Goal: Task Accomplishment & Management: Manage account settings

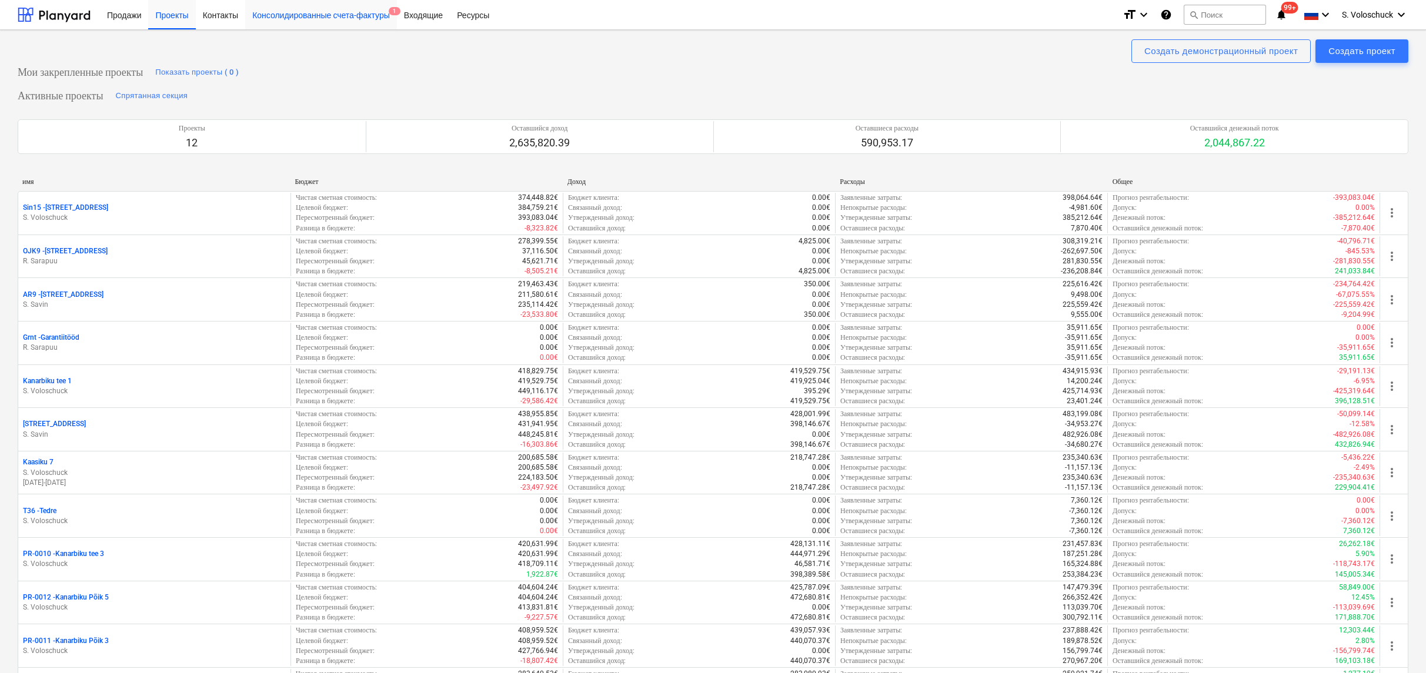
click at [365, 19] on div "Консолидированные счета-фактуры 1" at bounding box center [321, 14] width 152 height 30
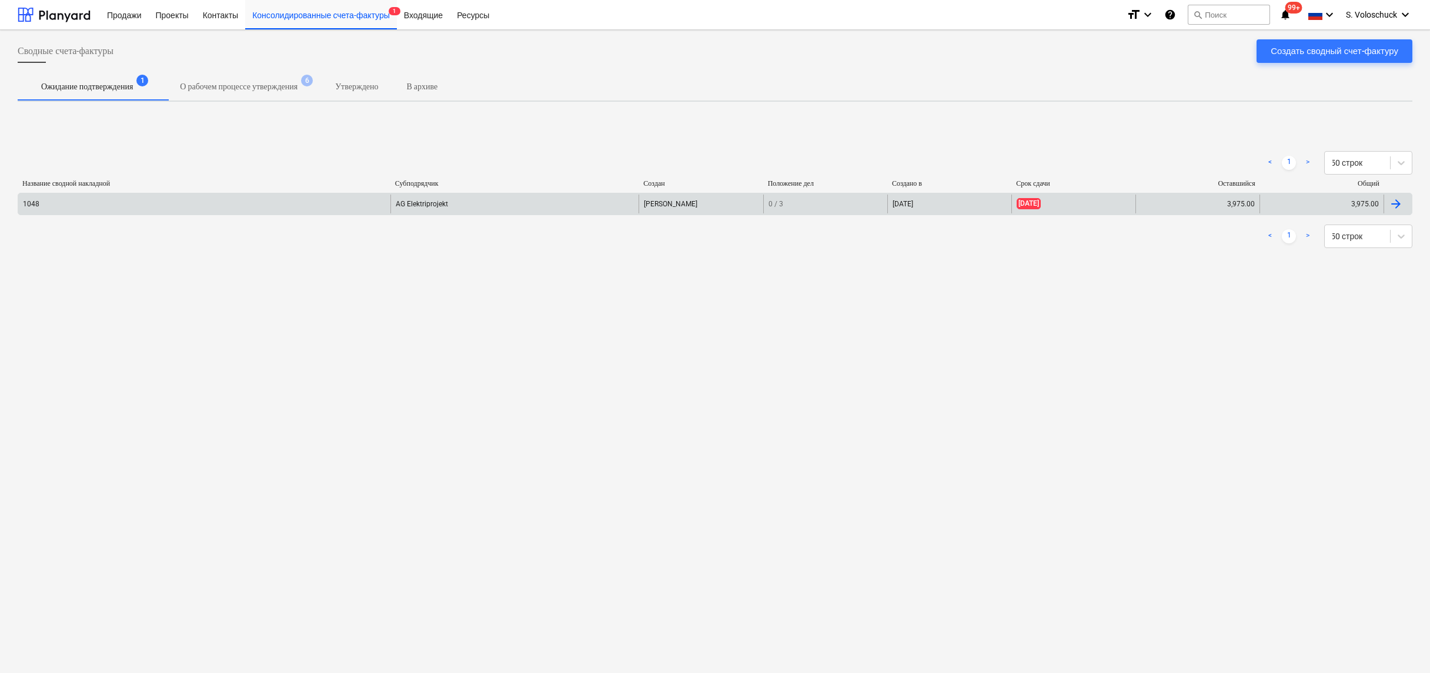
click at [425, 204] on div "AG Elektriprojekt" at bounding box center [514, 204] width 248 height 19
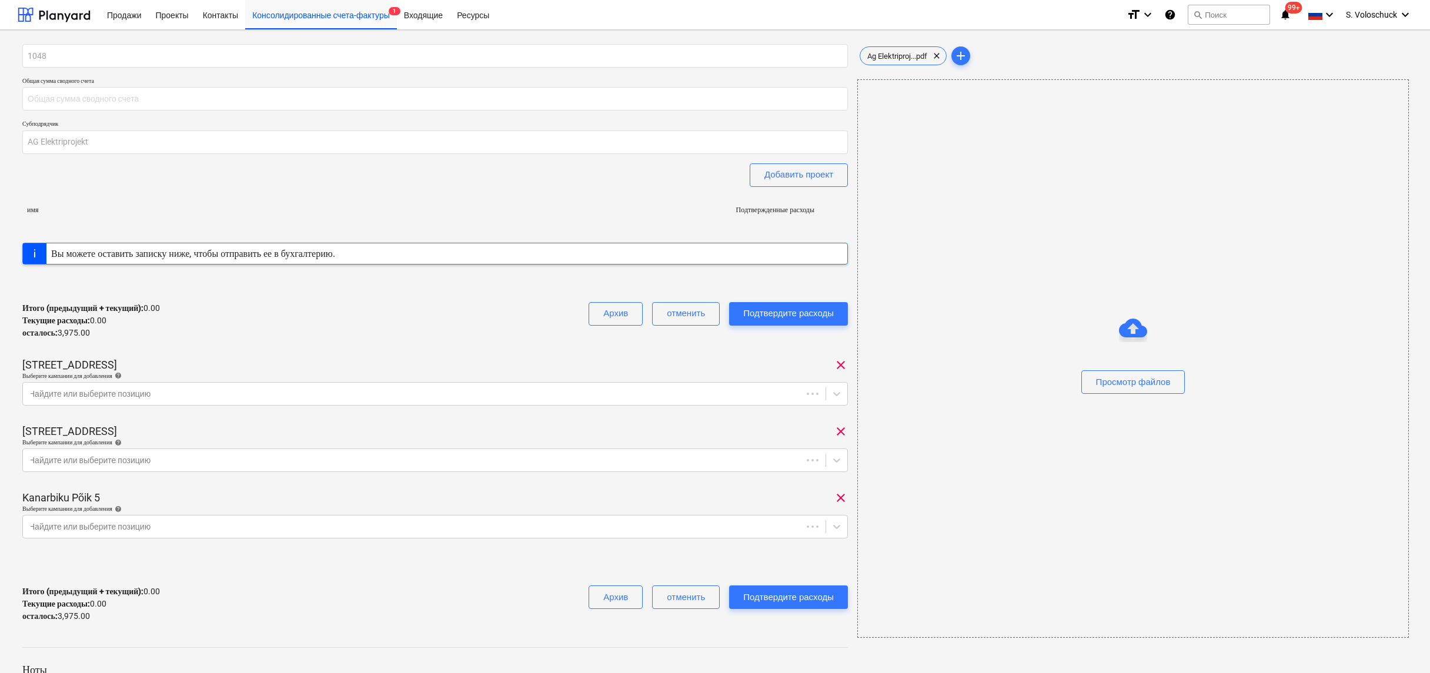
type input "3,975.00"
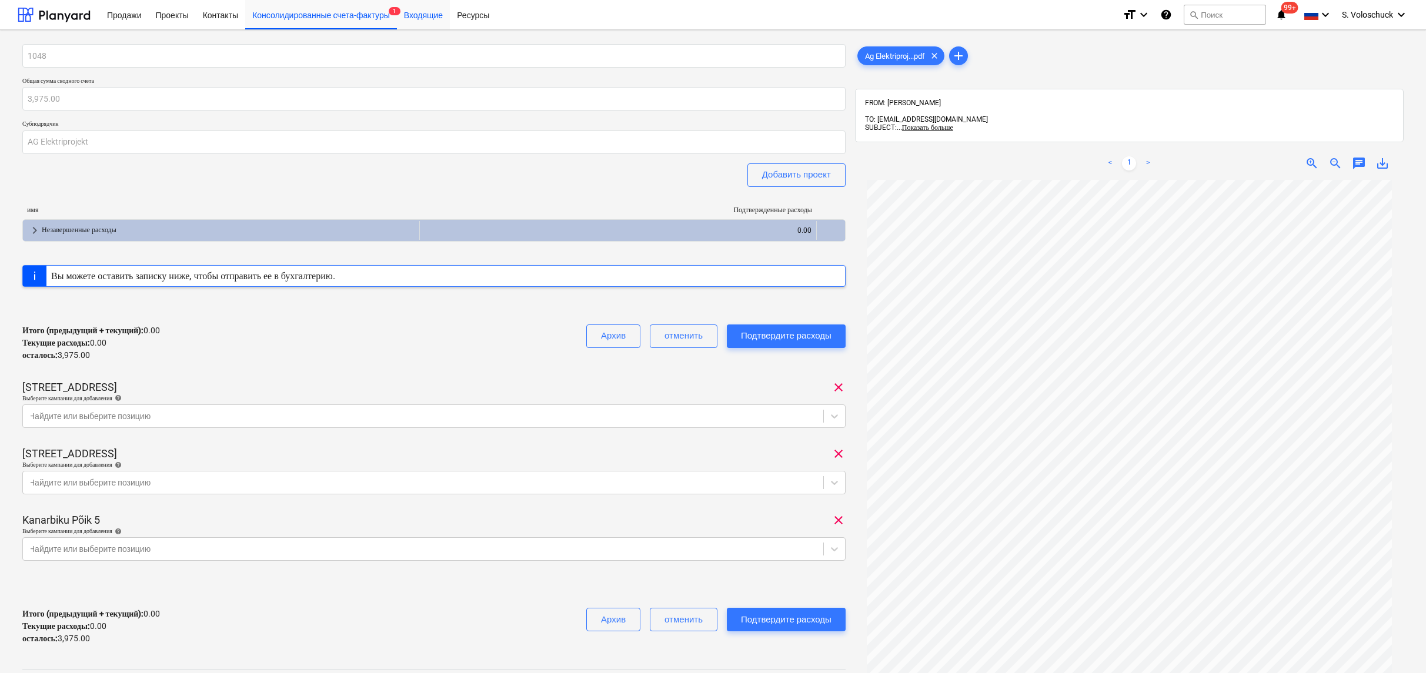
click at [437, 15] on div "Входящие" at bounding box center [423, 14] width 53 height 30
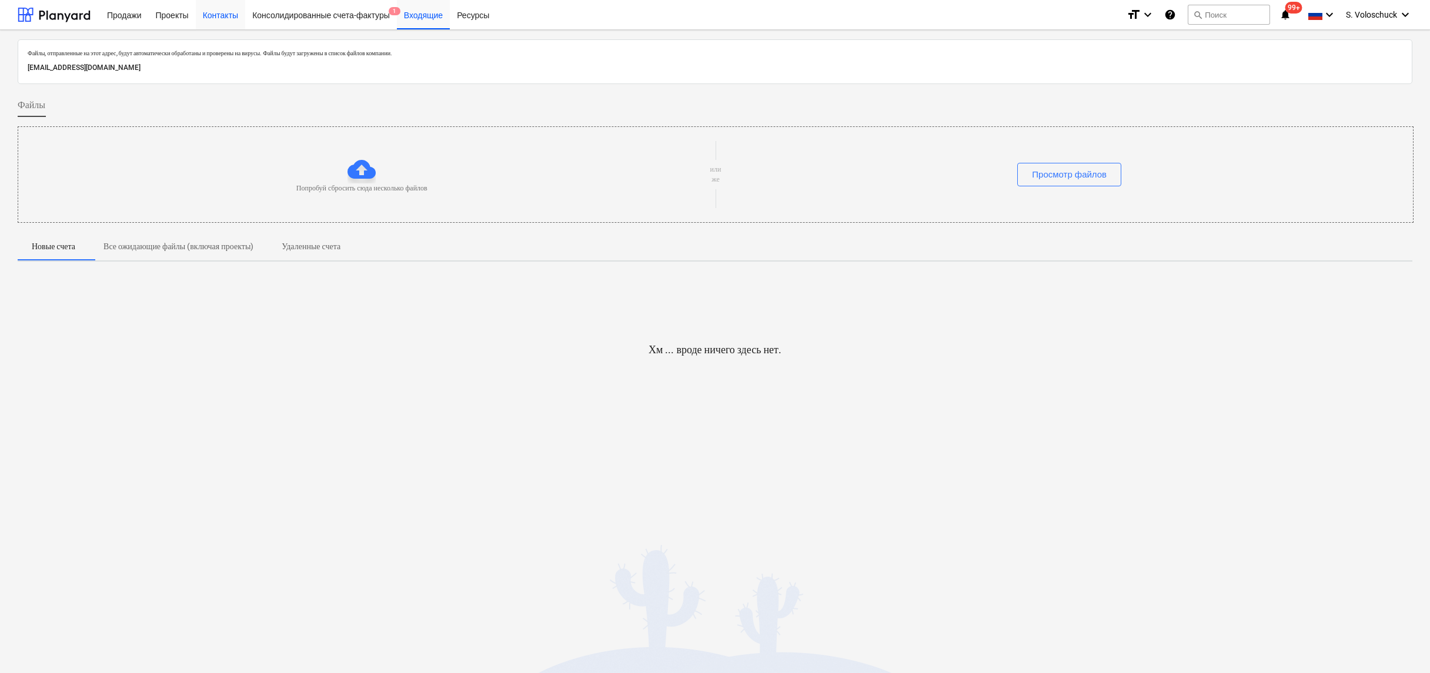
click at [233, 15] on div "Контакты" at bounding box center [220, 14] width 49 height 30
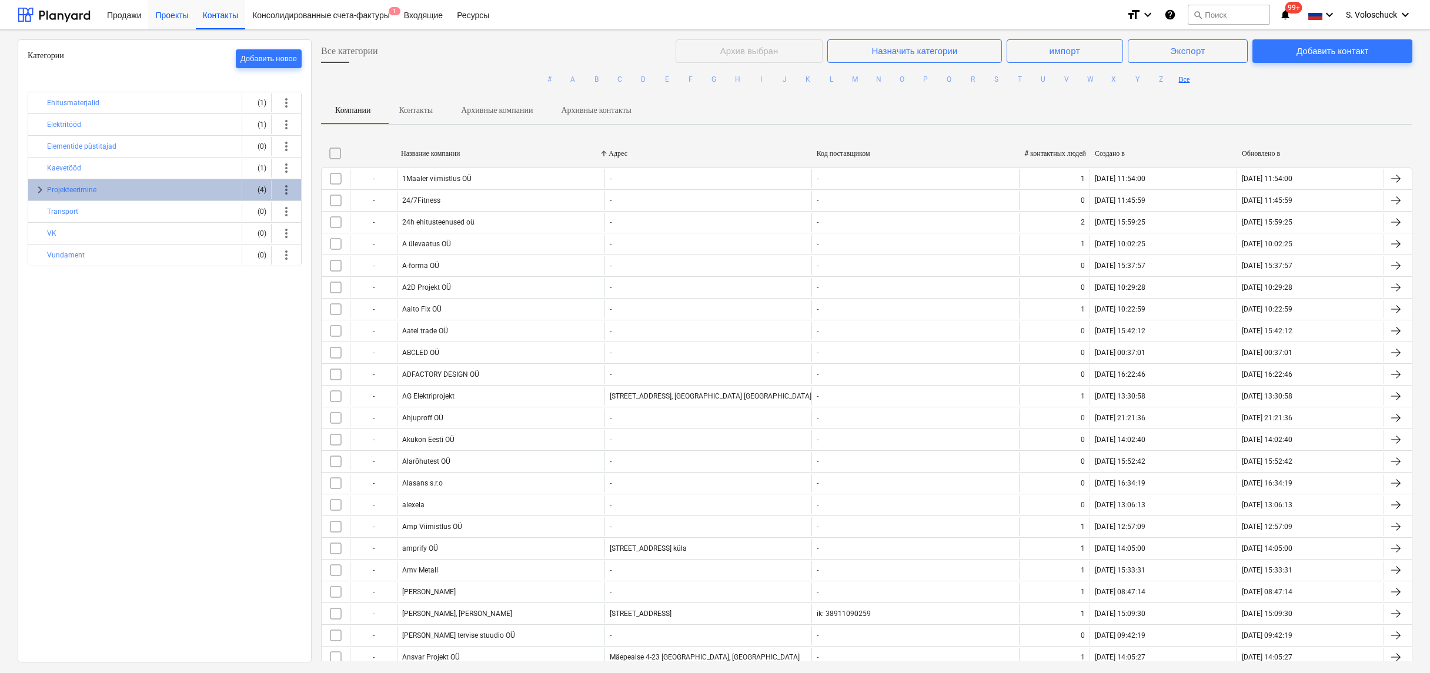
click at [180, 22] on div "Проекты" at bounding box center [171, 14] width 47 height 30
click at [169, 15] on div "Проекты" at bounding box center [171, 14] width 47 height 30
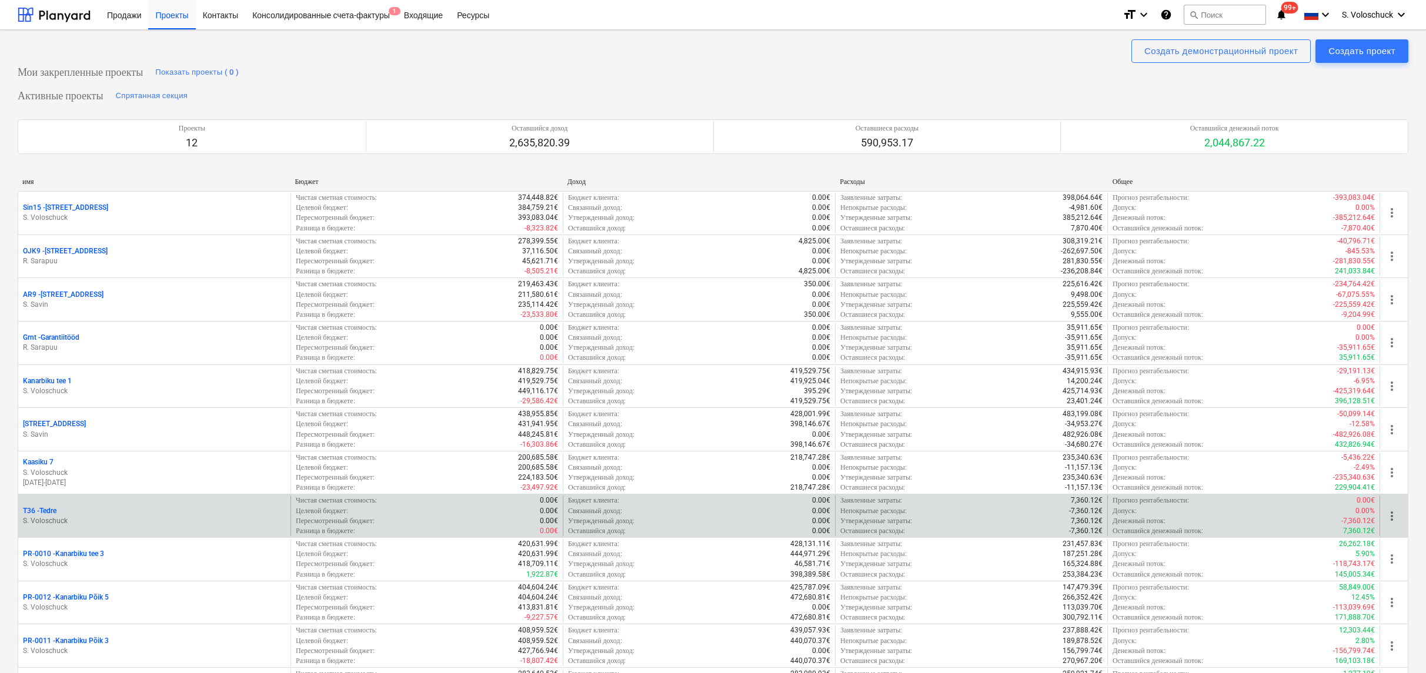
scroll to position [403, 0]
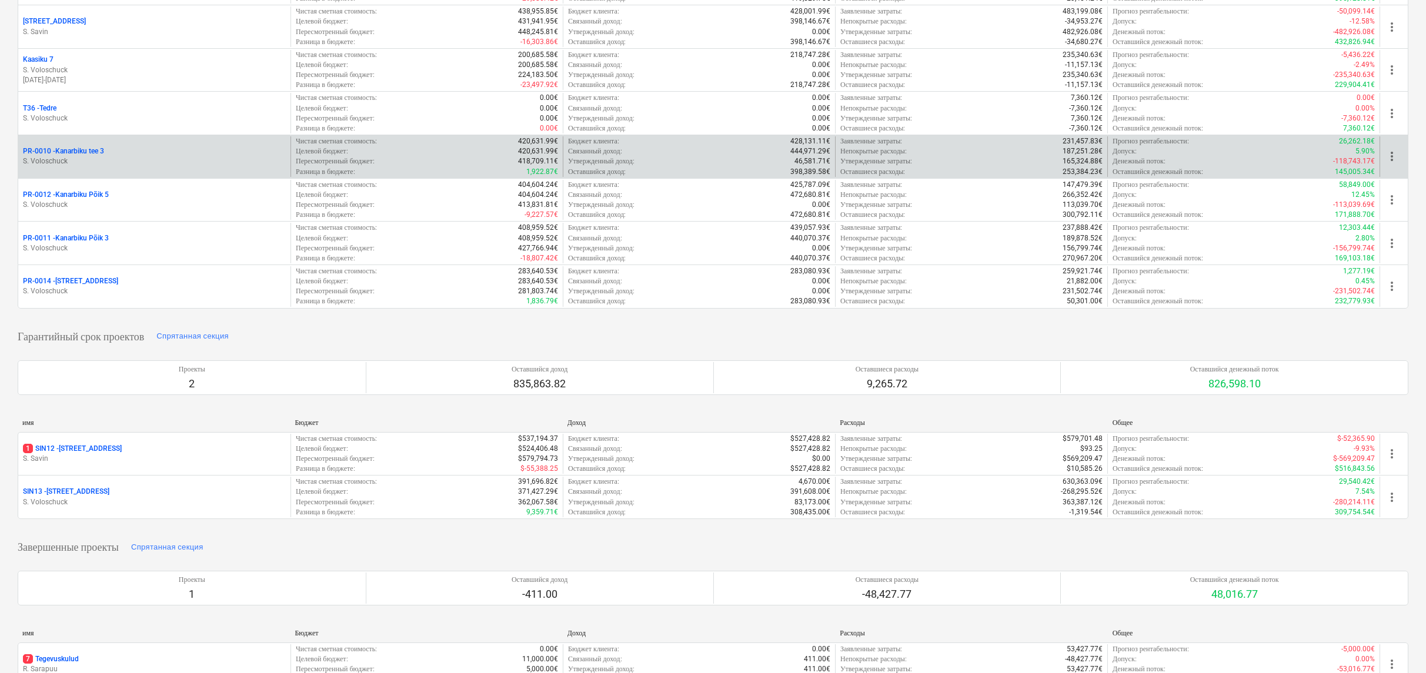
click at [85, 146] on p "PR-0010 - [GEOGRAPHIC_DATA] tee 3" at bounding box center [63, 151] width 81 height 10
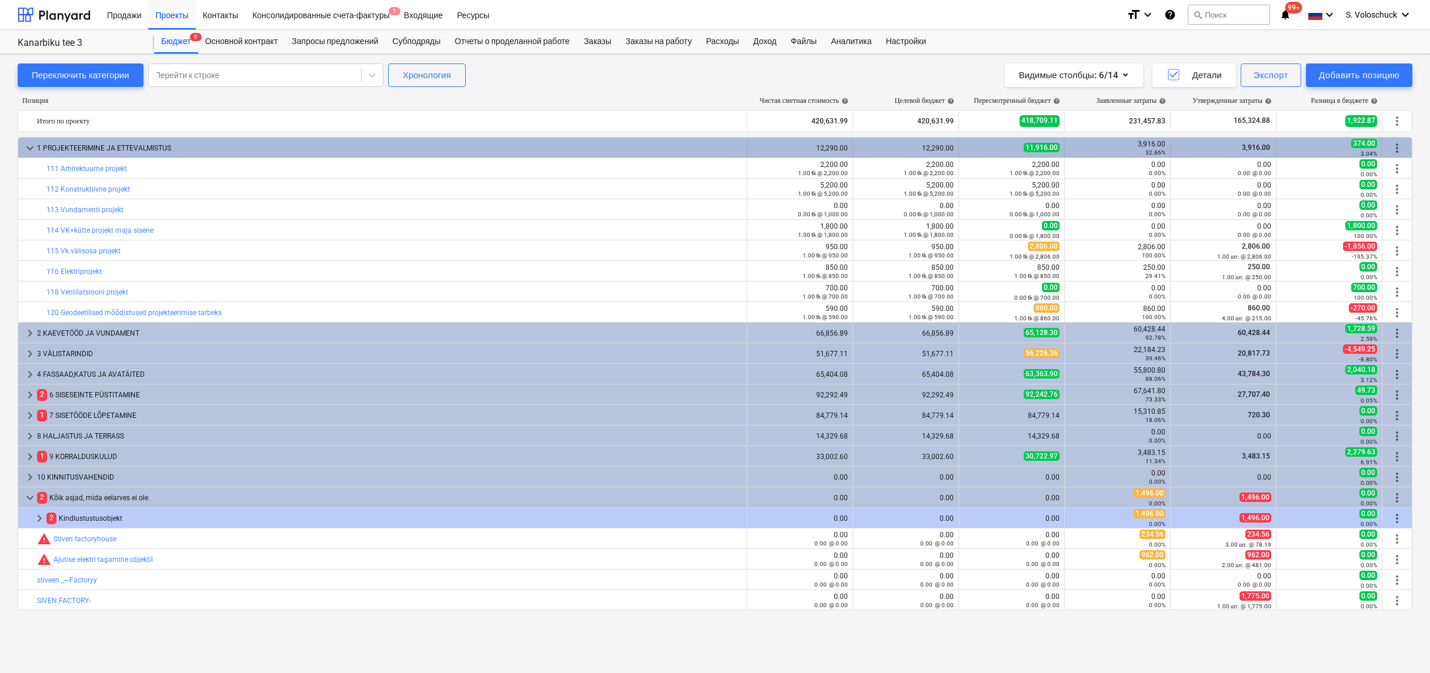
click at [20, 146] on div "keyboard_arrow_down 1 PROJEKTEERIMINE JA ETTEVALMISTUS" at bounding box center [382, 148] width 729 height 19
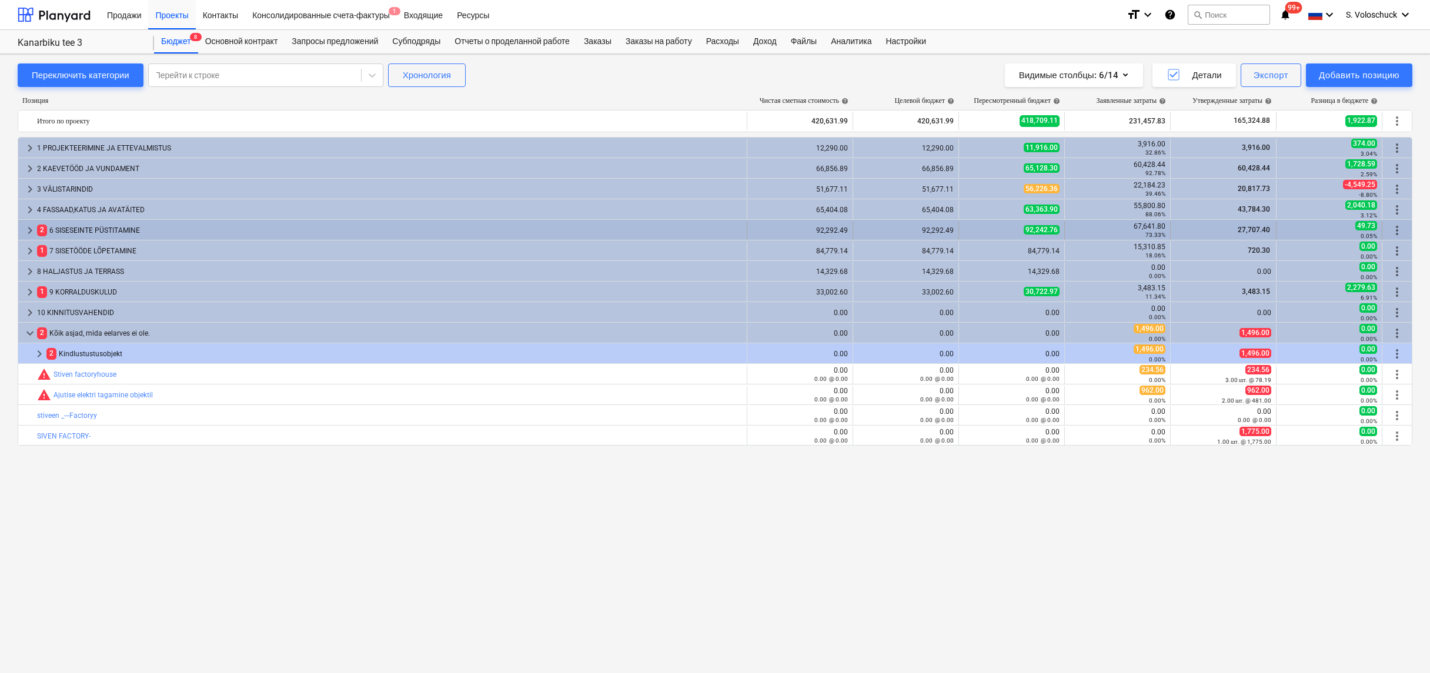
click at [26, 230] on span "keyboard_arrow_right" at bounding box center [30, 230] width 14 height 14
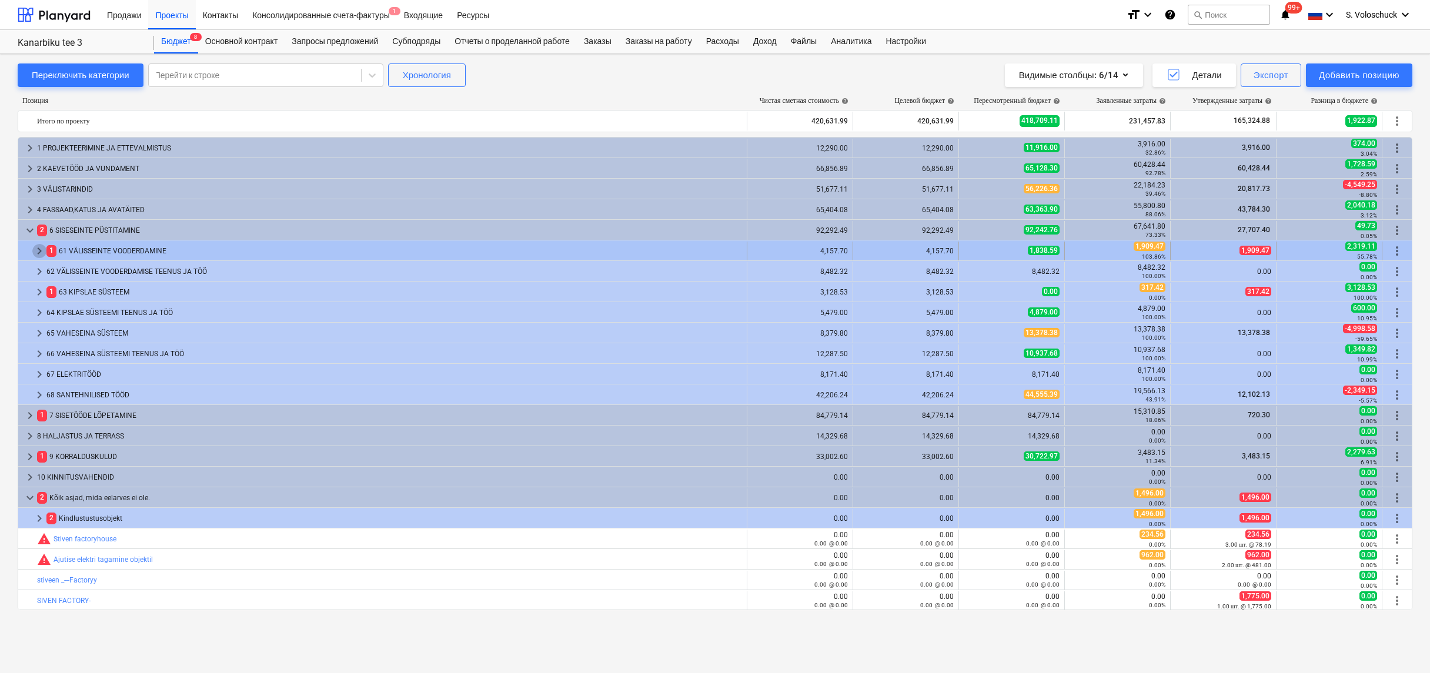
click at [35, 250] on span "keyboard_arrow_right" at bounding box center [39, 251] width 14 height 14
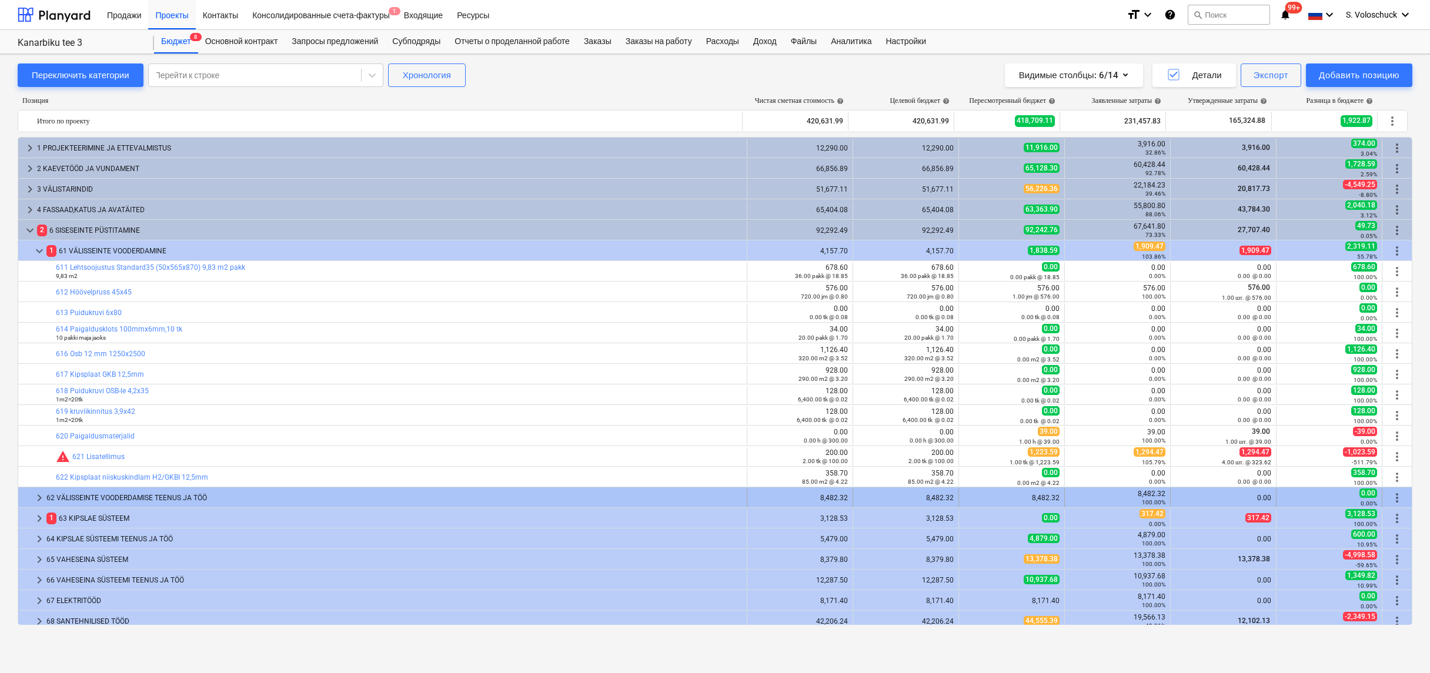
click at [39, 500] on span "keyboard_arrow_right" at bounding box center [39, 498] width 14 height 14
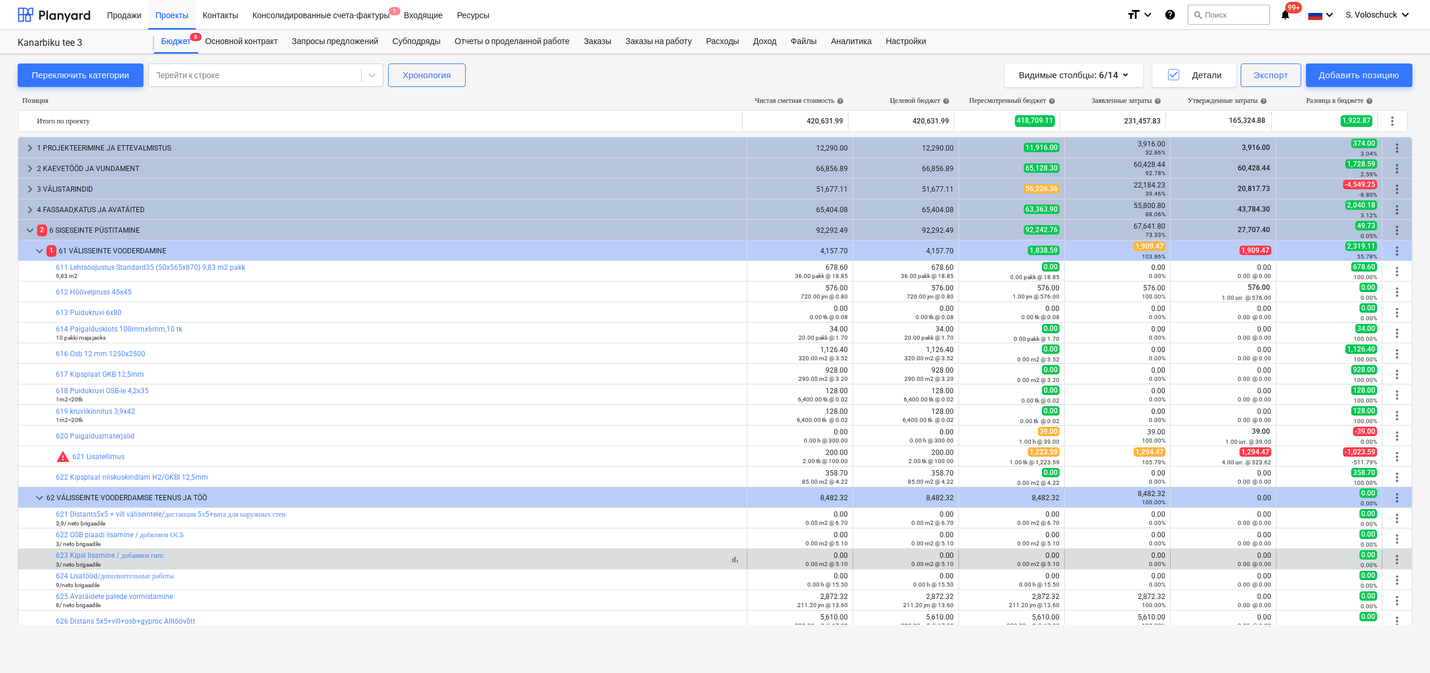
scroll to position [356, 0]
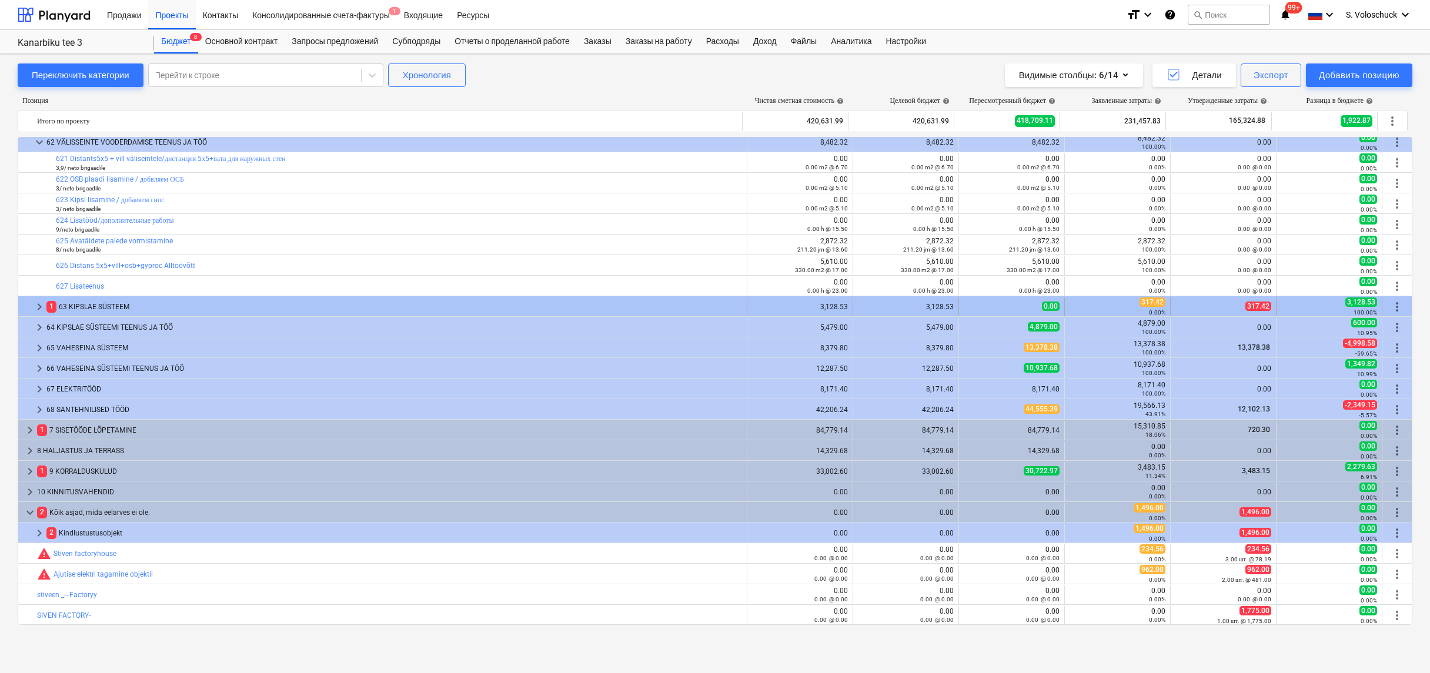
click at [43, 306] on span "keyboard_arrow_right" at bounding box center [39, 307] width 14 height 14
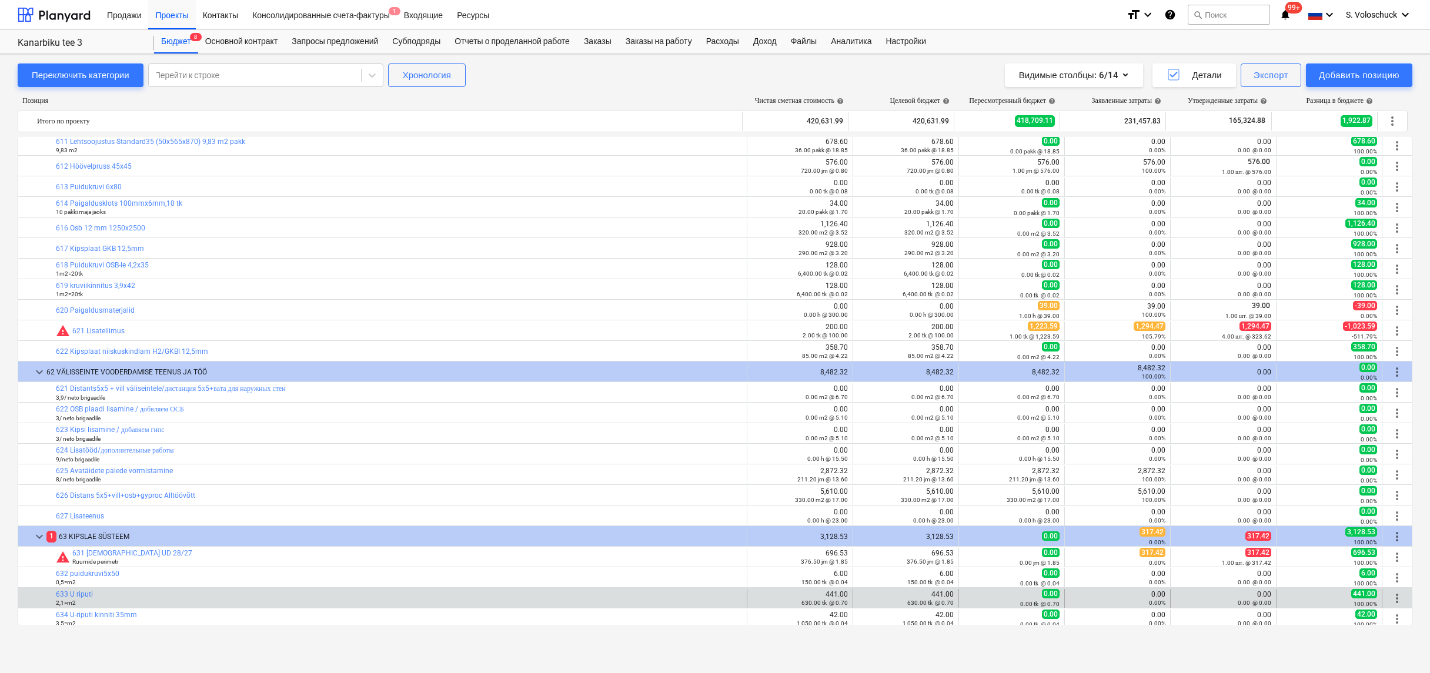
scroll to position [516, 0]
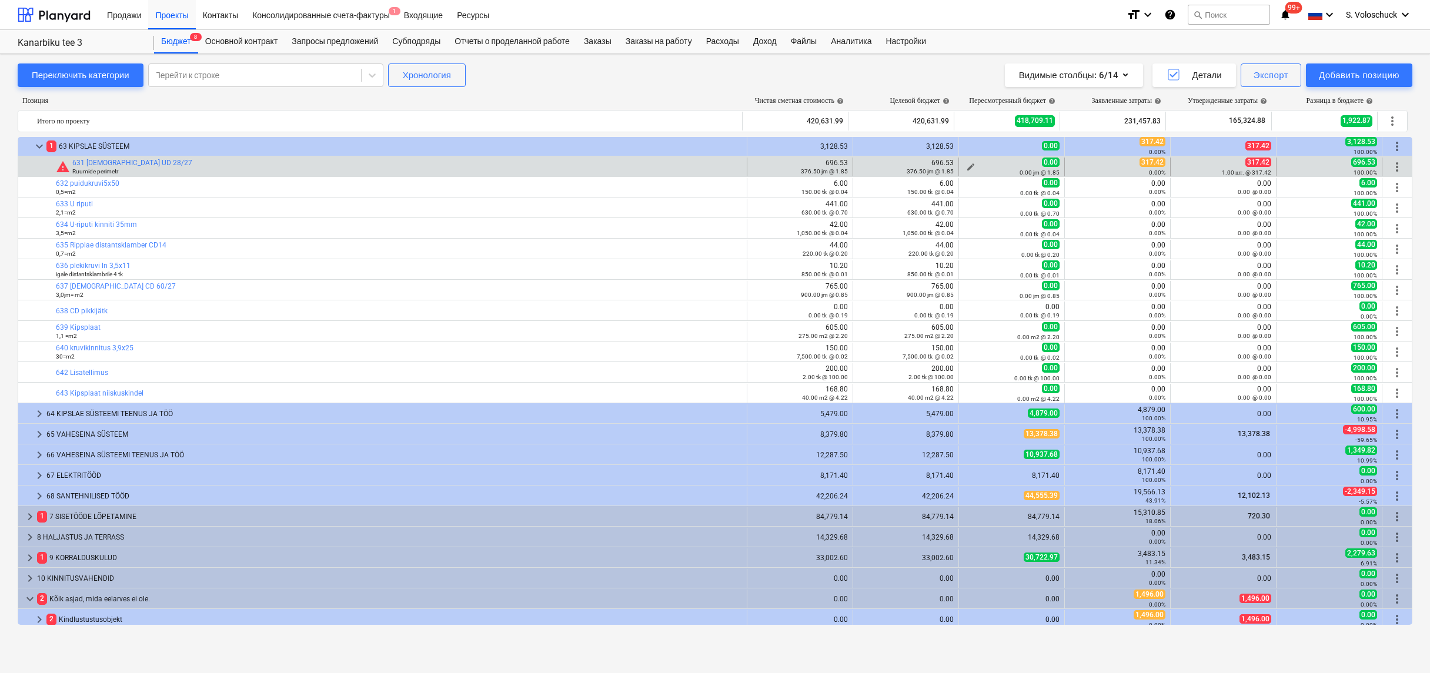
click at [966, 165] on span "edit" at bounding box center [970, 166] width 9 height 9
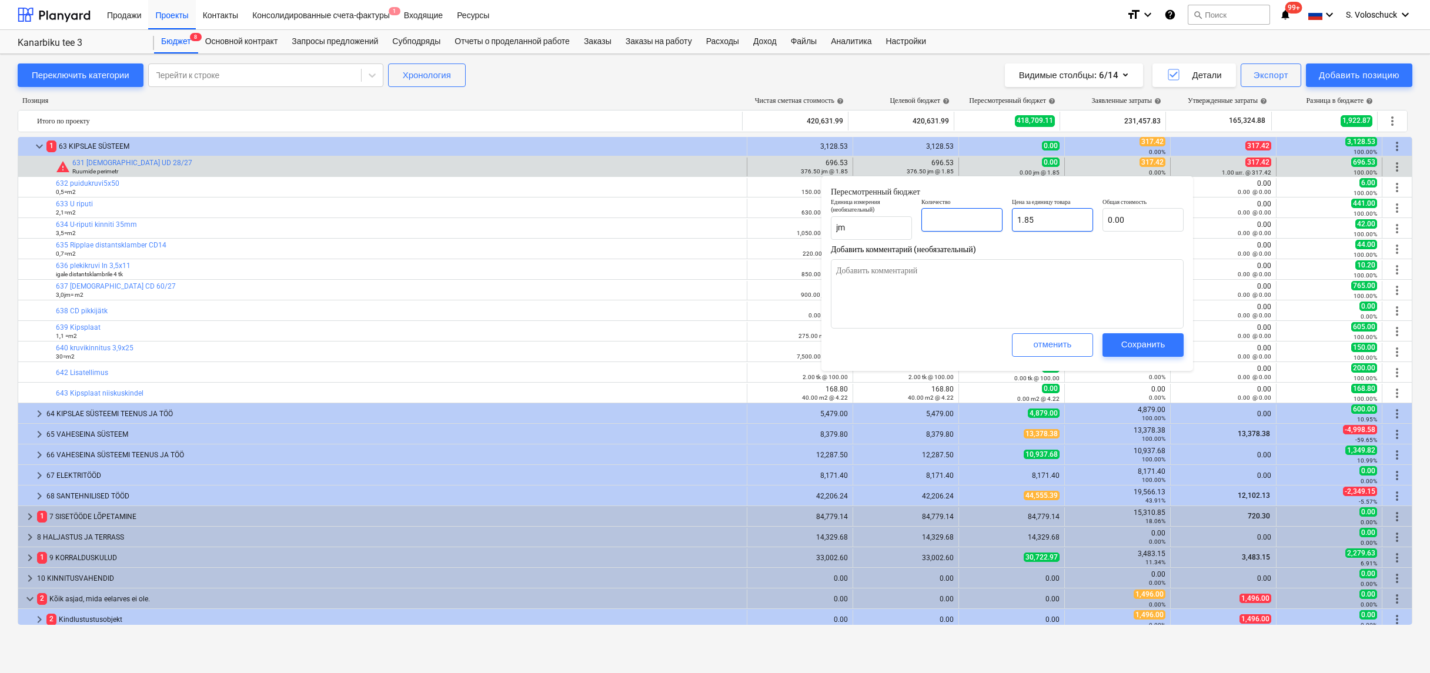
drag, startPoint x: 959, startPoint y: 223, endPoint x: 1025, endPoint y: 231, distance: 65.8
click at [960, 223] on input "text" at bounding box center [961, 220] width 81 height 24
type input "1"
type textarea "x"
type input "1.85"
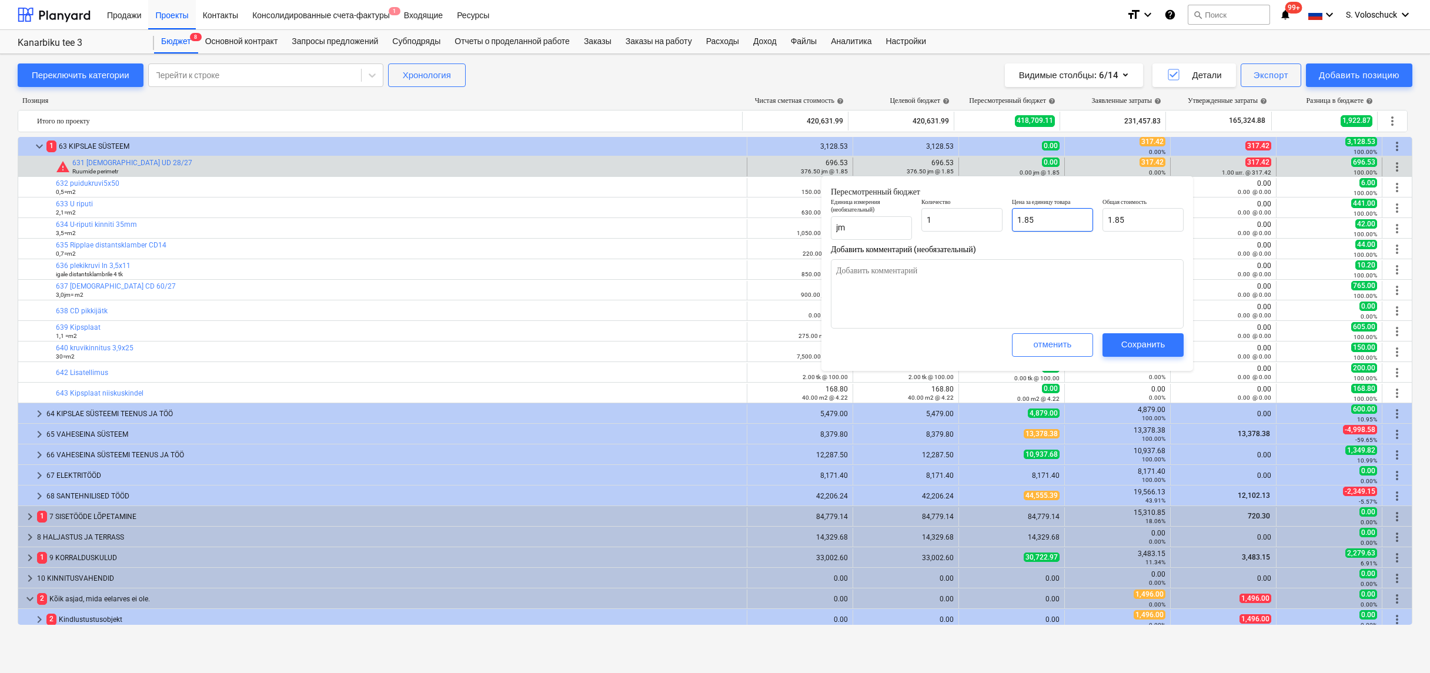
type input "1.00"
type textarea "x"
click at [1051, 219] on input "1.85" at bounding box center [1052, 220] width 81 height 24
type input "1.8"
type textarea "x"
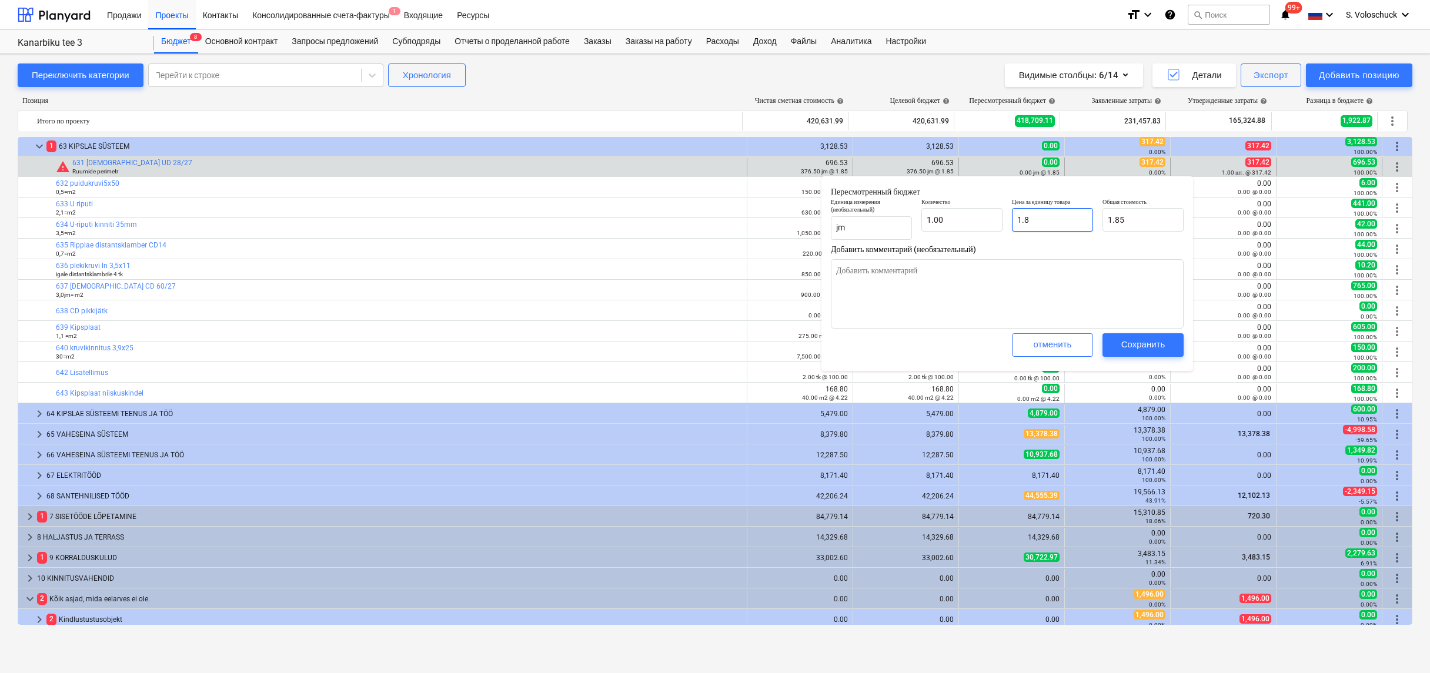
type input "1.80"
type input "1."
type textarea "x"
type input "1.00"
type input "1"
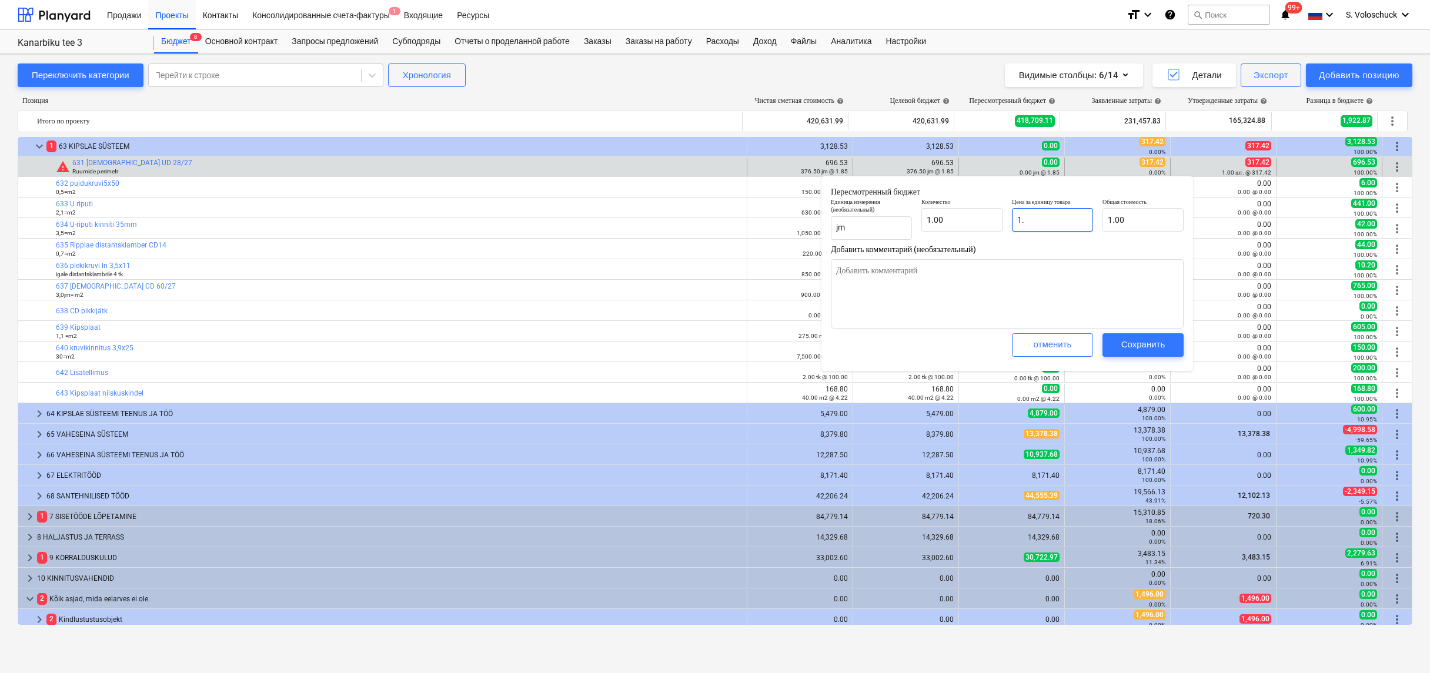
type textarea "x"
type input "0.00"
type input "3"
type textarea "x"
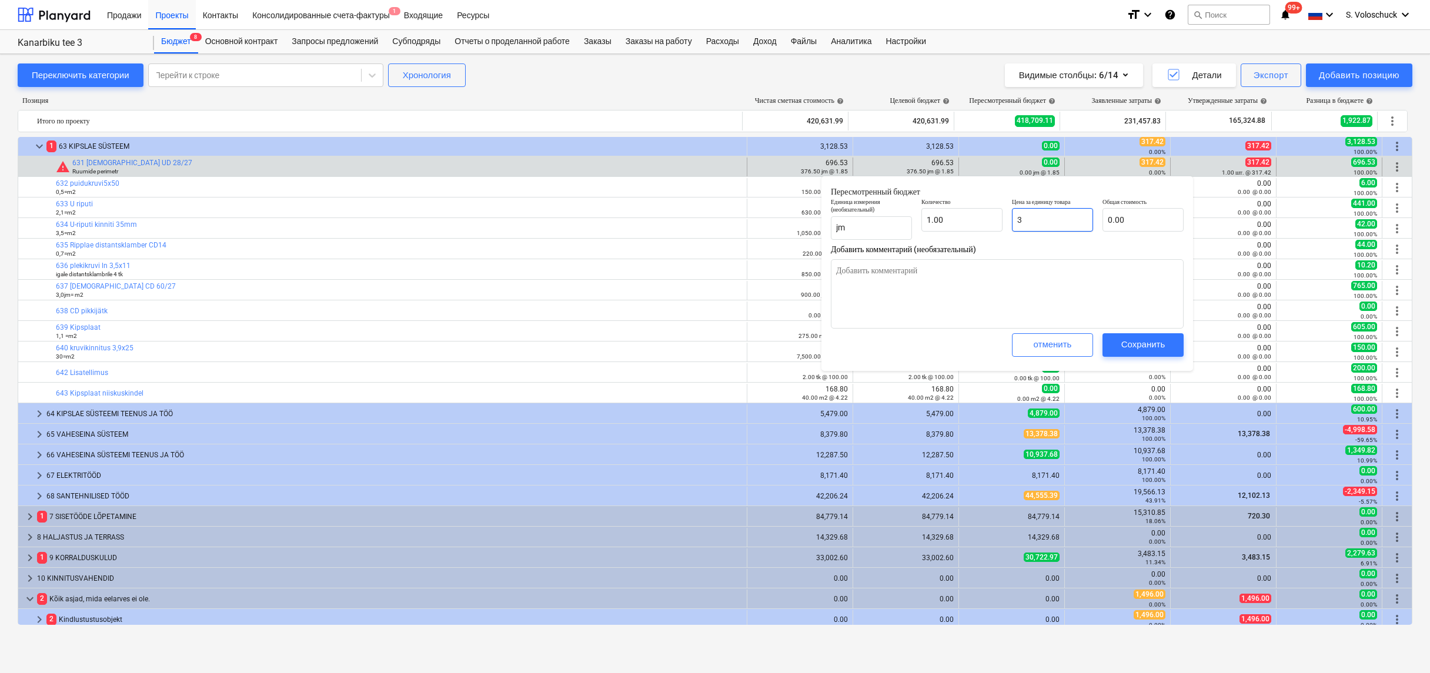
type input "3.00"
type input "31"
type textarea "x"
type input "31.00"
type input "317"
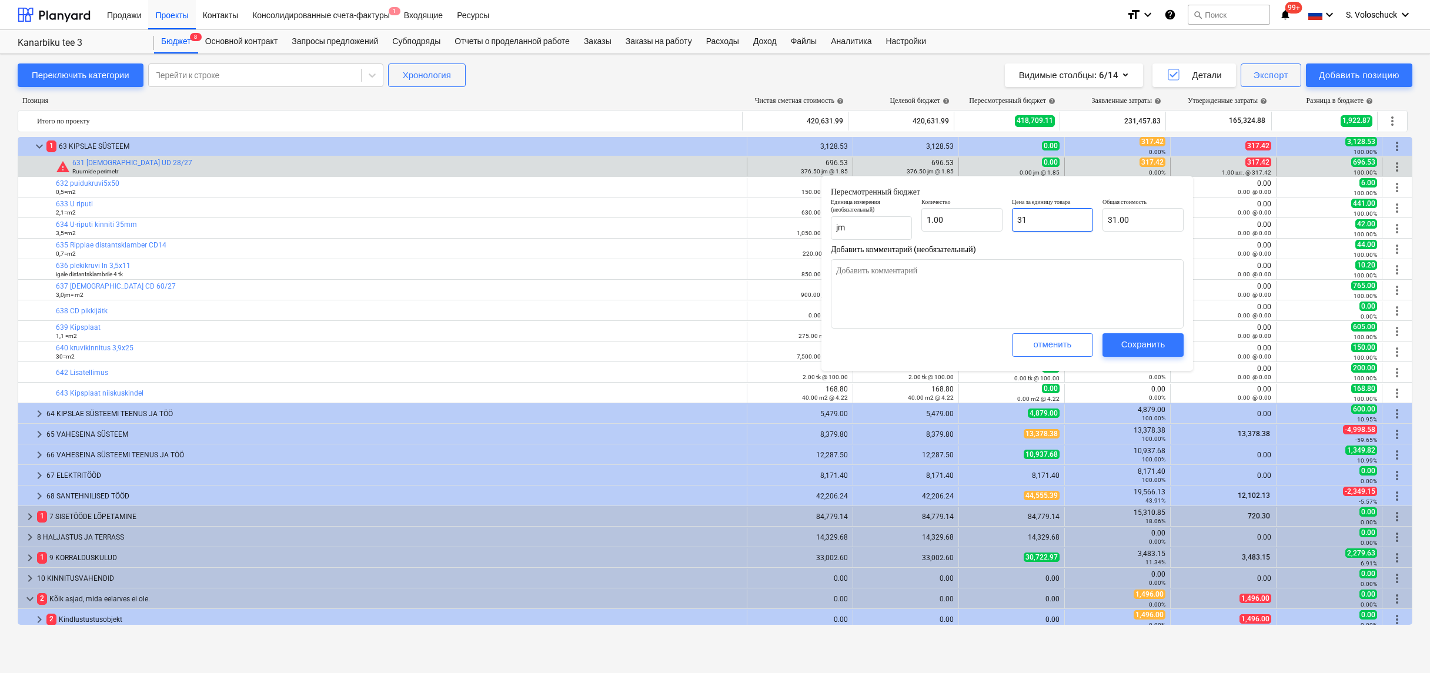
type textarea "x"
type input "317.00"
type input "317."
type textarea "x"
type input "317.4"
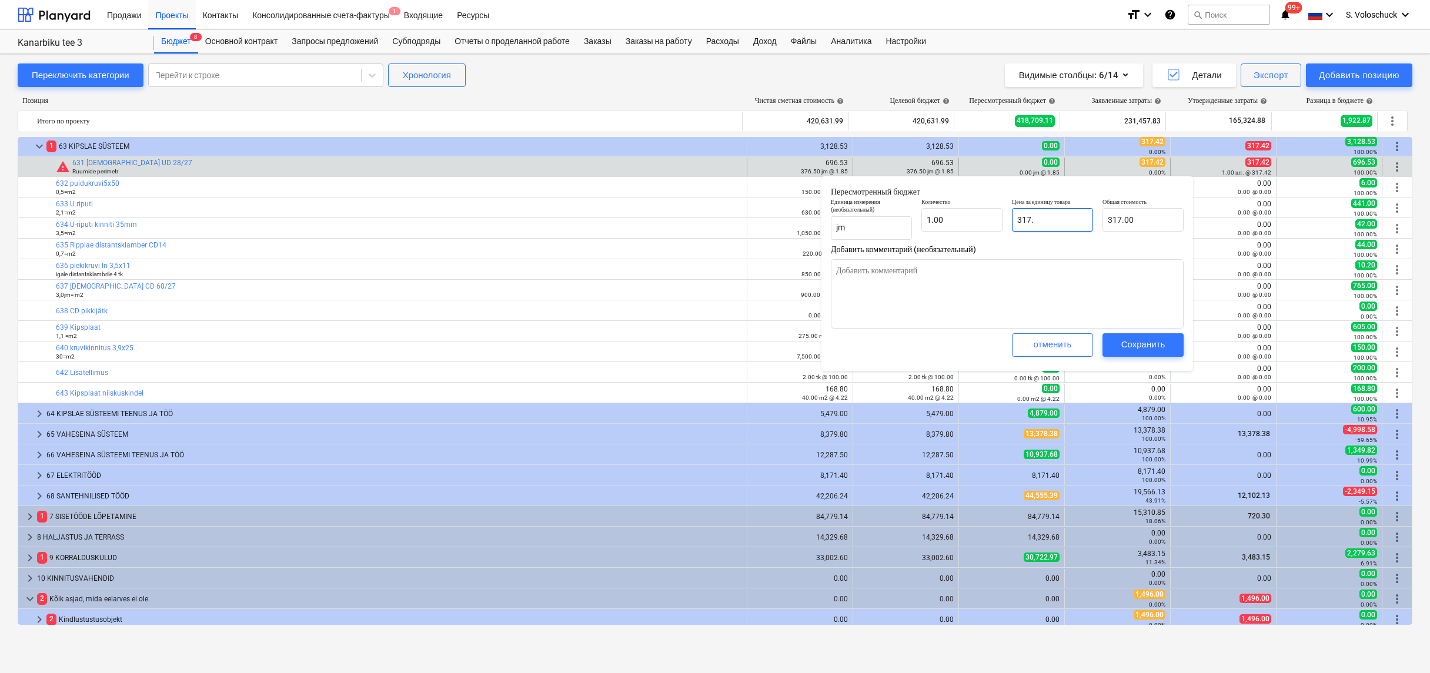
type textarea "x"
type input "317.40"
type input "317.42"
type textarea "x"
type input "317.42"
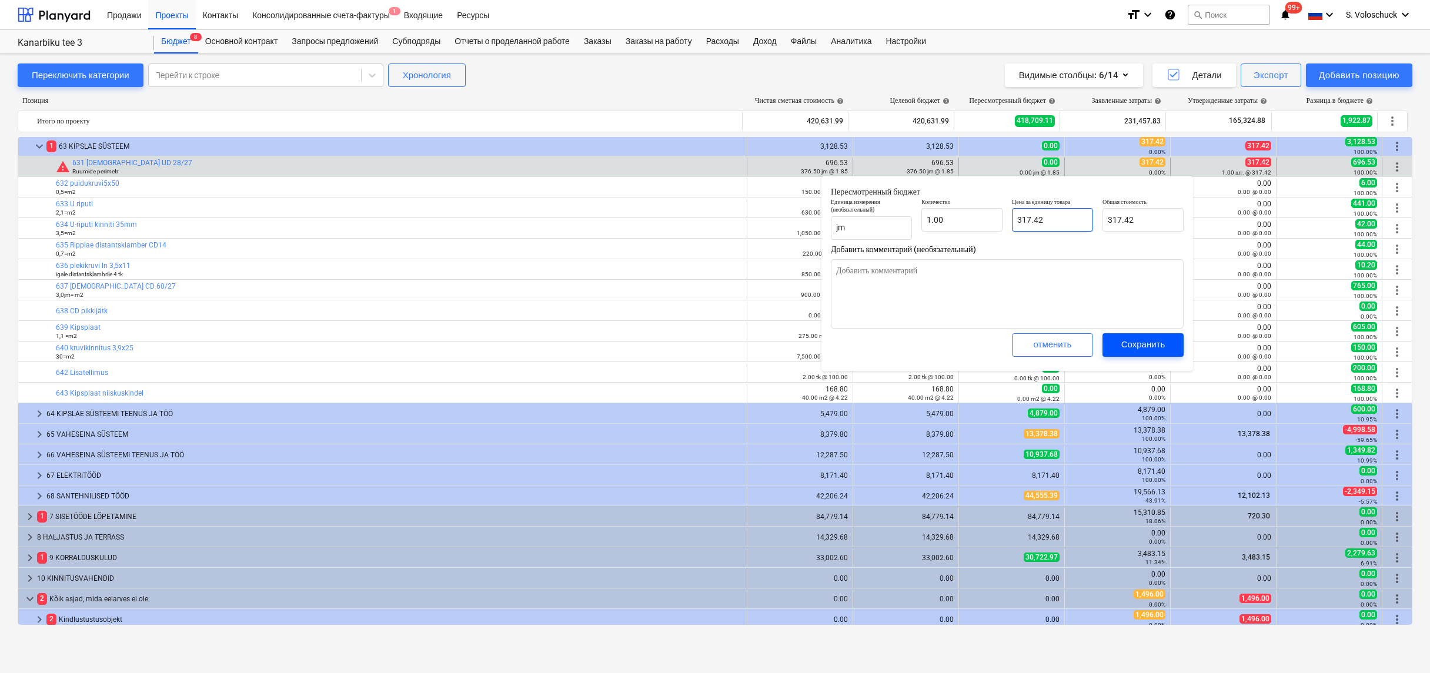
type input "317.42"
click at [1149, 340] on div "Сохранить" at bounding box center [1143, 344] width 44 height 15
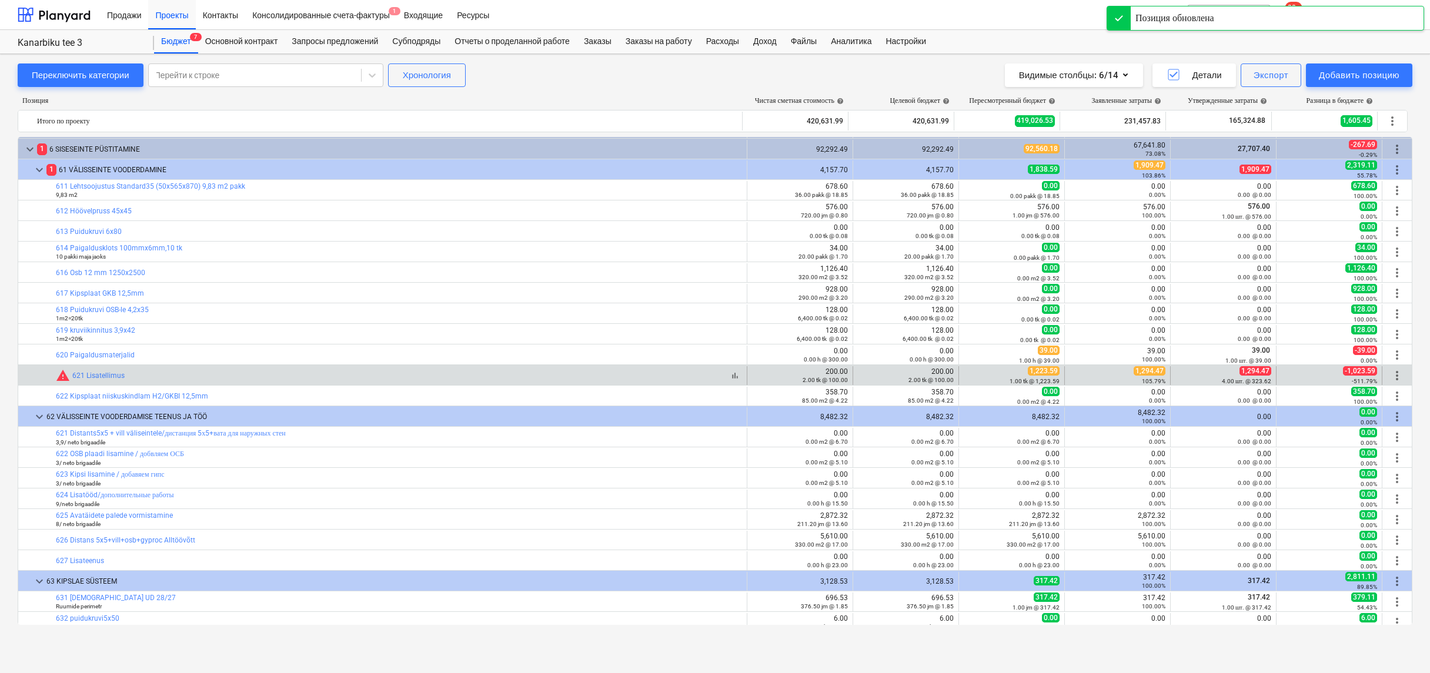
scroll to position [79, 0]
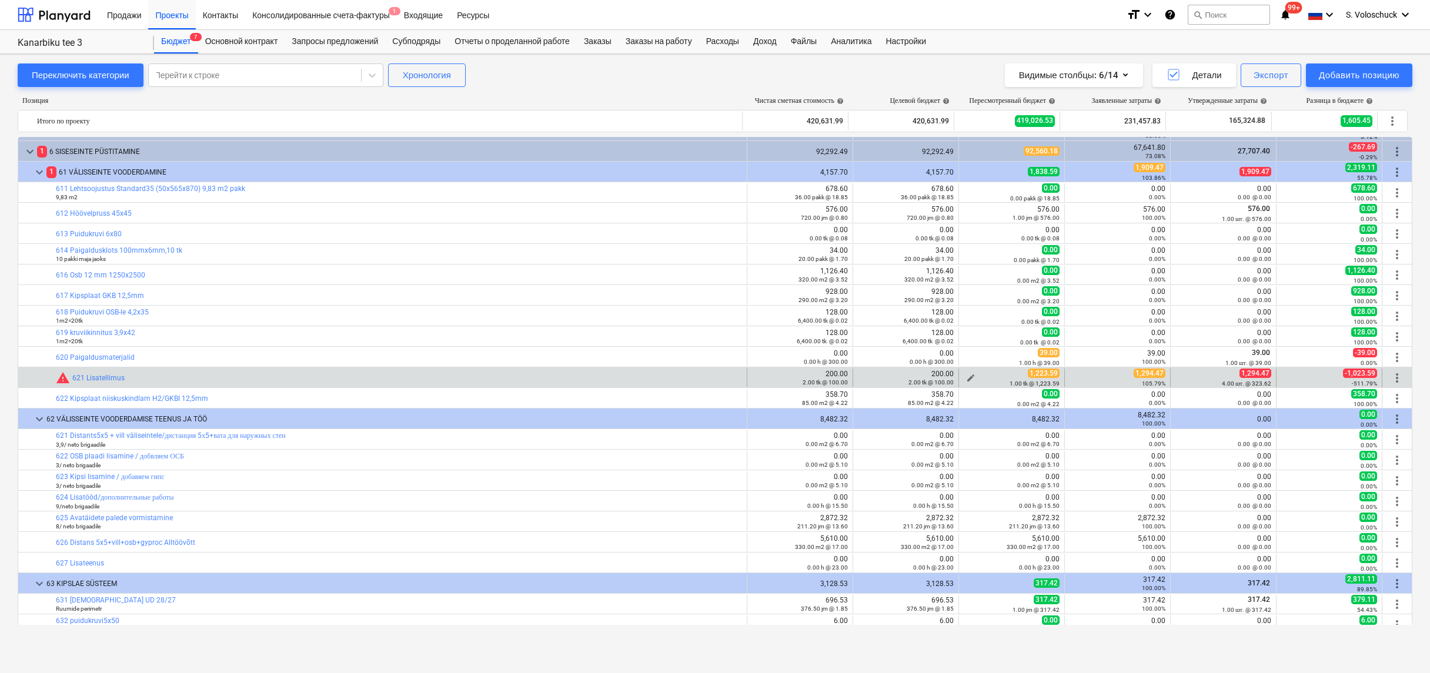
click at [966, 379] on div "1.00 tk @ 1,223.59" at bounding box center [1012, 383] width 96 height 8
click at [966, 373] on span "edit" at bounding box center [970, 377] width 9 height 9
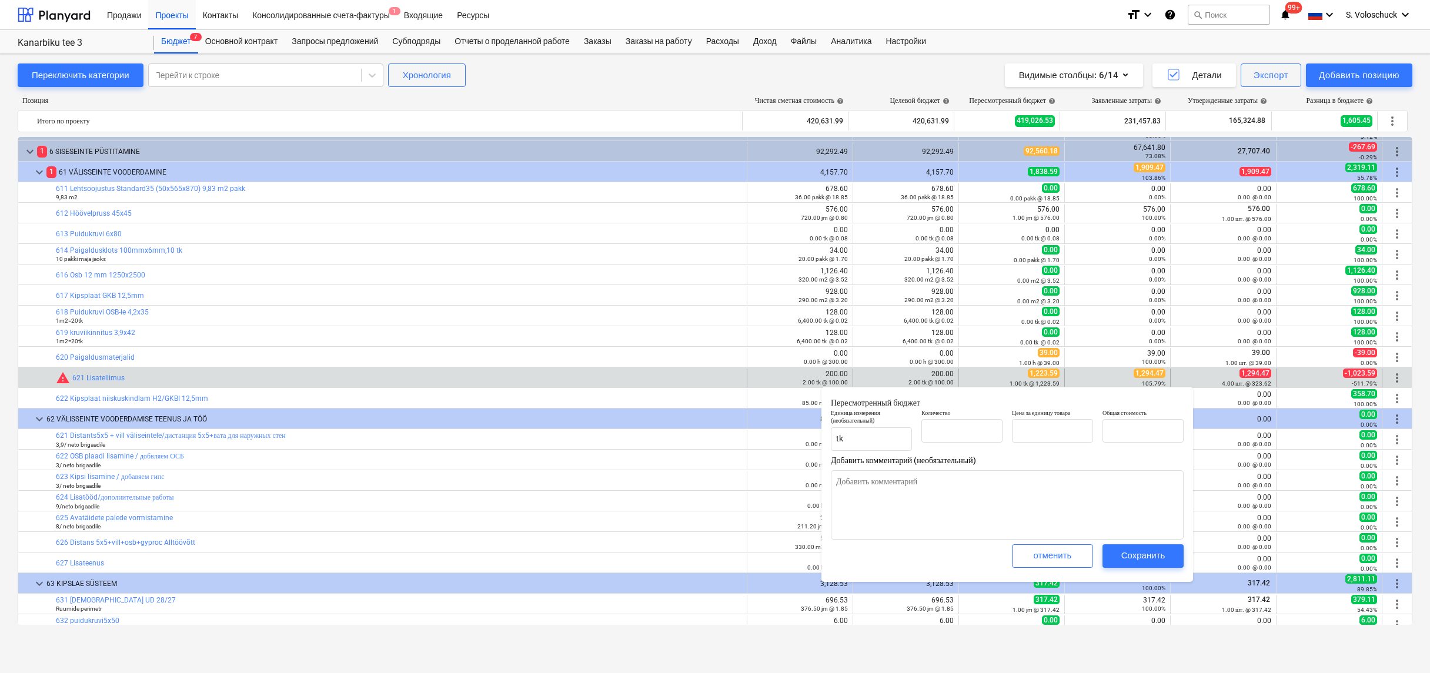
type textarea "x"
type input "1.00"
type input "1,223.59"
type input "1223.59"
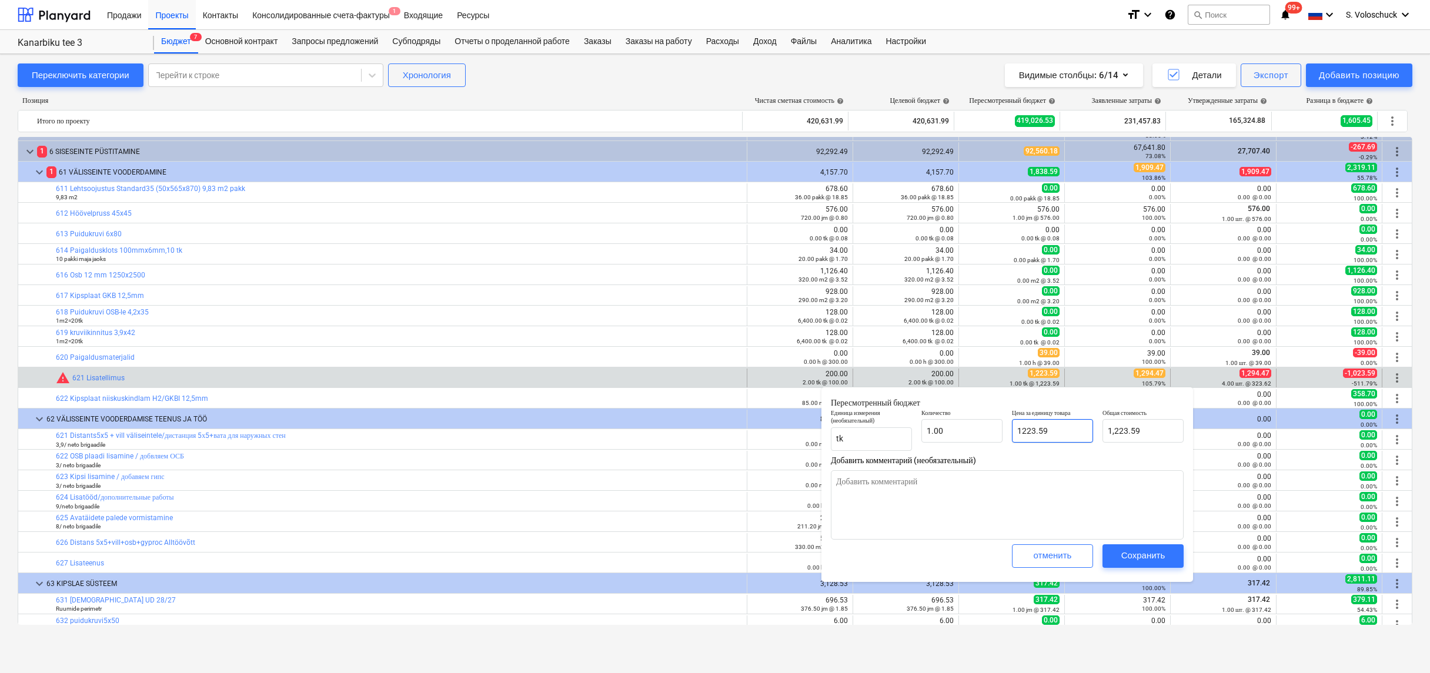
click at [1063, 428] on input "1223.59" at bounding box center [1052, 431] width 81 height 24
type textarea "x"
type input "1223.5"
type input "1,223.50"
type textarea "x"
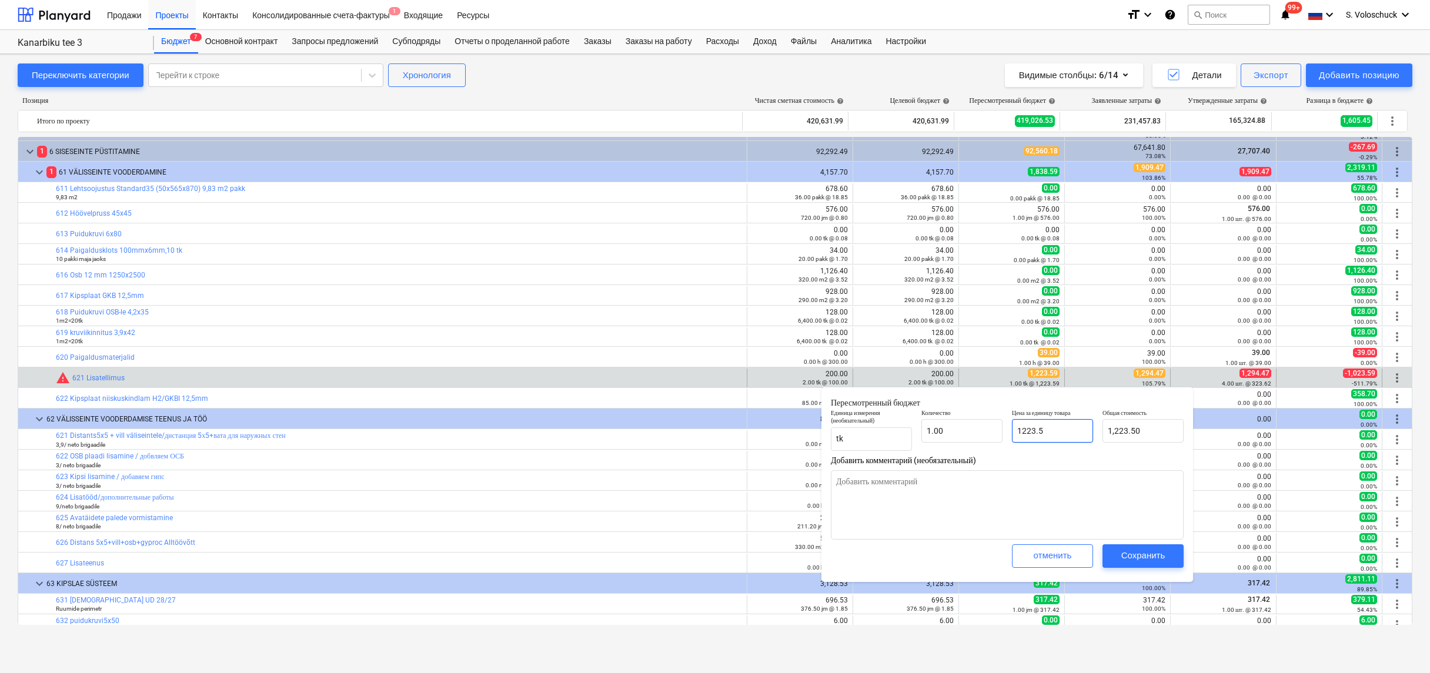
type input "1223."
type input "1,223.00"
type textarea "x"
type input "1223"
type textarea "x"
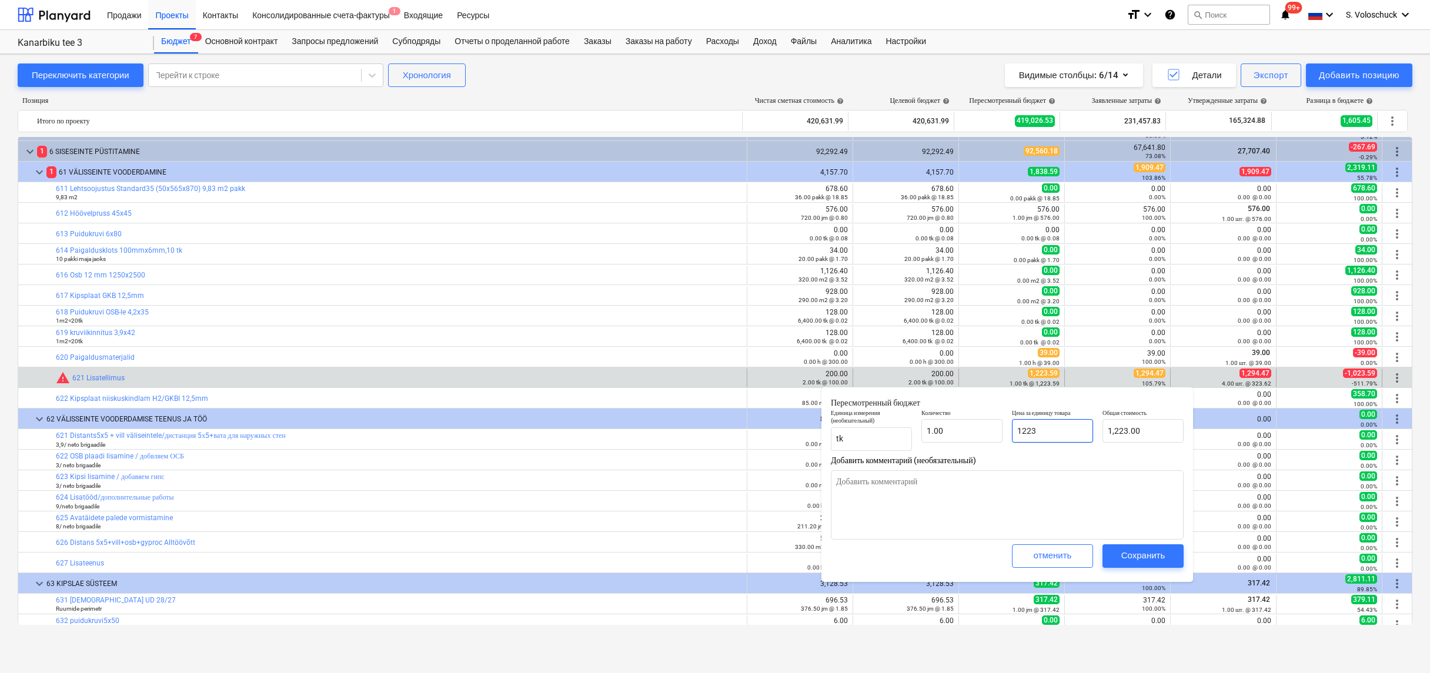
type input "122"
type input "122.00"
type textarea "x"
type input "12"
type input "12.00"
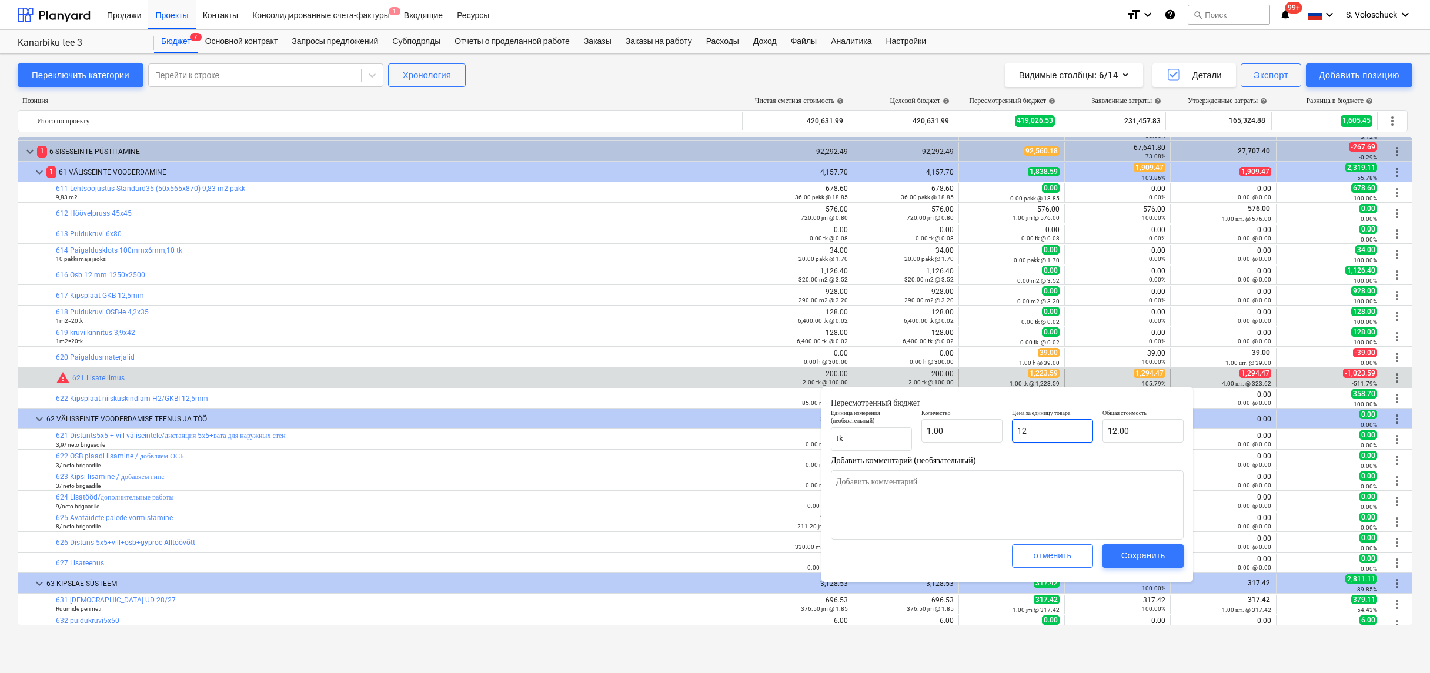
type textarea "x"
type input "129"
type input "129.00"
type textarea "x"
type input "1294"
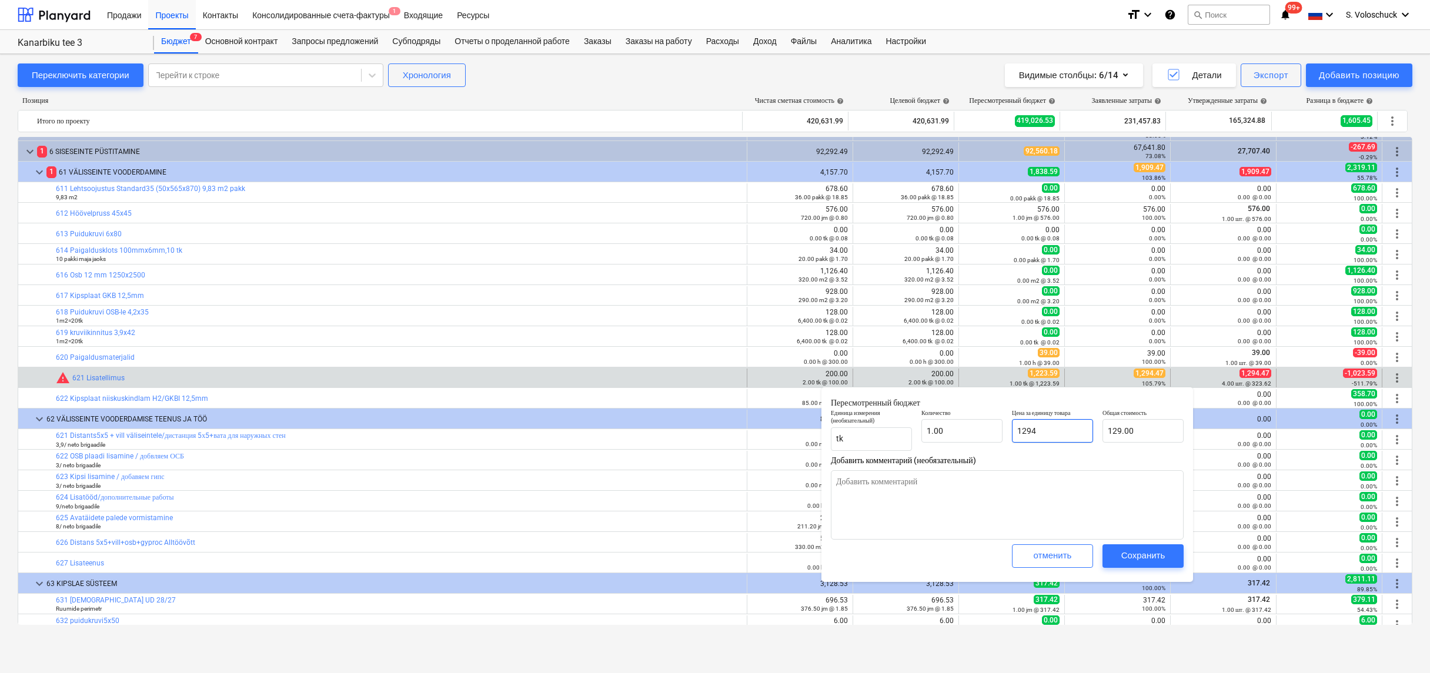
type input "1,294.00"
type textarea "x"
type input "1294."
type textarea "x"
type input "1294.4"
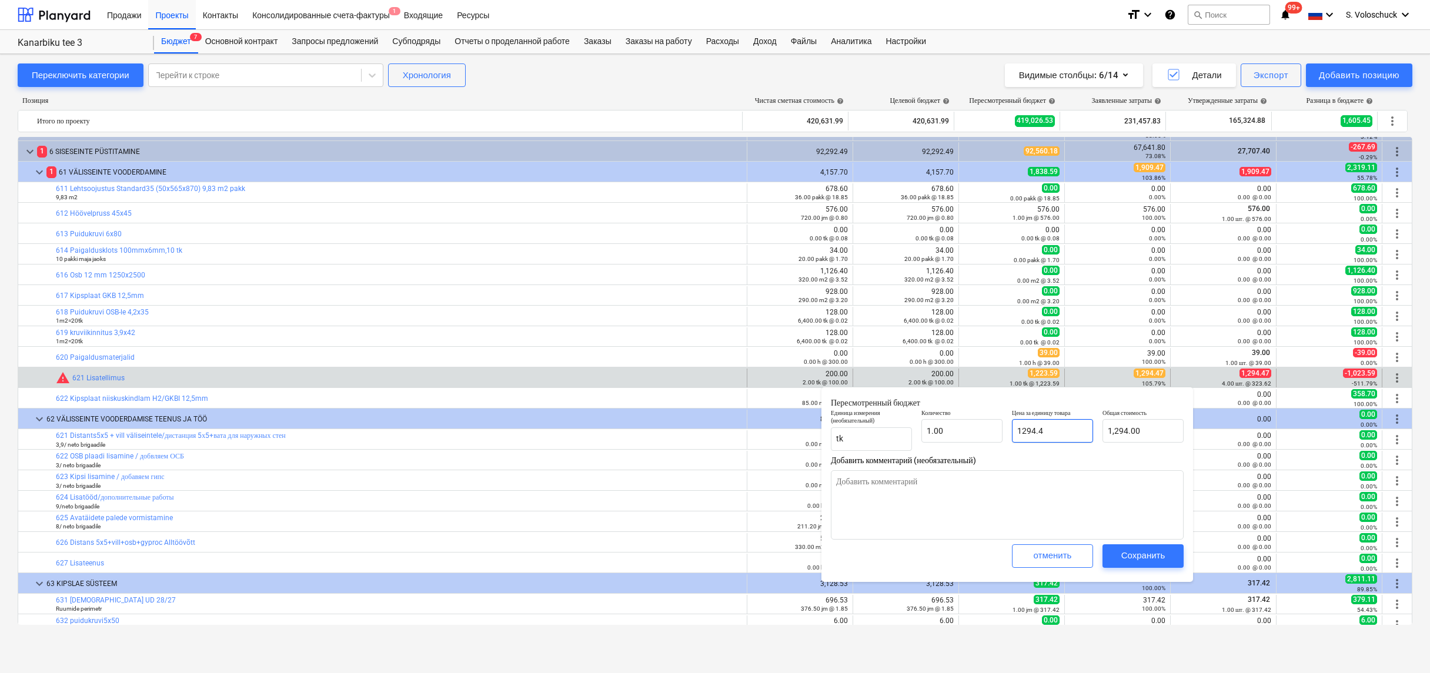
type input "1,294.40"
type textarea "x"
type input "1294.47"
type input "1,294.47"
type input "1294.47"
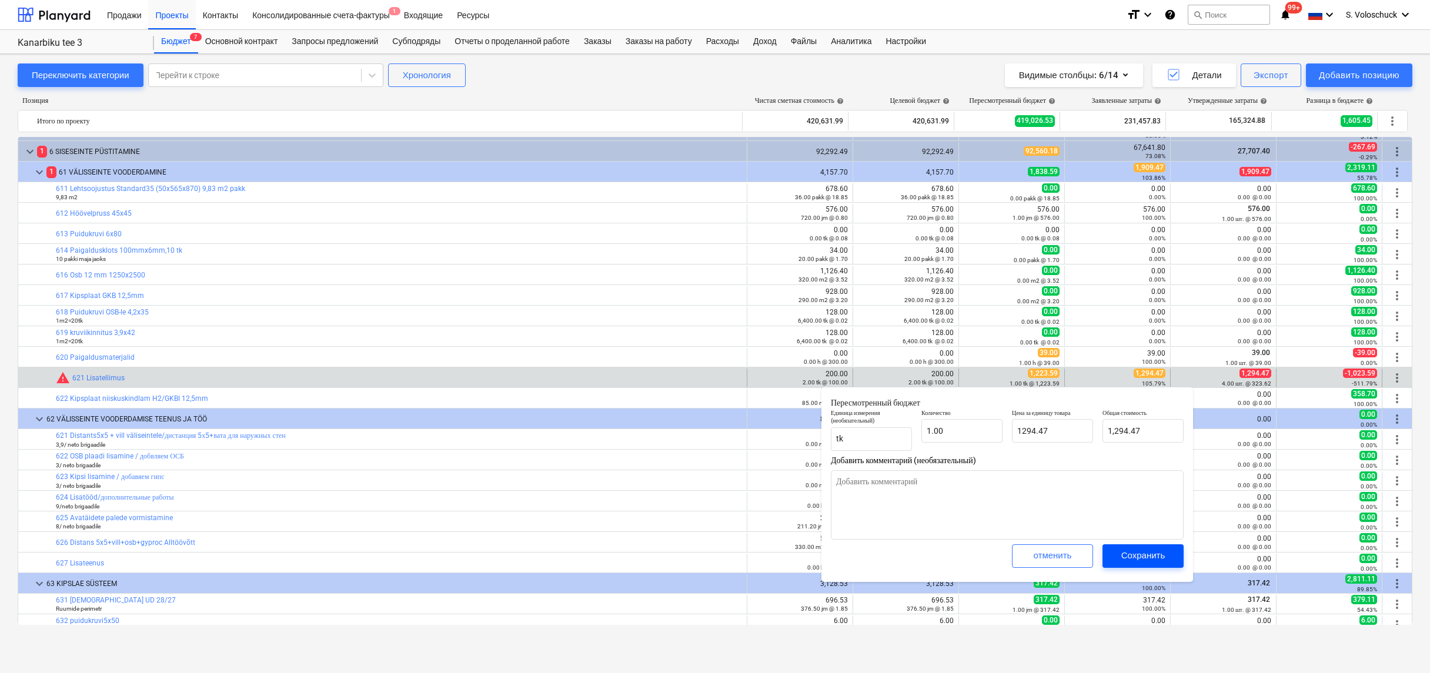
type textarea "x"
type input "1,294.47"
click at [1149, 556] on div "Сохранить" at bounding box center [1143, 555] width 44 height 15
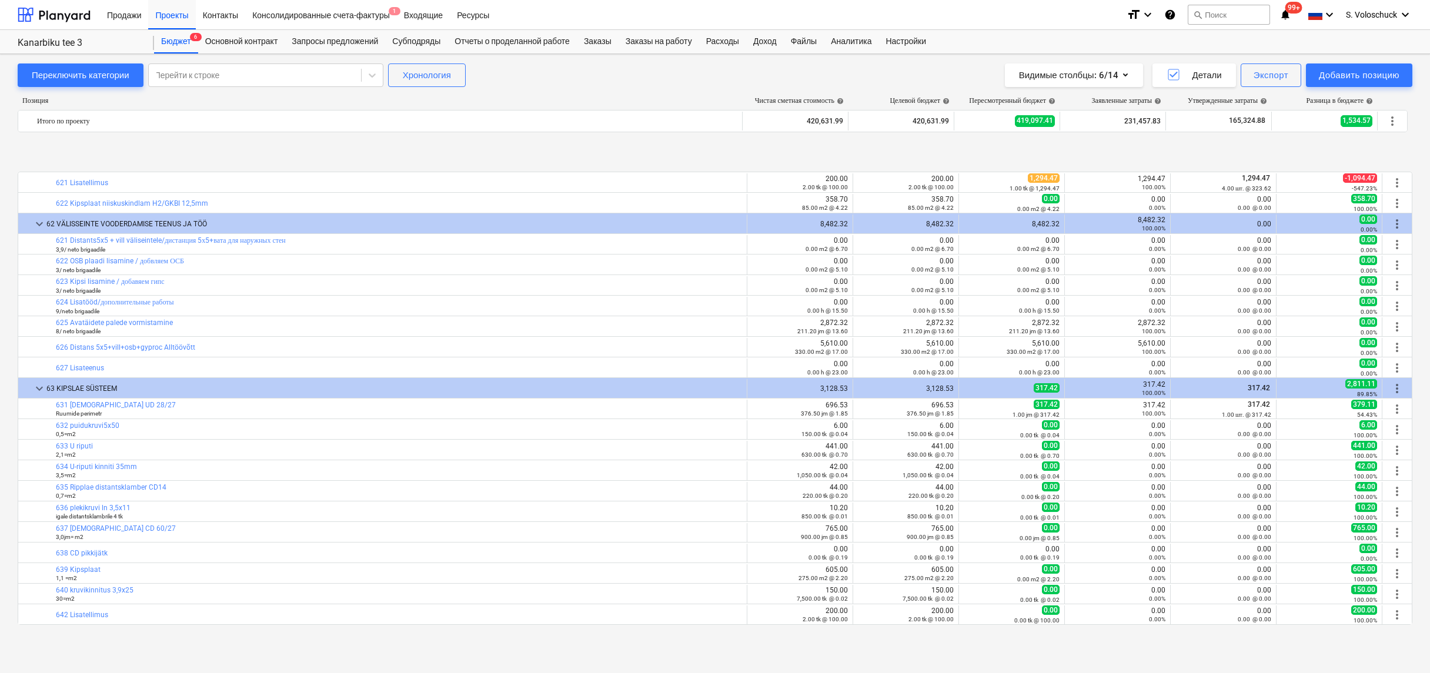
scroll to position [489, 0]
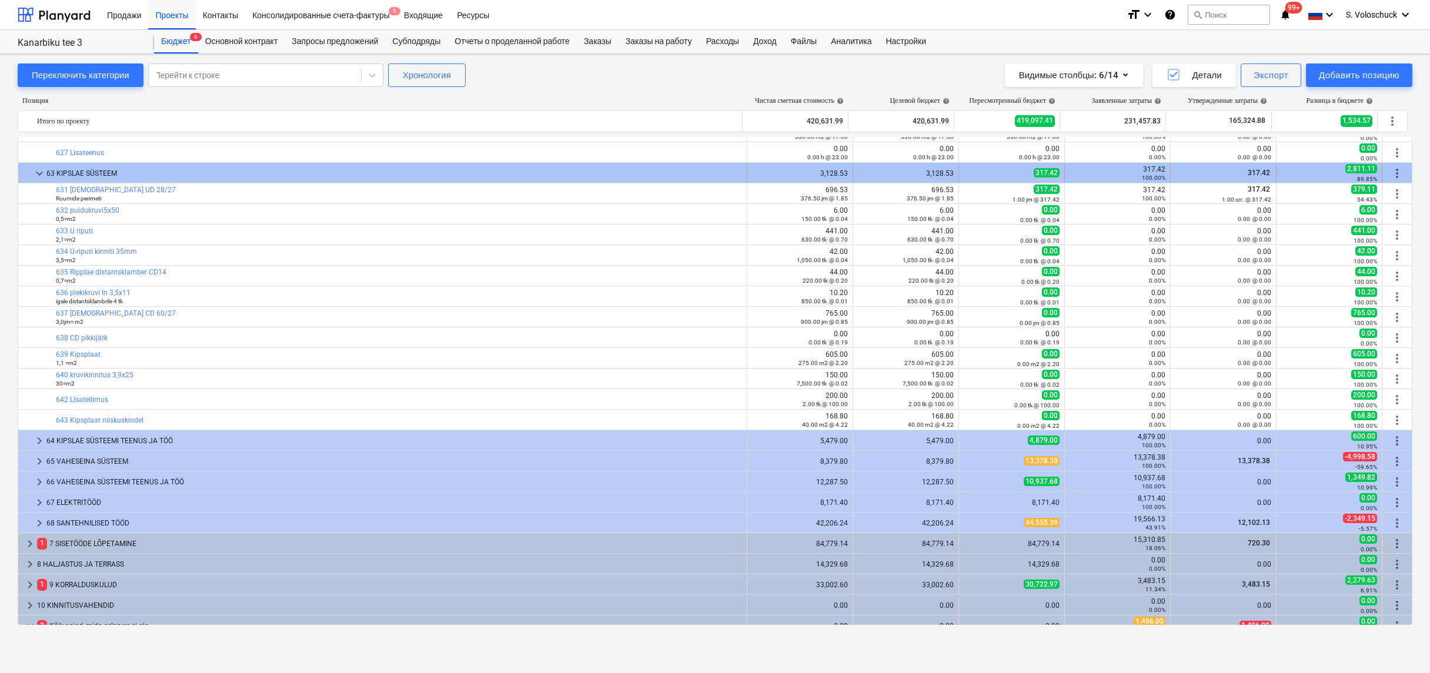
click at [41, 172] on span "keyboard_arrow_down" at bounding box center [39, 173] width 14 height 14
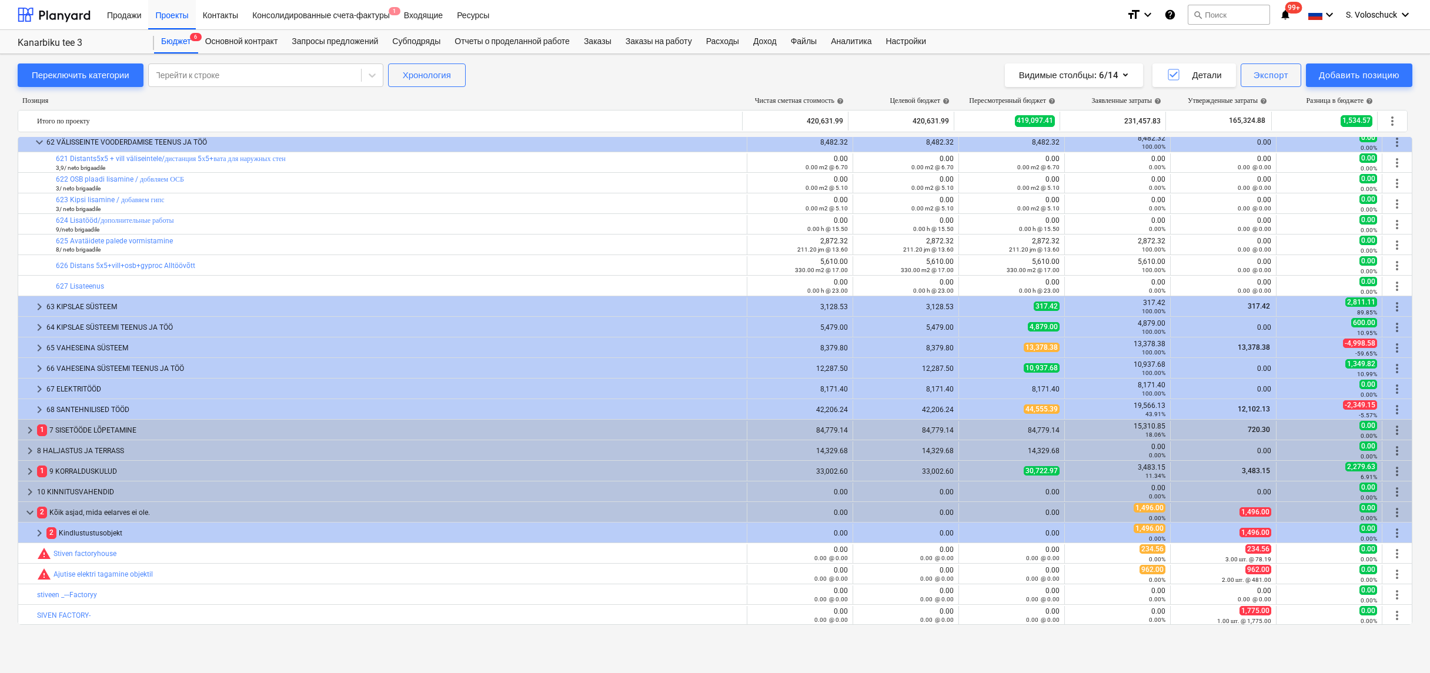
scroll to position [356, 0]
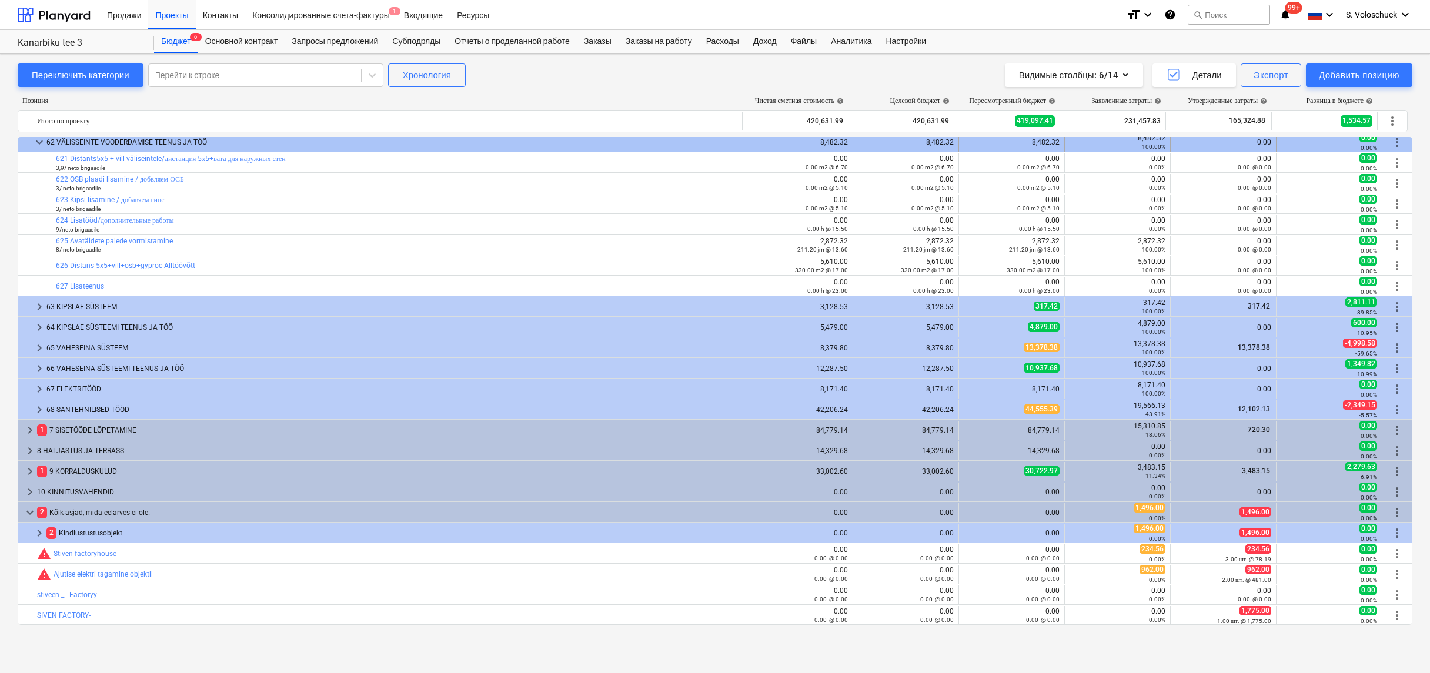
click at [41, 142] on span "keyboard_arrow_down" at bounding box center [39, 142] width 14 height 14
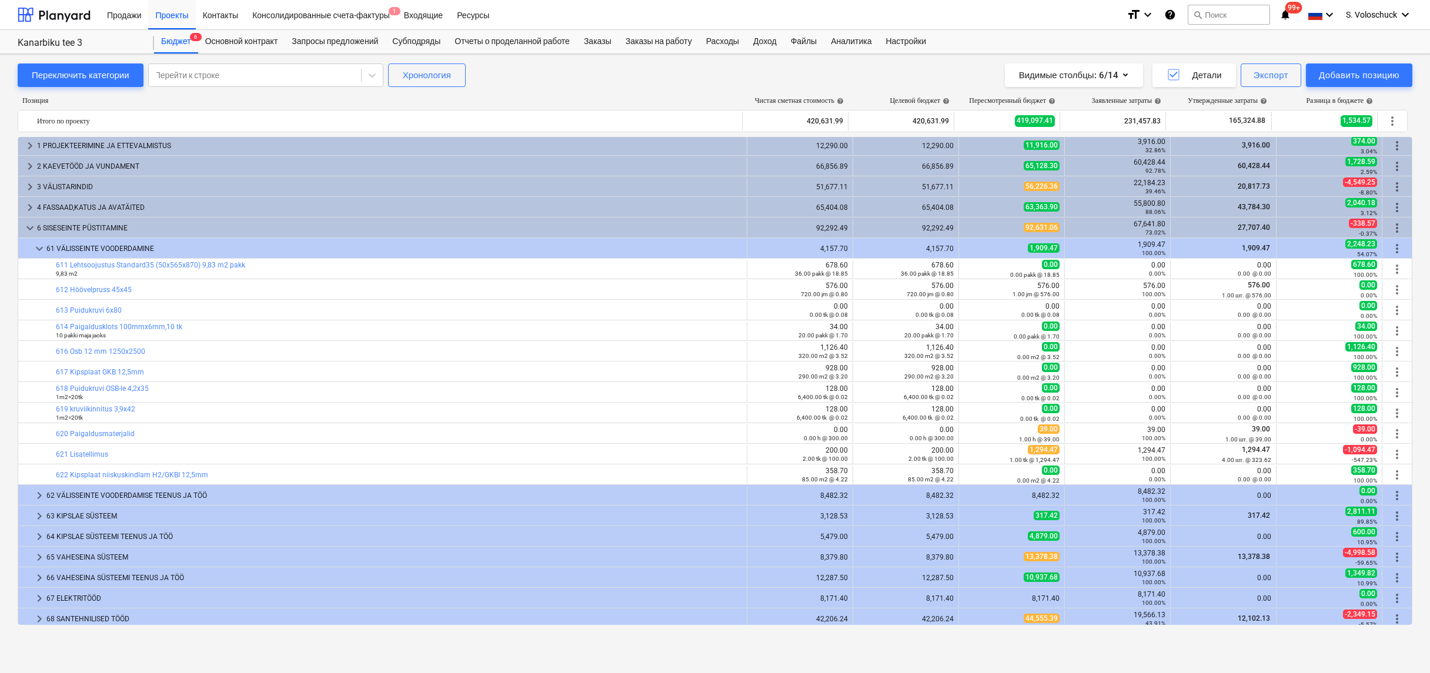
scroll to position [0, 0]
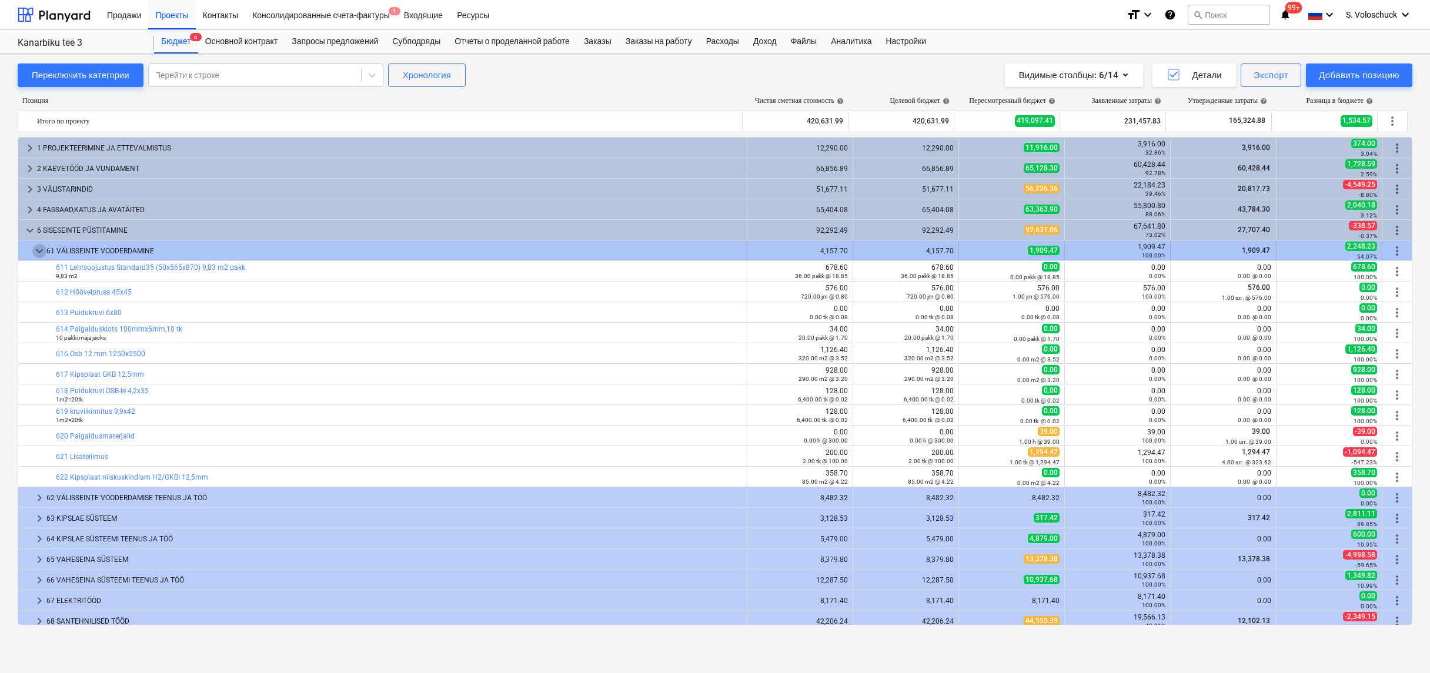
click at [41, 249] on span "keyboard_arrow_down" at bounding box center [39, 251] width 14 height 14
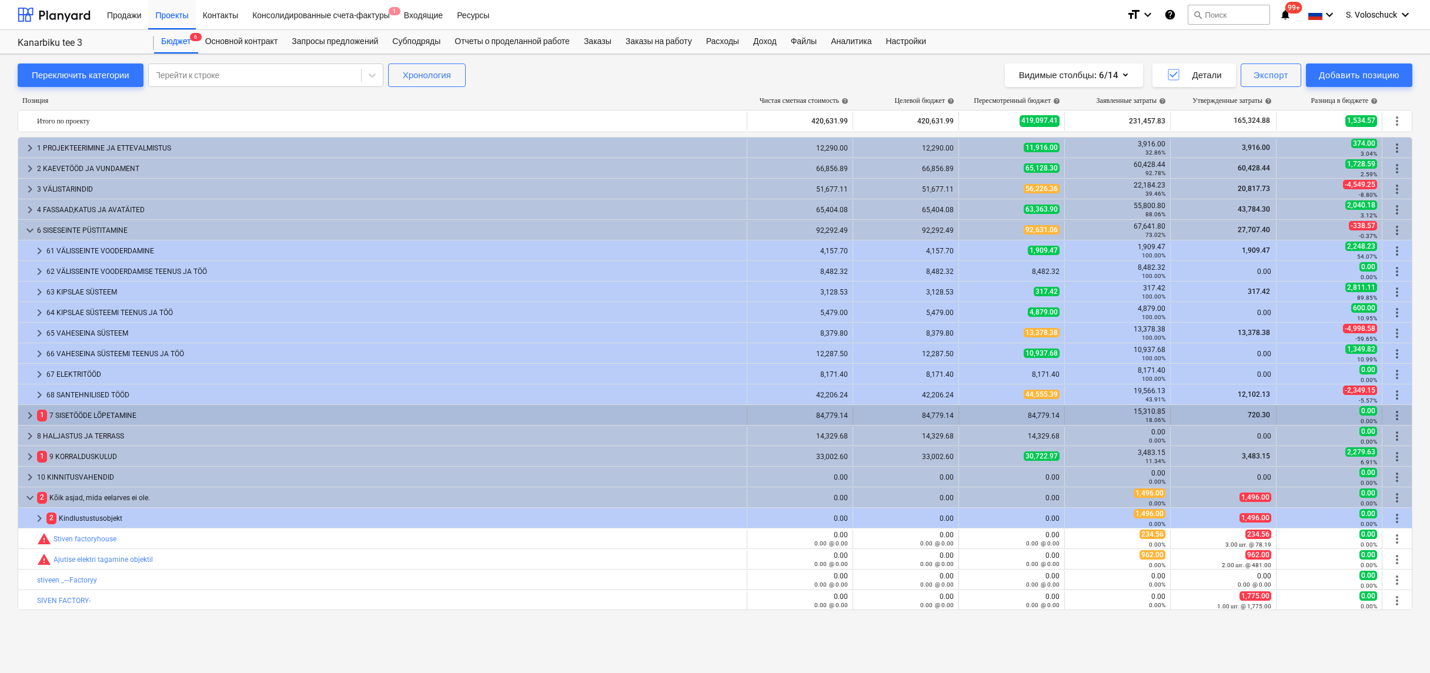
click at [24, 409] on div "keyboard_arrow_right 1 7 SISETÖÖDE LÕPETAMINE" at bounding box center [382, 415] width 729 height 19
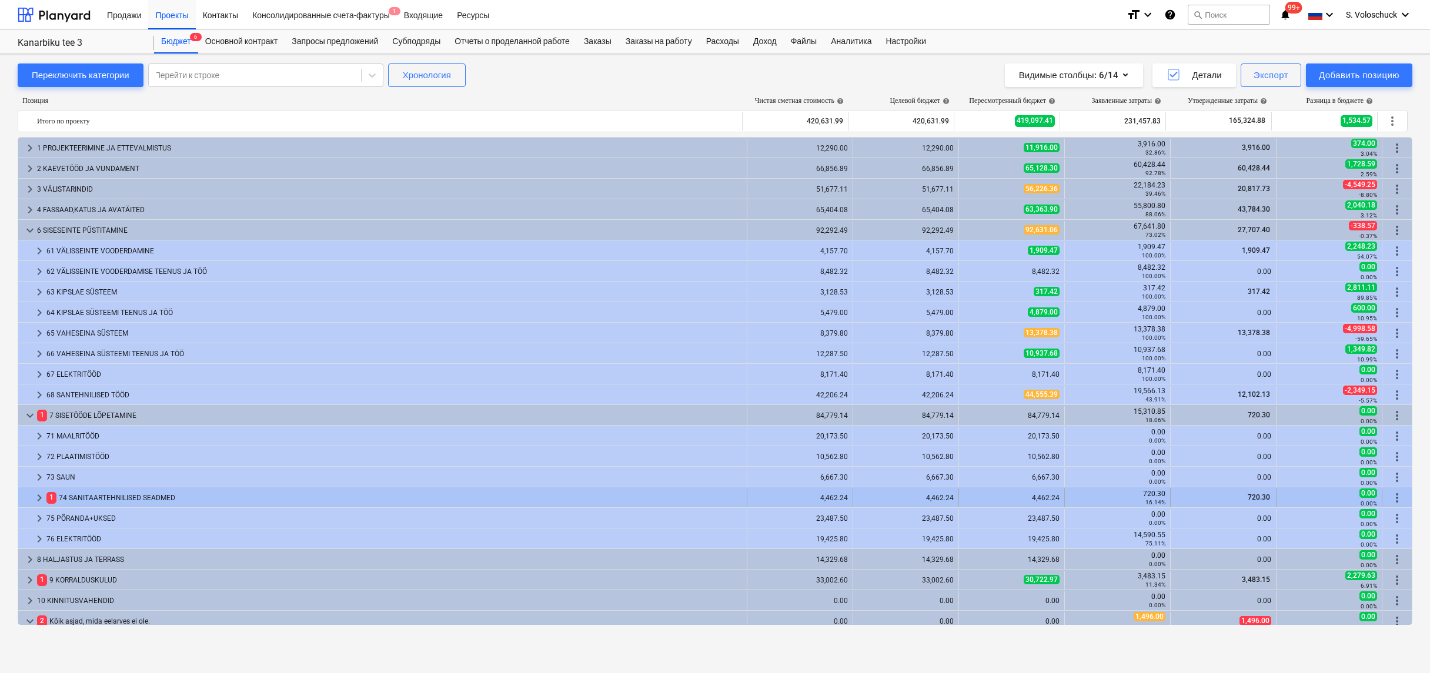
click at [40, 499] on span "keyboard_arrow_right" at bounding box center [39, 498] width 14 height 14
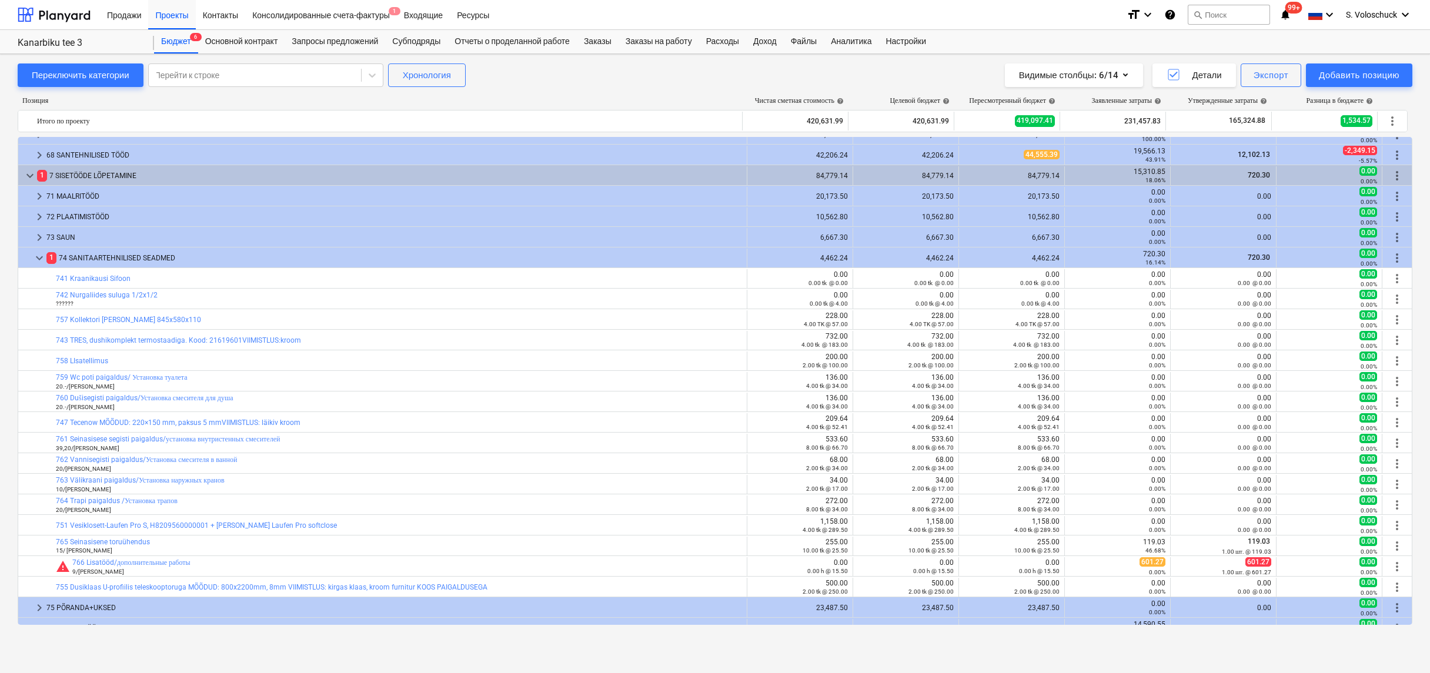
scroll to position [242, 0]
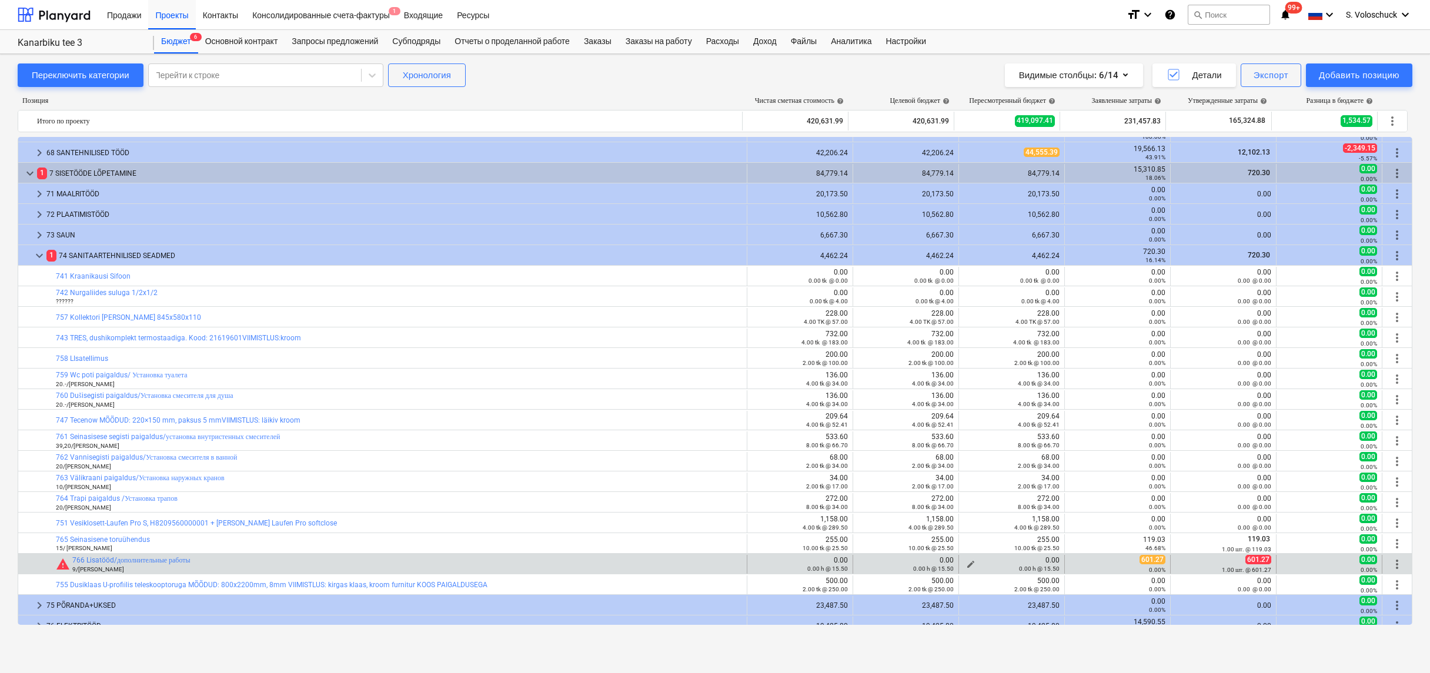
click at [970, 565] on div "edit 0.00 0.00 h @ 15.50" at bounding box center [1012, 564] width 96 height 16
click at [968, 560] on span "edit" at bounding box center [970, 564] width 9 height 9
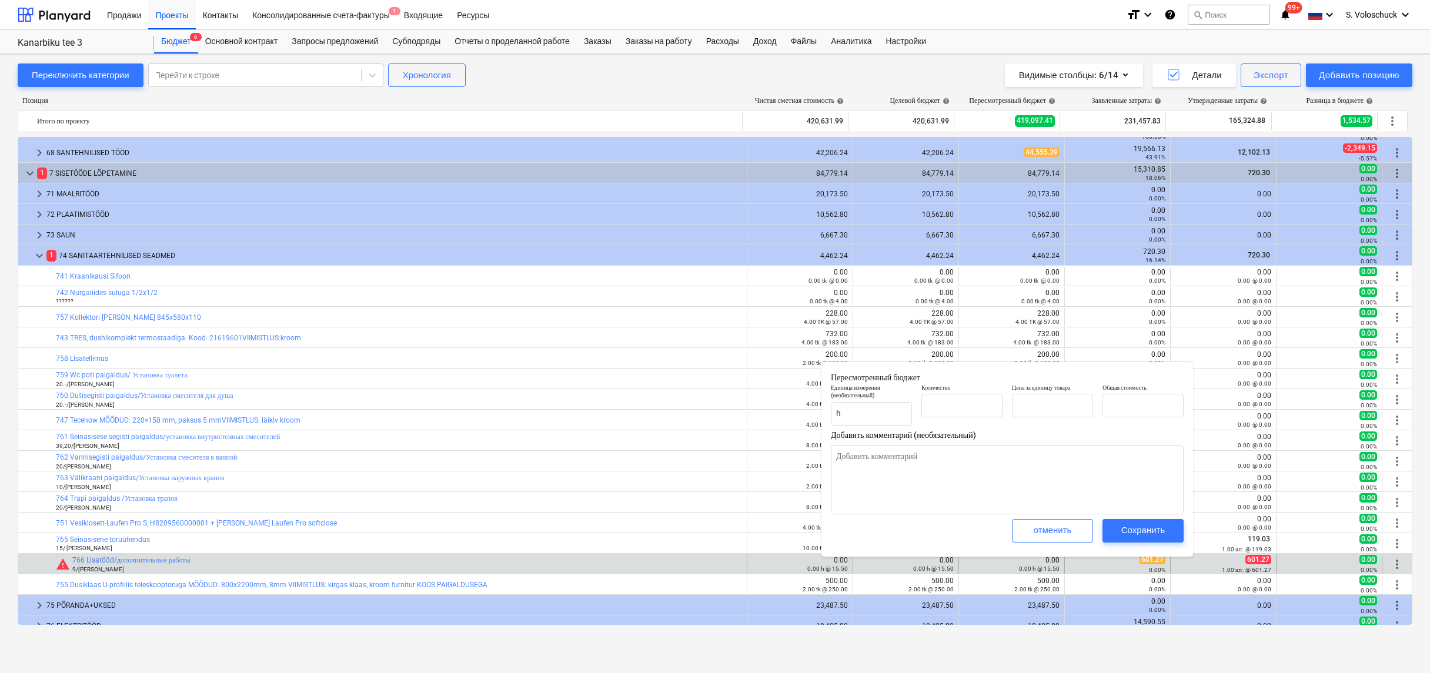
type textarea "x"
type input "0.00"
type input "15.50"
type input "0.00"
click at [956, 414] on input "text" at bounding box center [961, 406] width 81 height 24
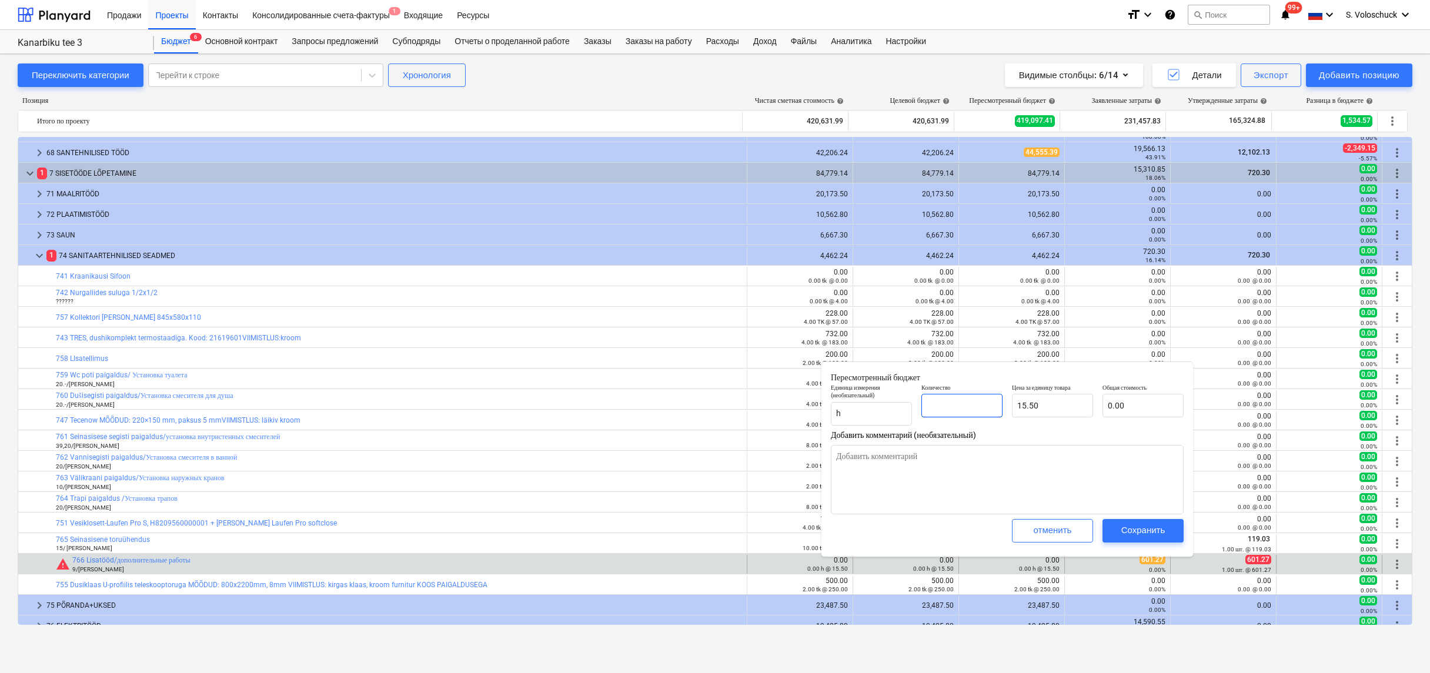
type textarea "x"
type input "1"
type input "15.50"
type input "1"
type textarea "x"
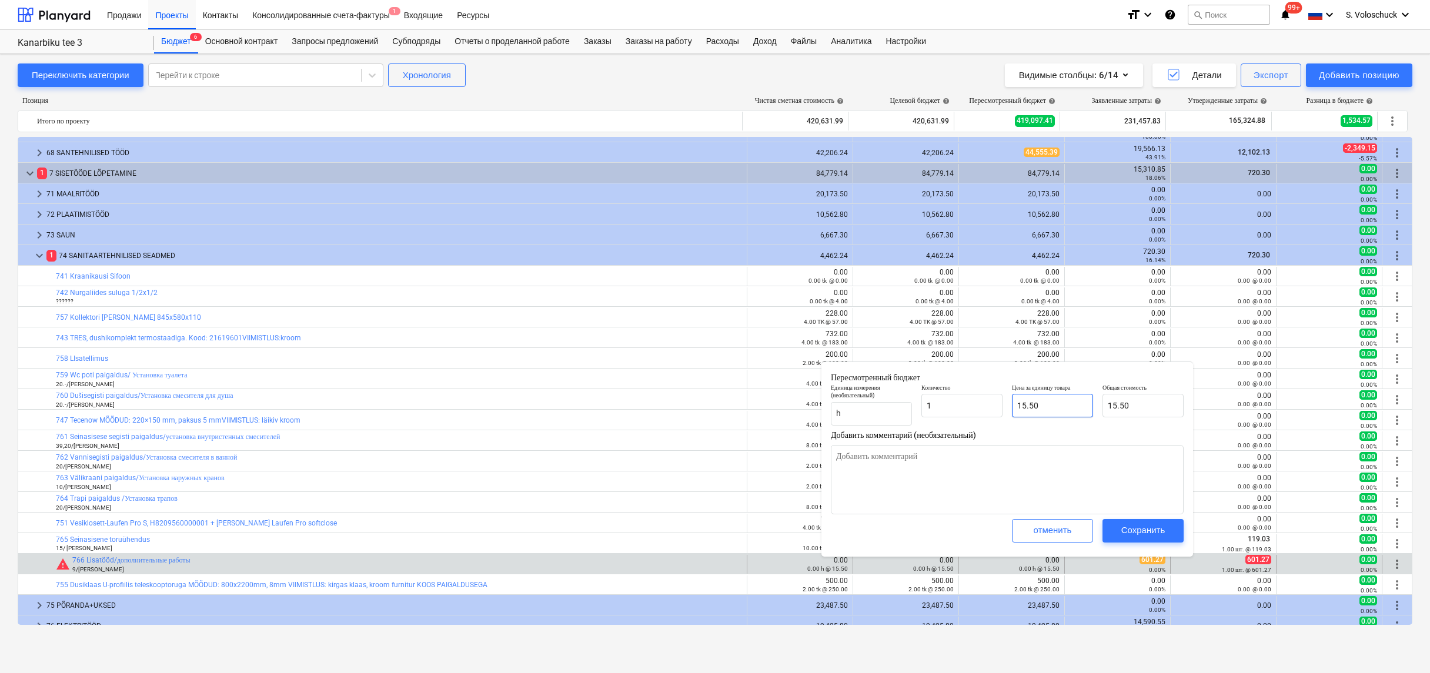
type input "1.00"
type input "15.5"
click at [1065, 407] on input "15.5" at bounding box center [1052, 406] width 81 height 24
type textarea "x"
type input "15."
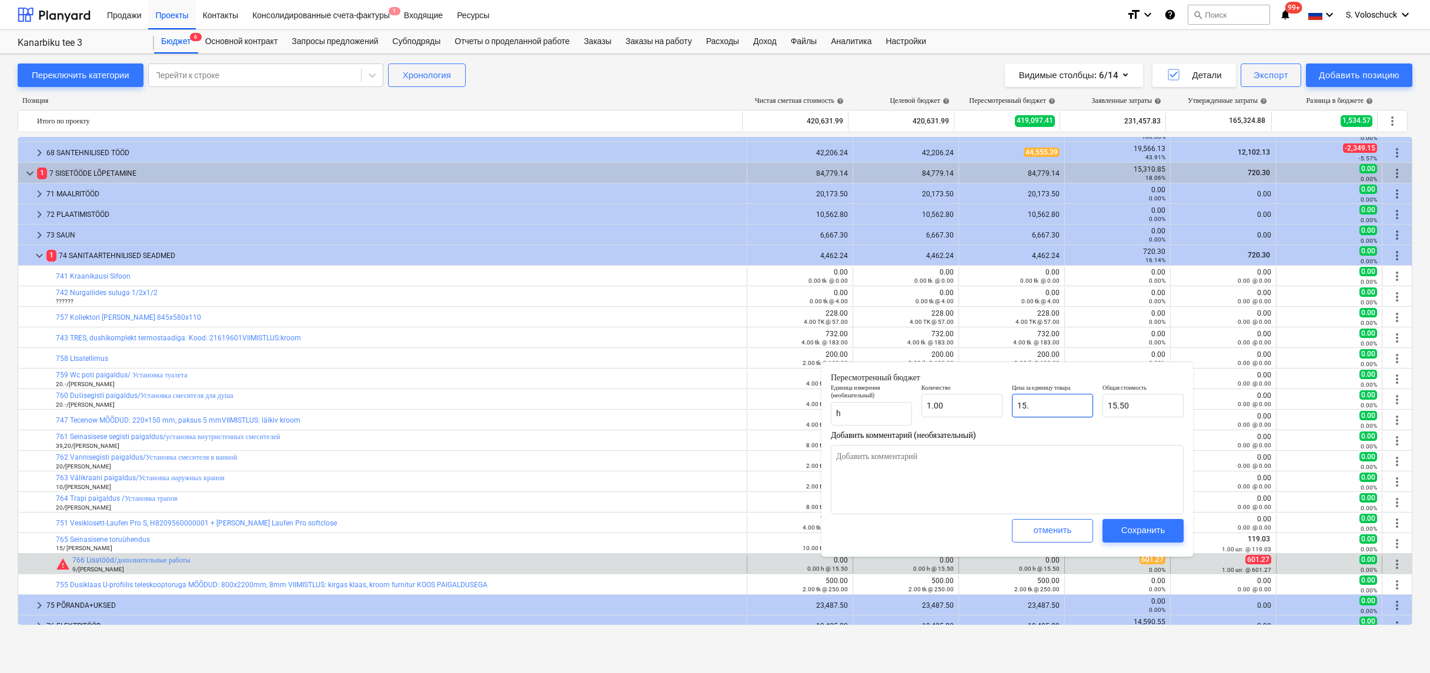
type input "15.00"
type textarea "x"
type input "15"
type textarea "x"
type input "1"
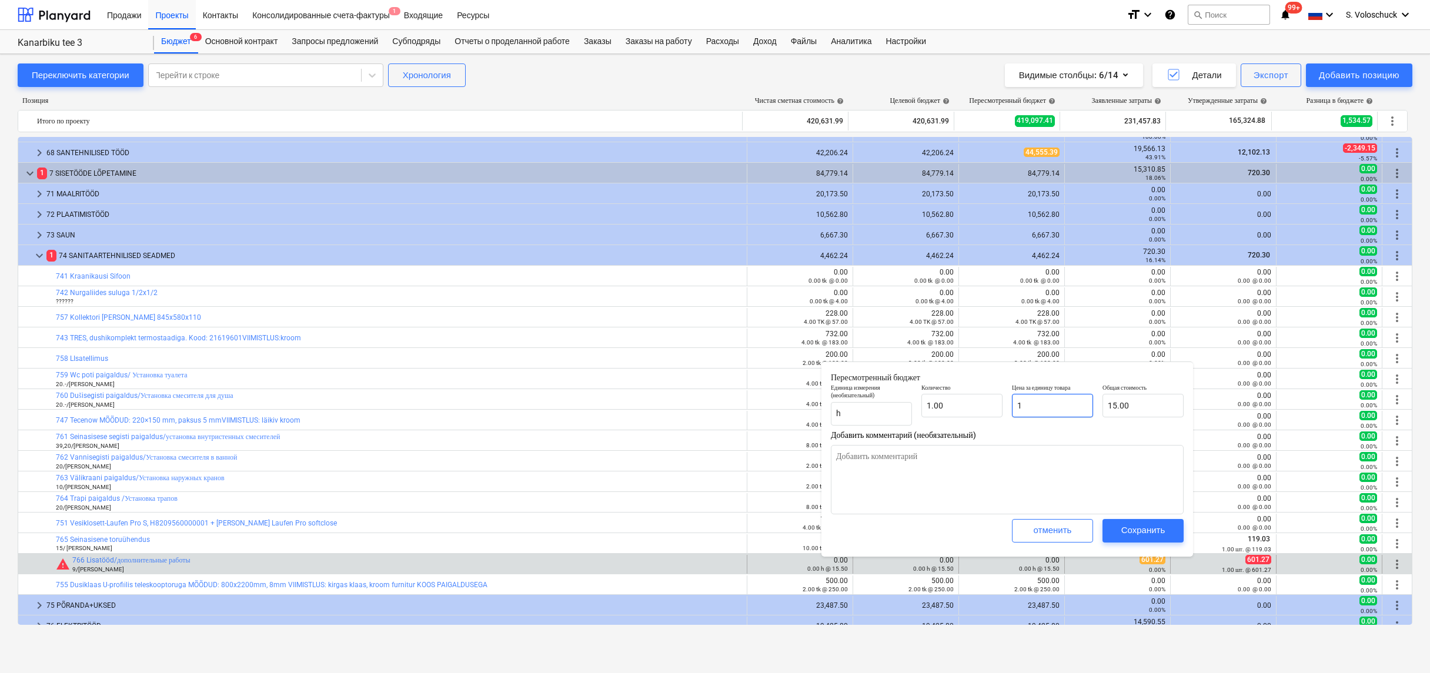
type input "1.00"
type textarea "x"
type input "0.00"
type textarea "x"
type input "6"
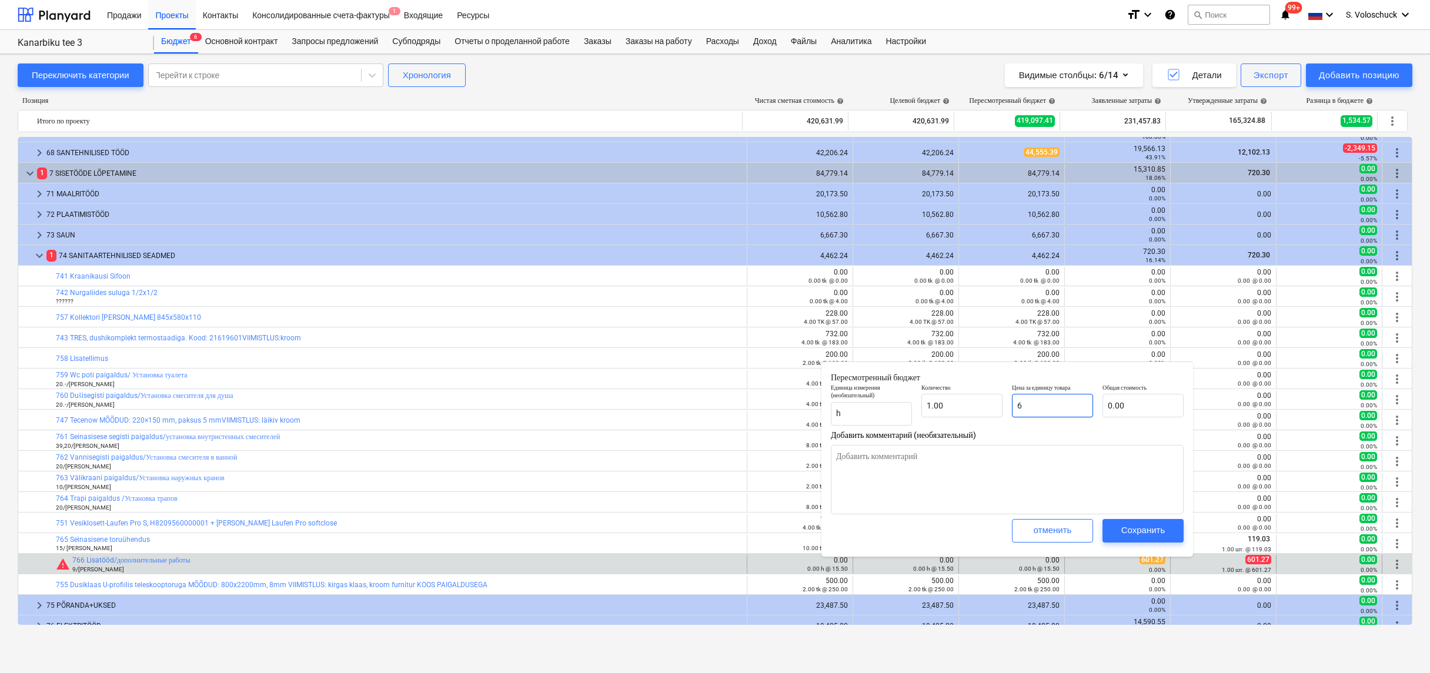
type input "6.00"
type textarea "x"
type input "60"
type input "60.00"
type textarea "x"
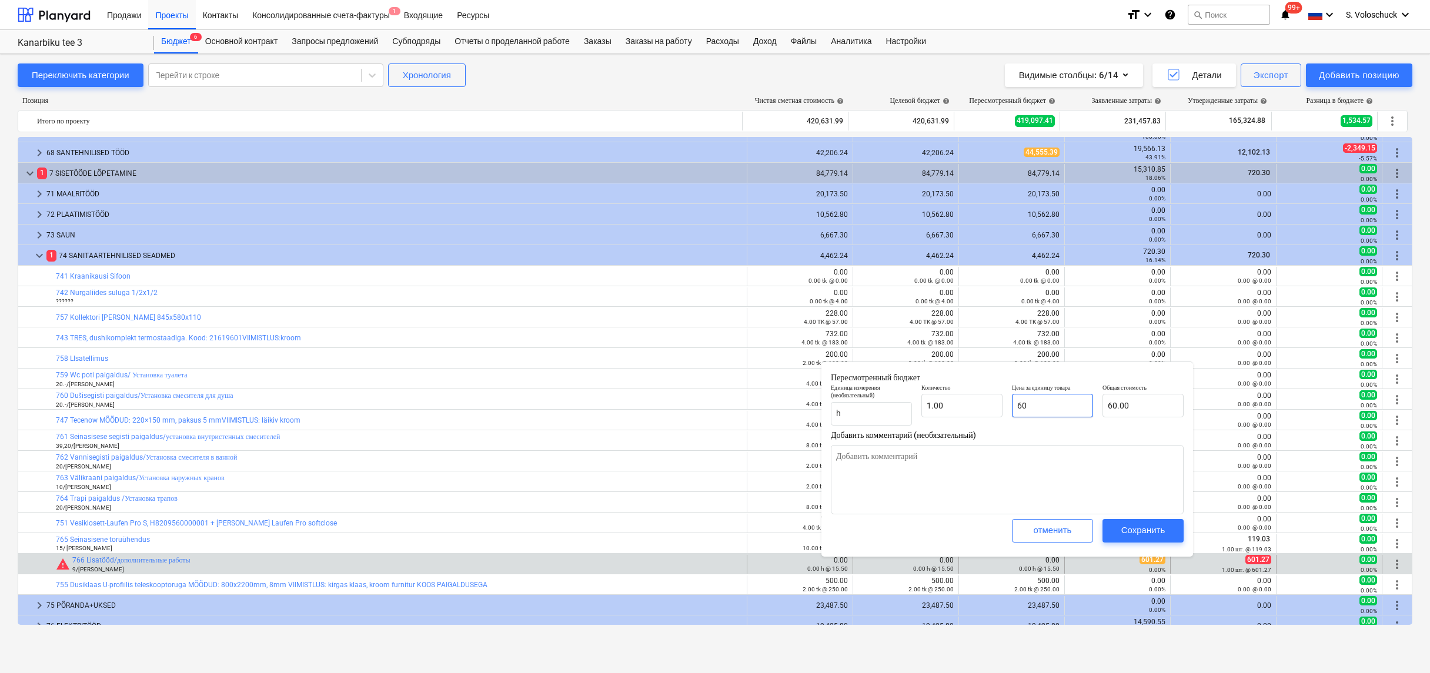
type input "601"
type input "601.00"
type textarea "x"
type input "601."
type textarea "x"
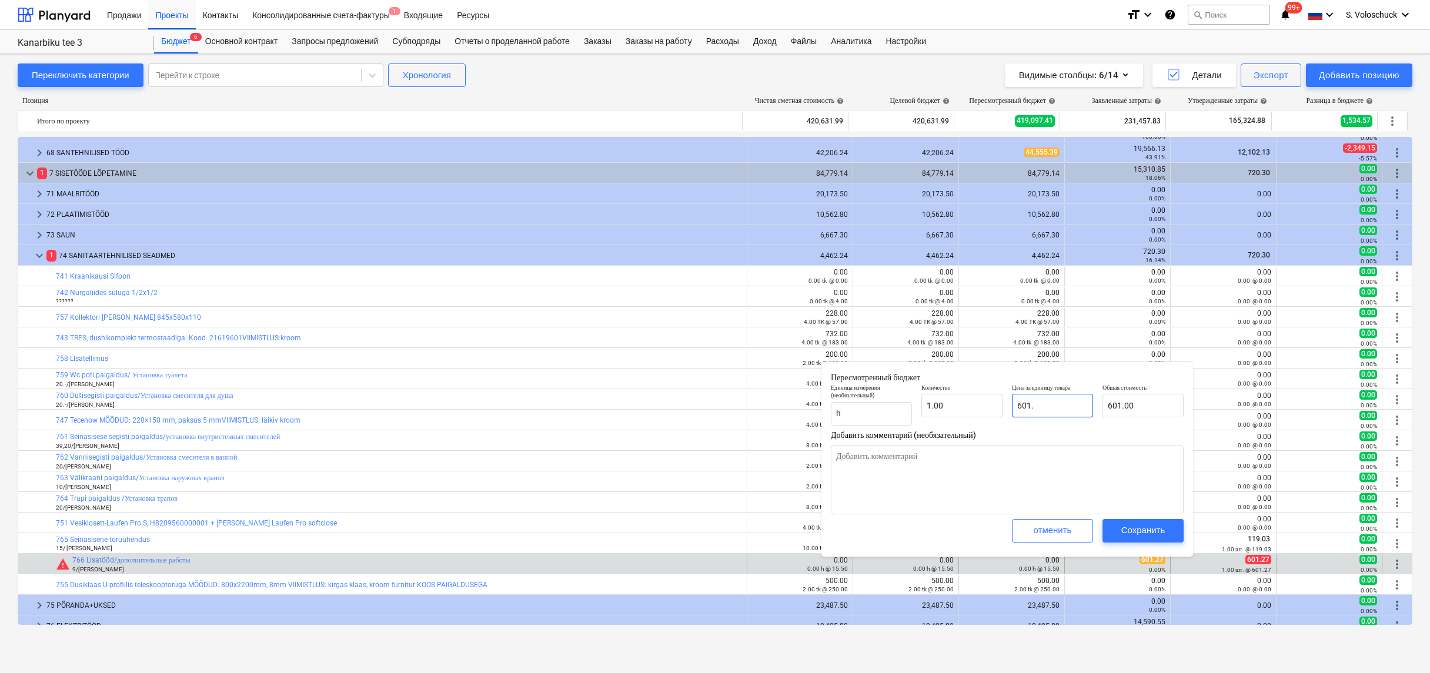
type input "601.2"
type input "601.20"
type textarea "x"
type input "601.27"
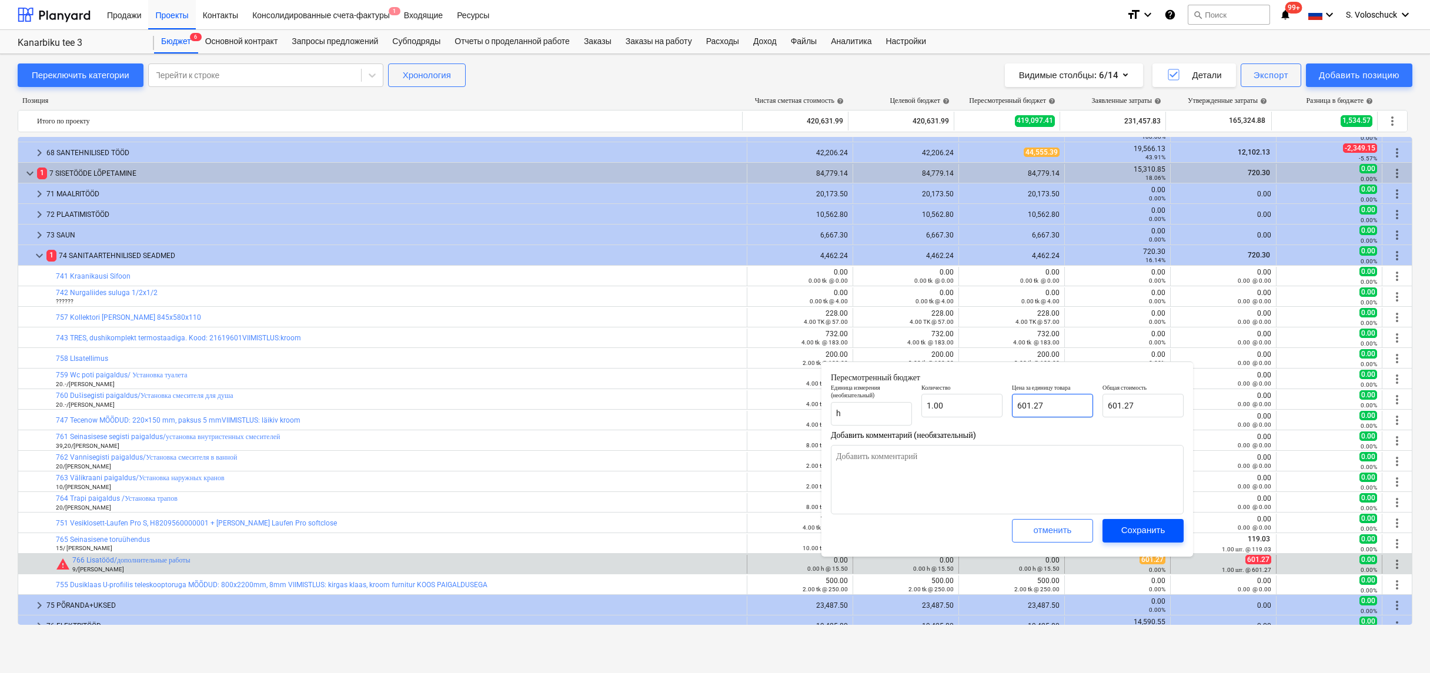
type input "601.27"
click at [1156, 521] on button "Сохранить" at bounding box center [1142, 531] width 81 height 24
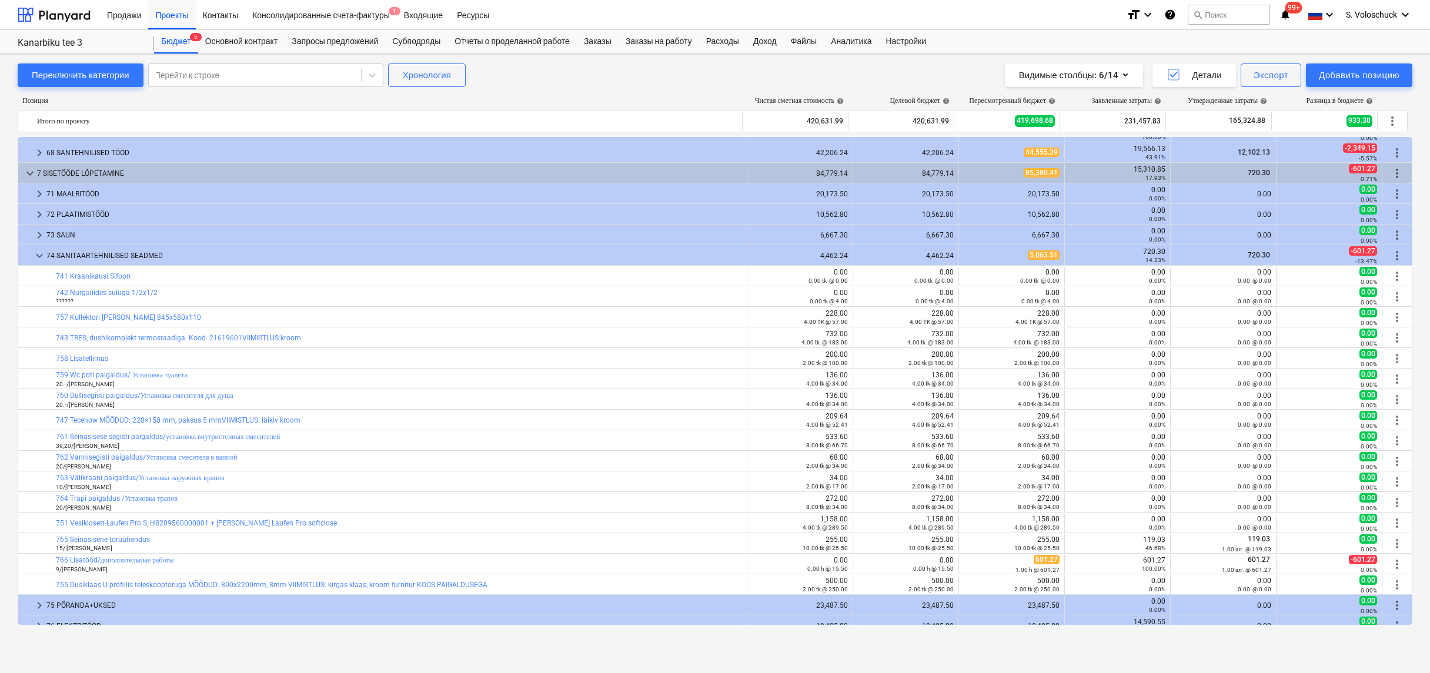
type textarea "x"
type input "1.00"
type input "601.27"
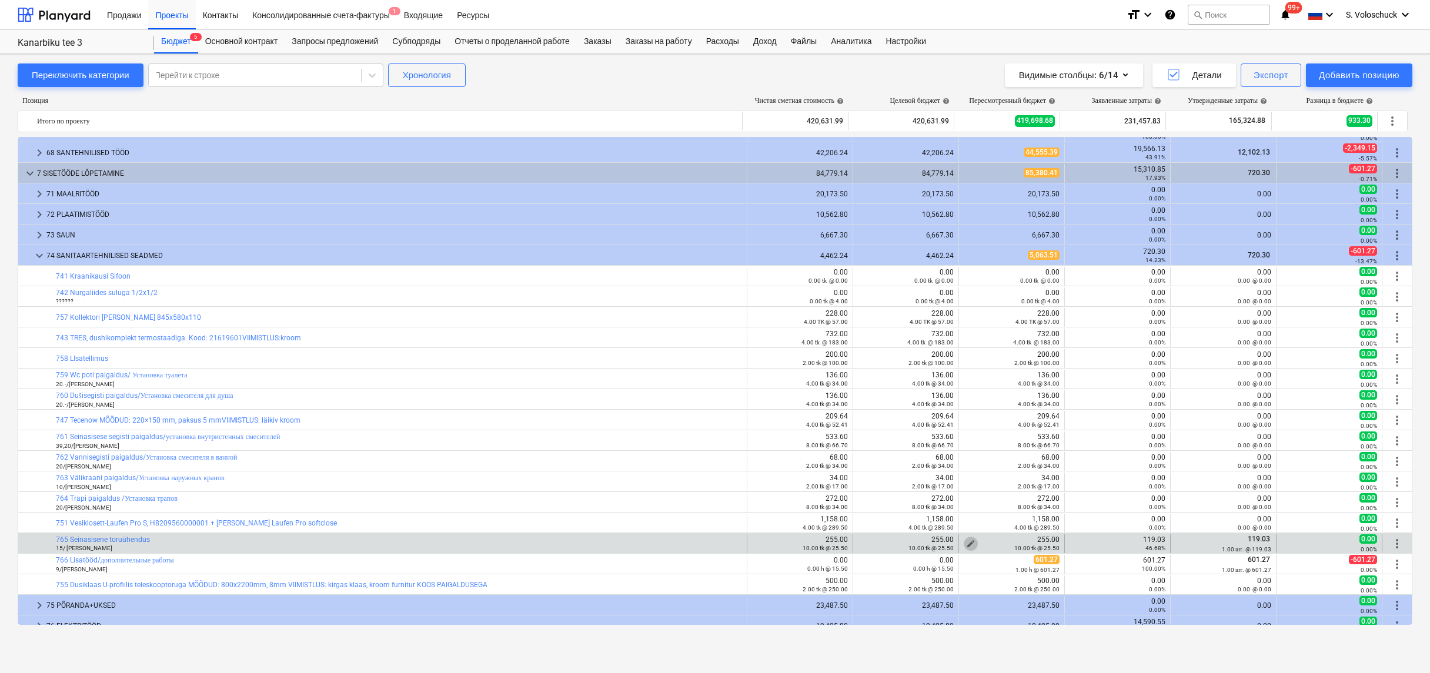
click at [968, 543] on span "edit" at bounding box center [970, 543] width 9 height 9
type textarea "x"
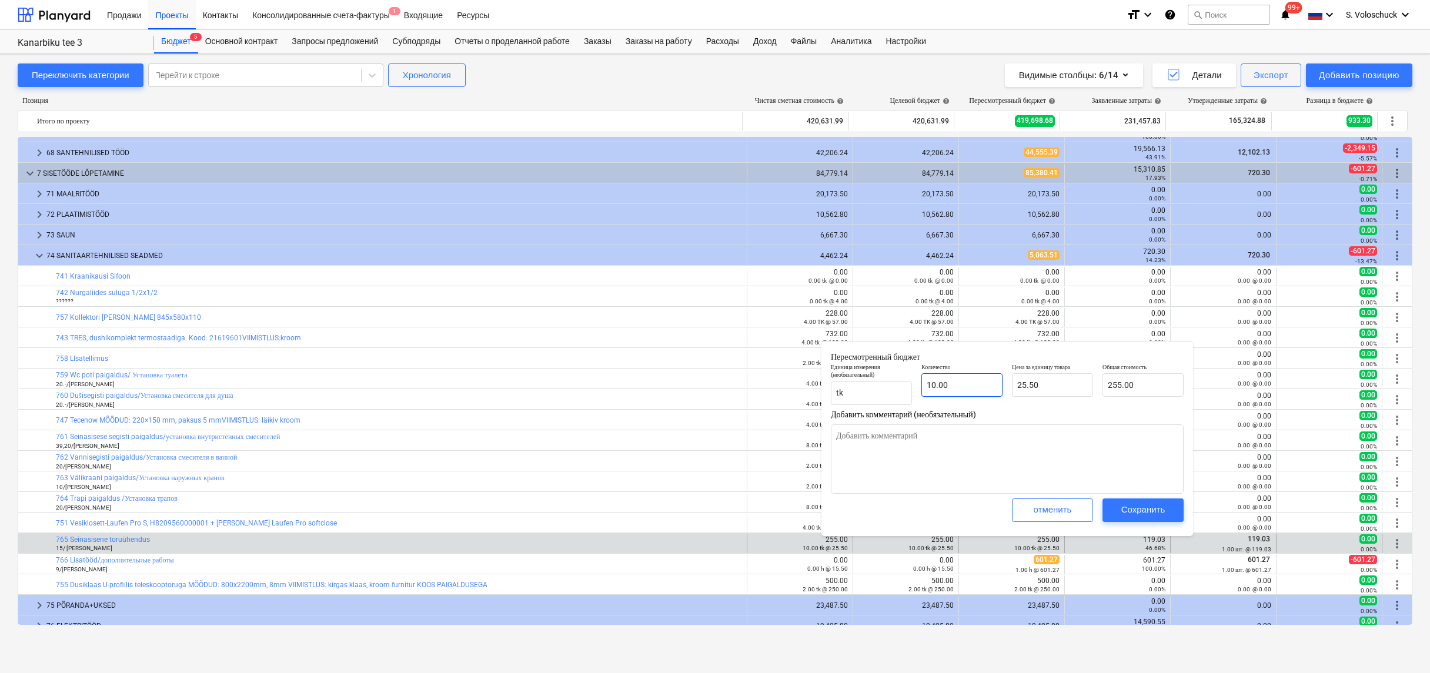
type input "10"
click at [966, 394] on input "10" at bounding box center [961, 385] width 81 height 24
type textarea "x"
type input "1"
type input "25.50"
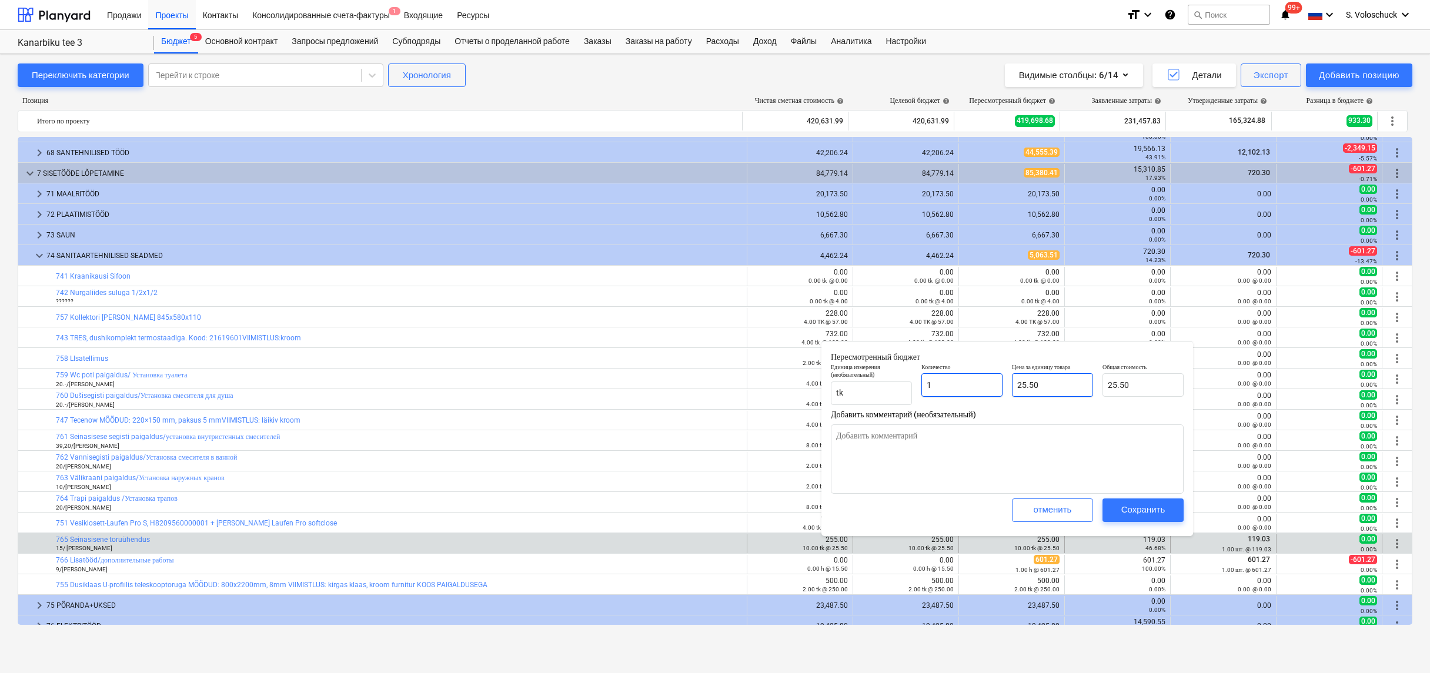
type input "1"
type textarea "x"
type input "1.00"
type input "25.5"
click at [1052, 385] on input "25.5" at bounding box center [1052, 385] width 81 height 24
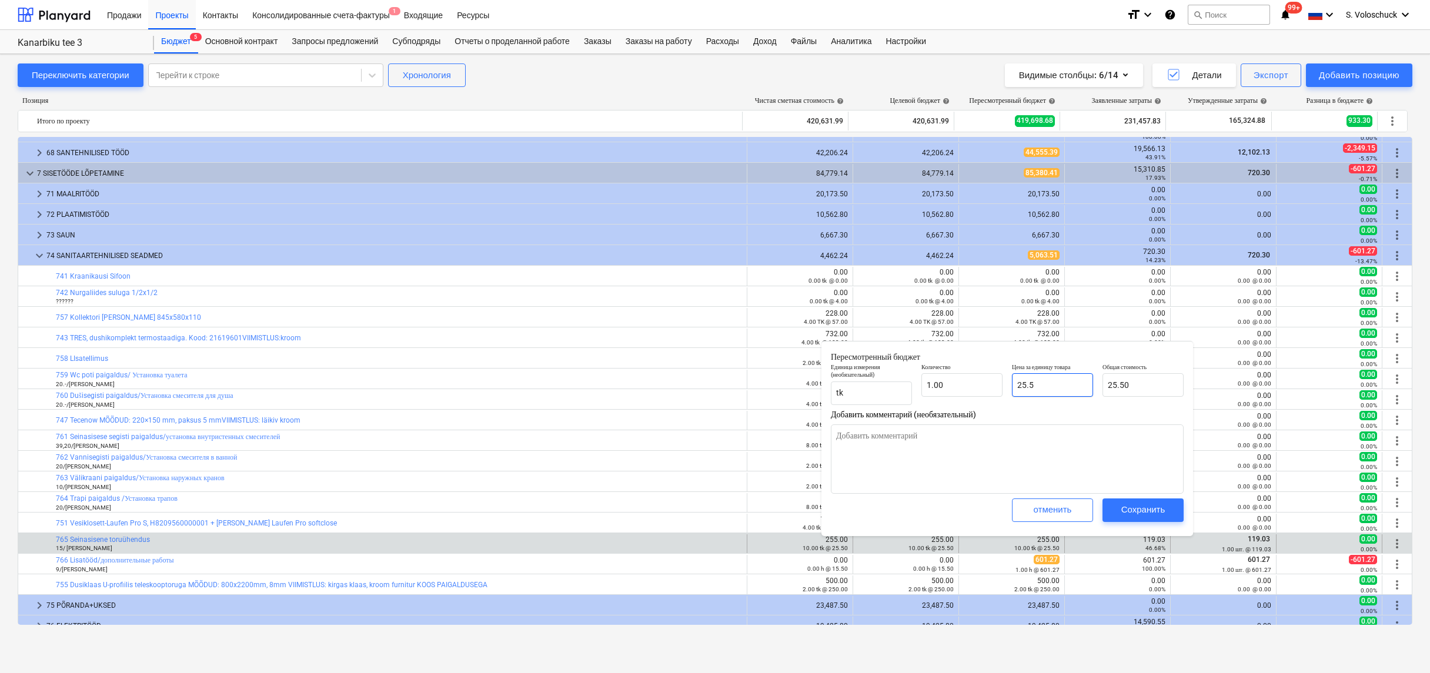
type textarea "x"
type input "25."
type input "25.00"
type textarea "x"
type input "25"
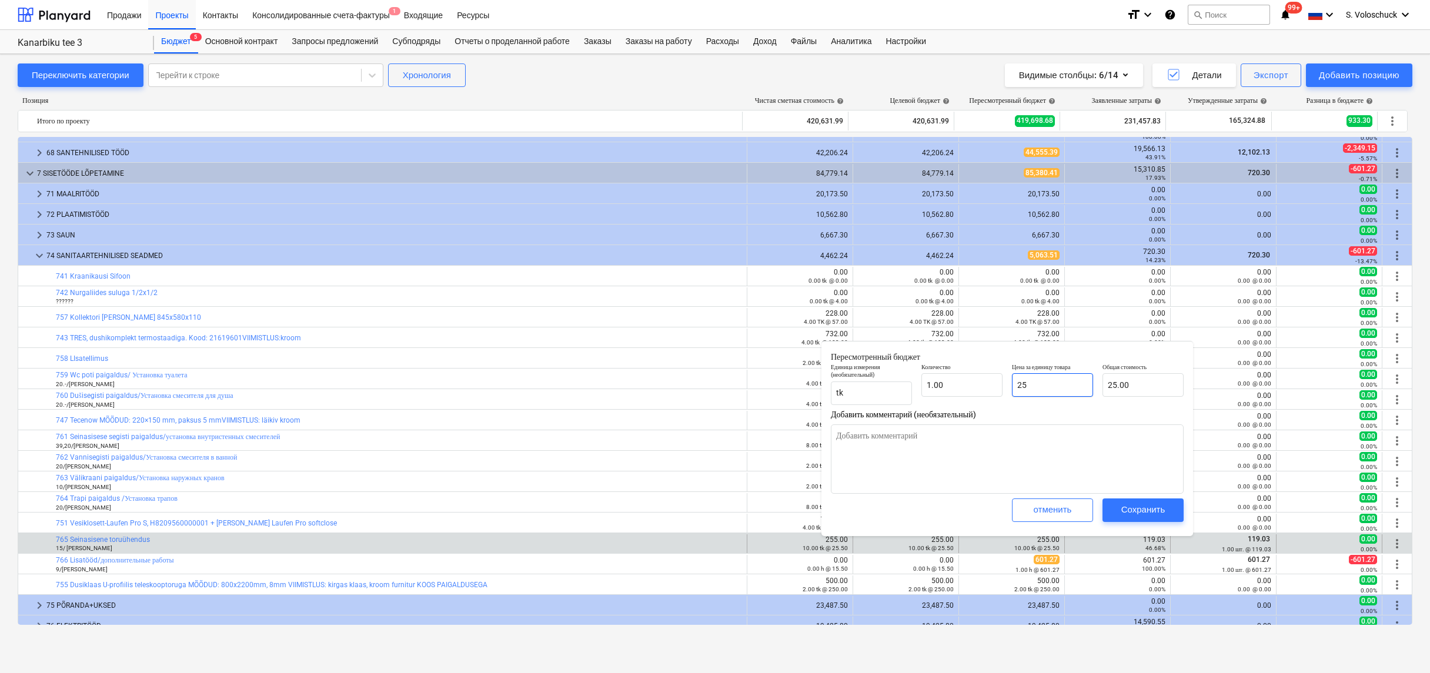
type textarea "x"
type input "2"
type input "2.00"
type textarea "x"
type input "0.00"
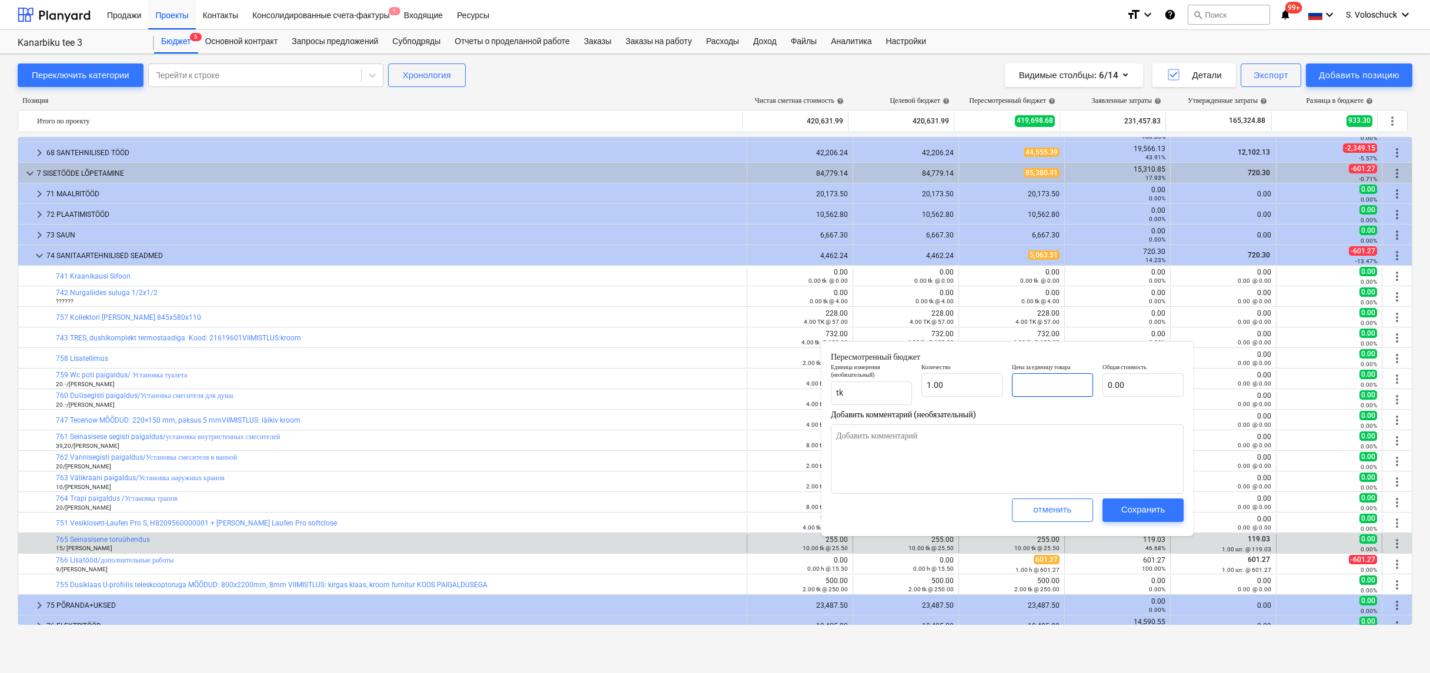
type textarea "x"
type input "1"
type input "1.00"
type textarea "x"
type input "11"
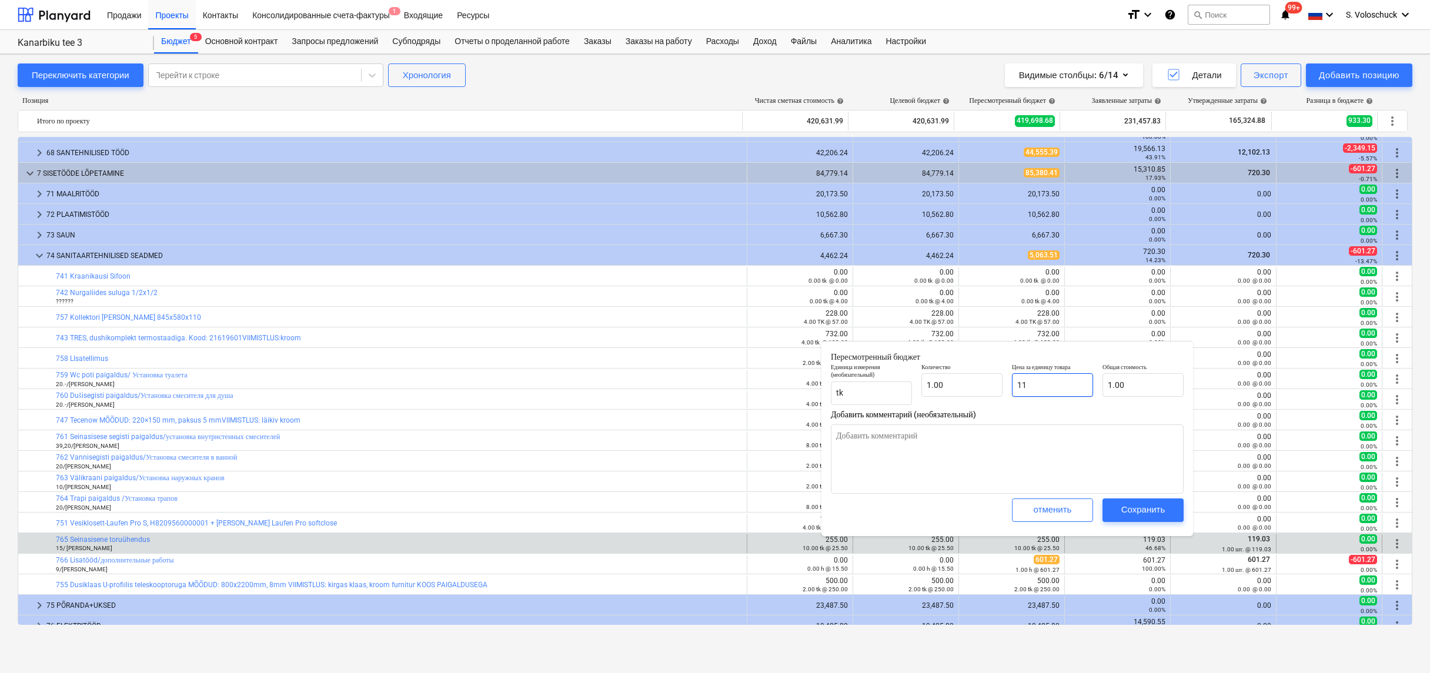
type input "11.00"
type textarea "x"
type input "119"
type input "119.00"
type textarea "x"
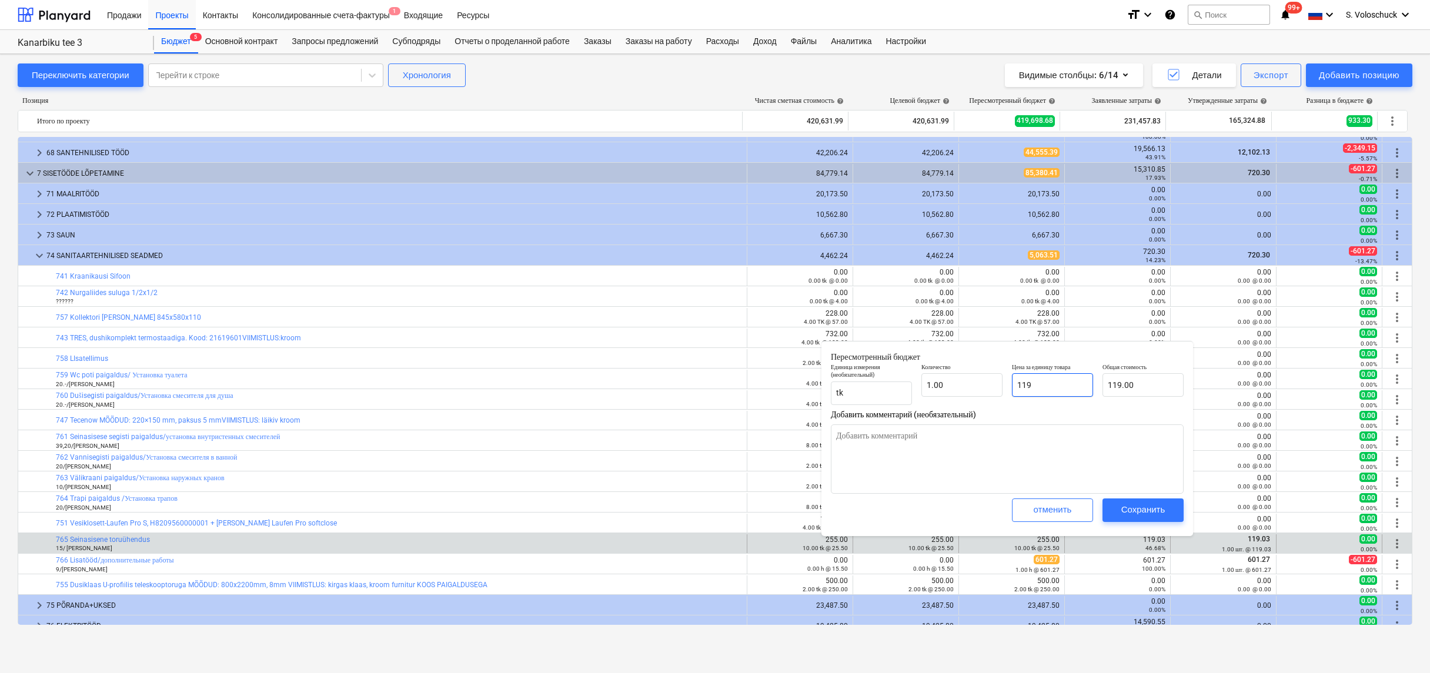
type input "119."
type textarea "x"
type input "119.0"
type textarea "x"
type input "119.03"
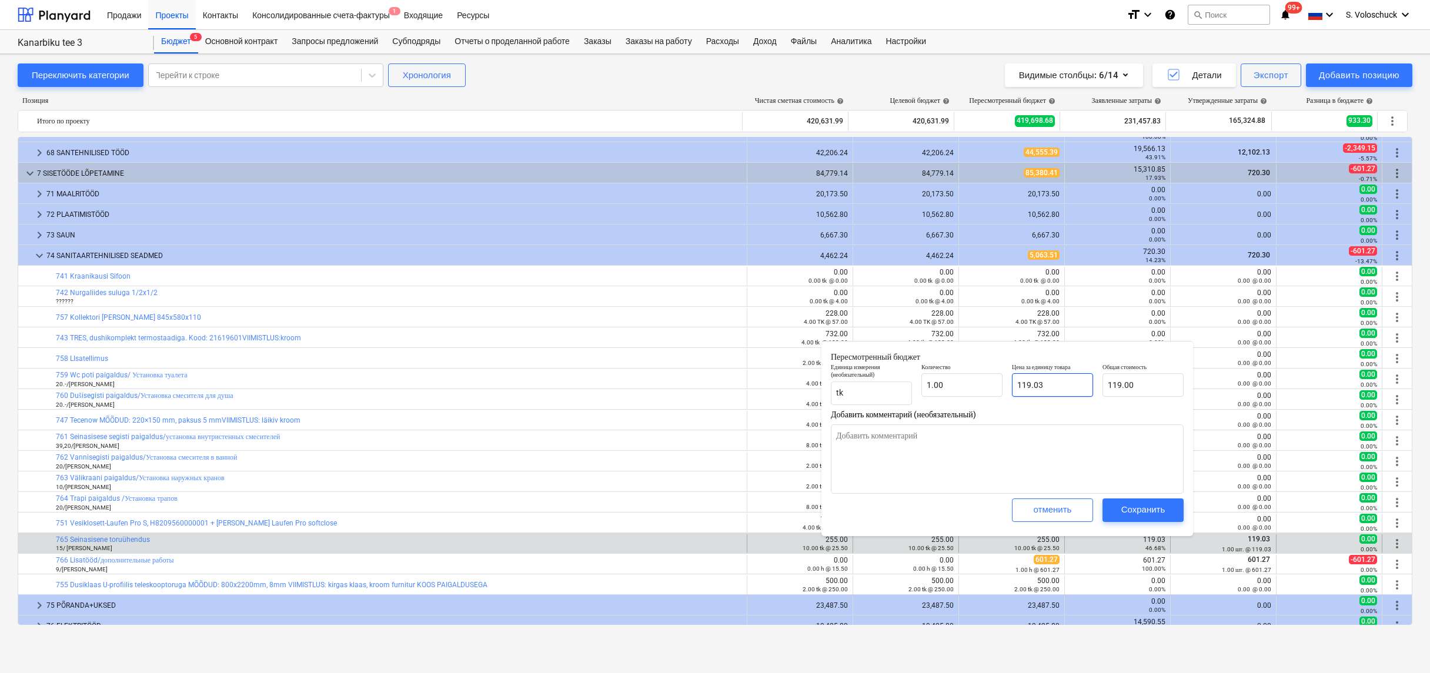
type input "119.03"
click at [1133, 506] on div "Сохранить" at bounding box center [1143, 509] width 44 height 15
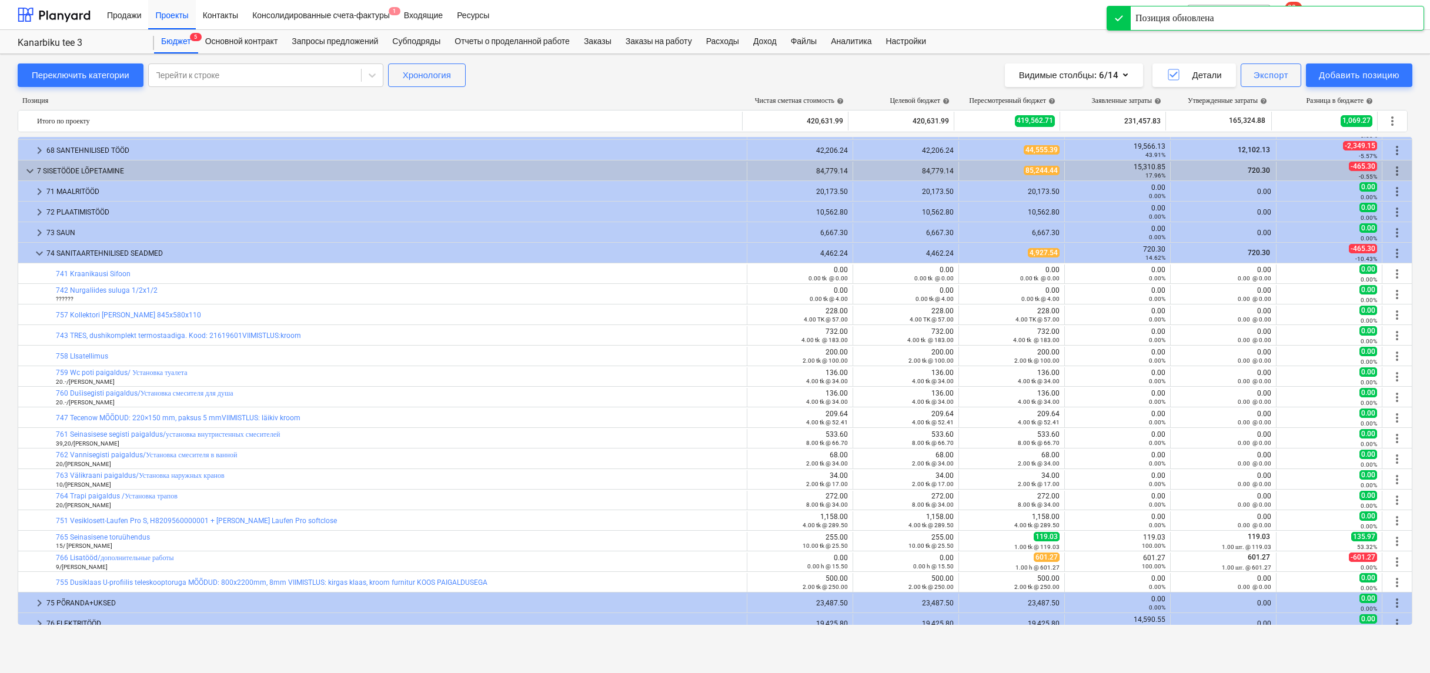
scroll to position [438, 0]
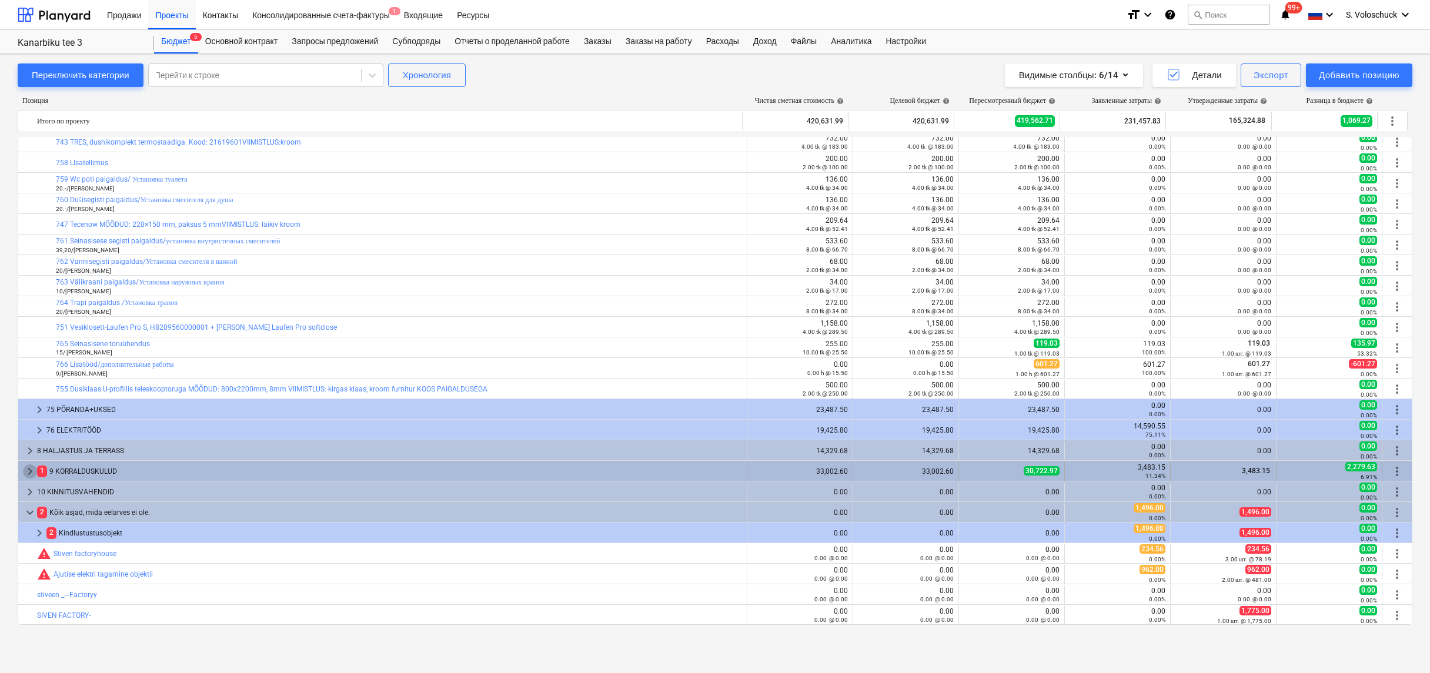
click at [33, 469] on span "keyboard_arrow_right" at bounding box center [30, 471] width 14 height 14
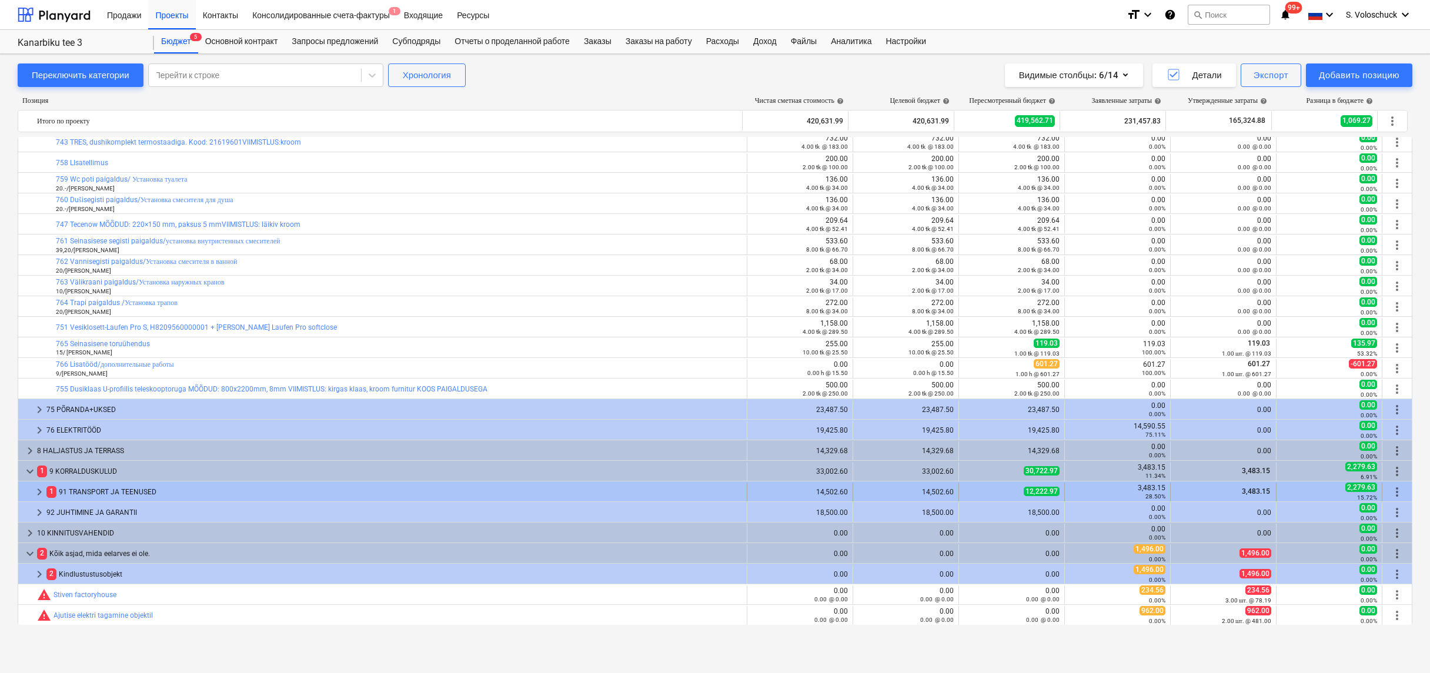
click at [39, 490] on span "keyboard_arrow_right" at bounding box center [39, 492] width 14 height 14
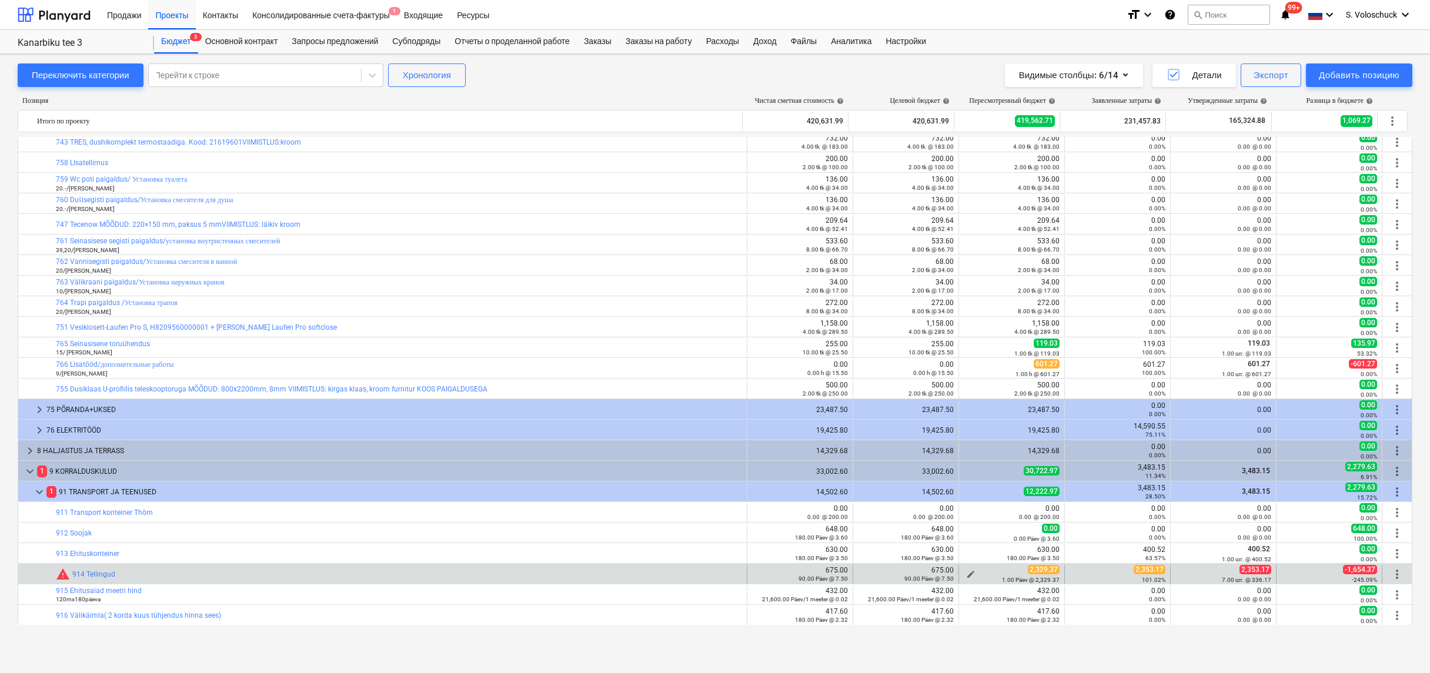
click at [969, 570] on span "edit" at bounding box center [970, 574] width 9 height 9
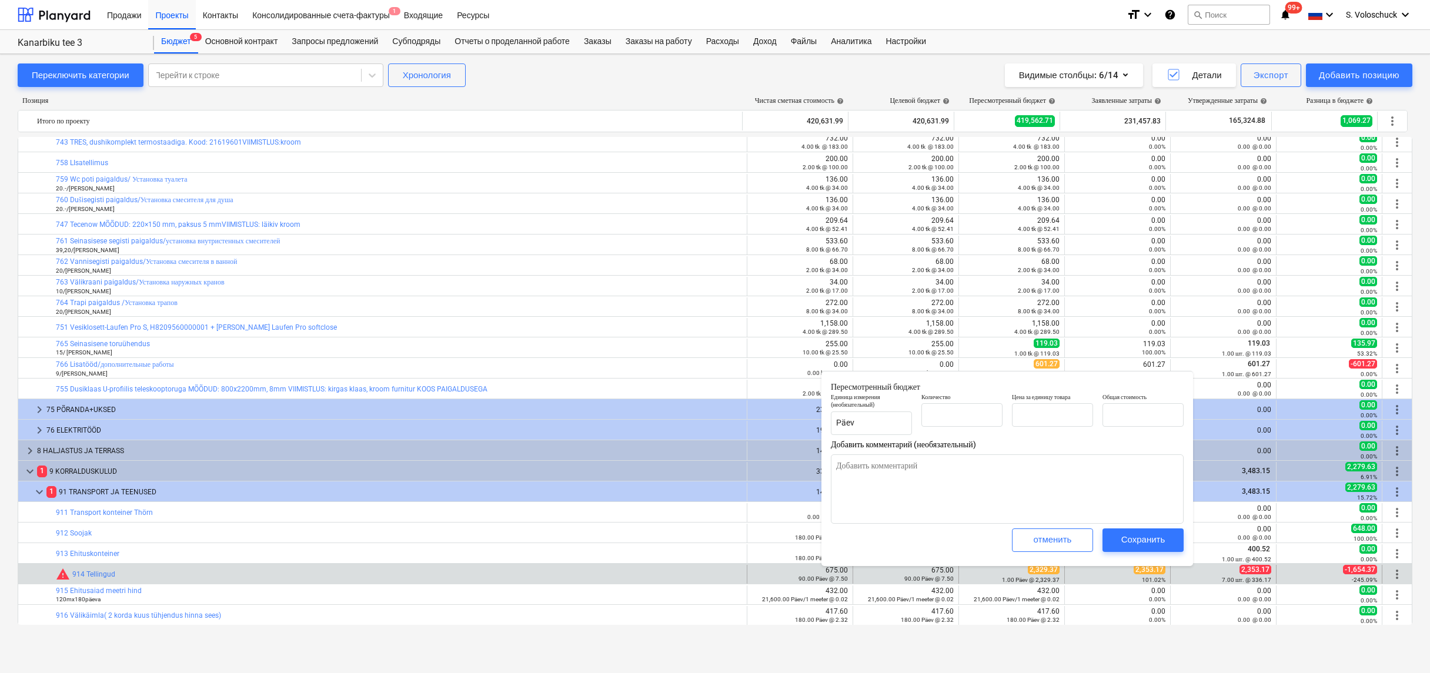
type textarea "x"
type input "1.00"
type input "2,329.37"
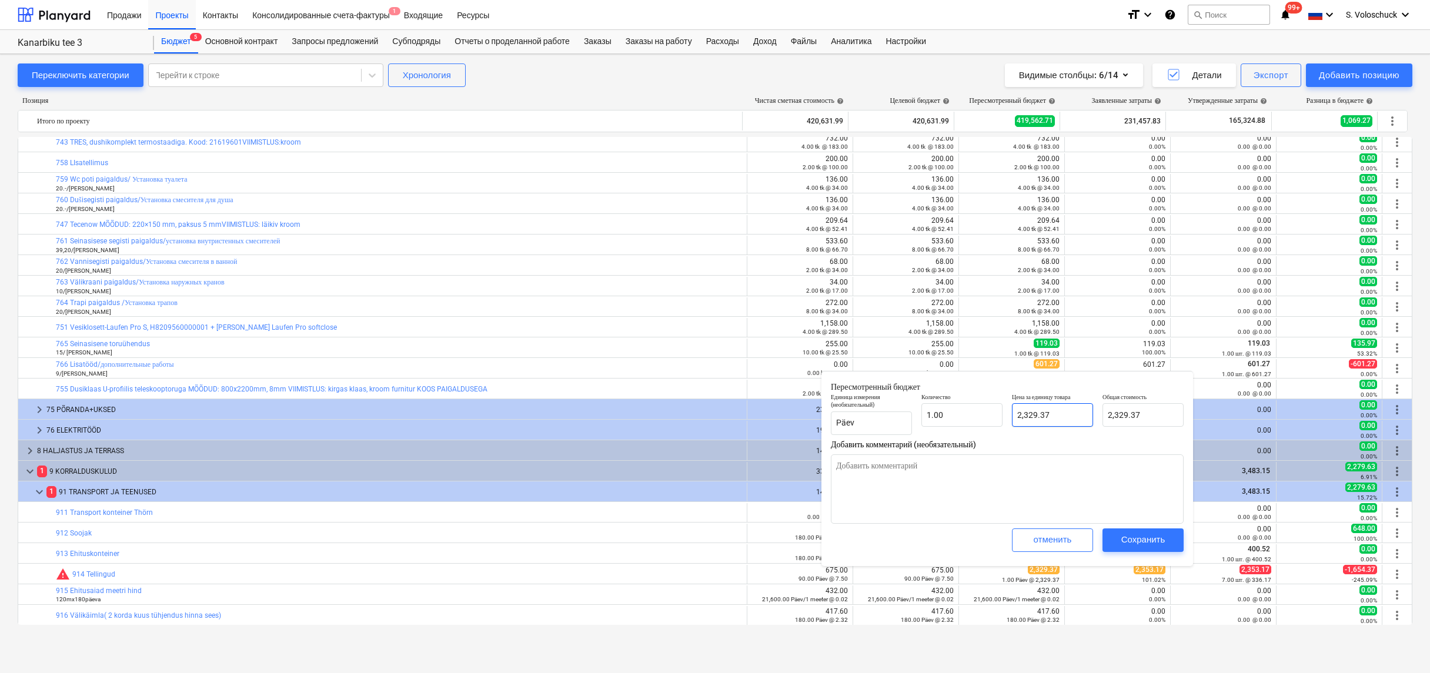
type input "2329.37"
click at [1071, 417] on input "2329.37" at bounding box center [1052, 415] width 81 height 24
type textarea "x"
type input "2329.3"
type input "2,329.30"
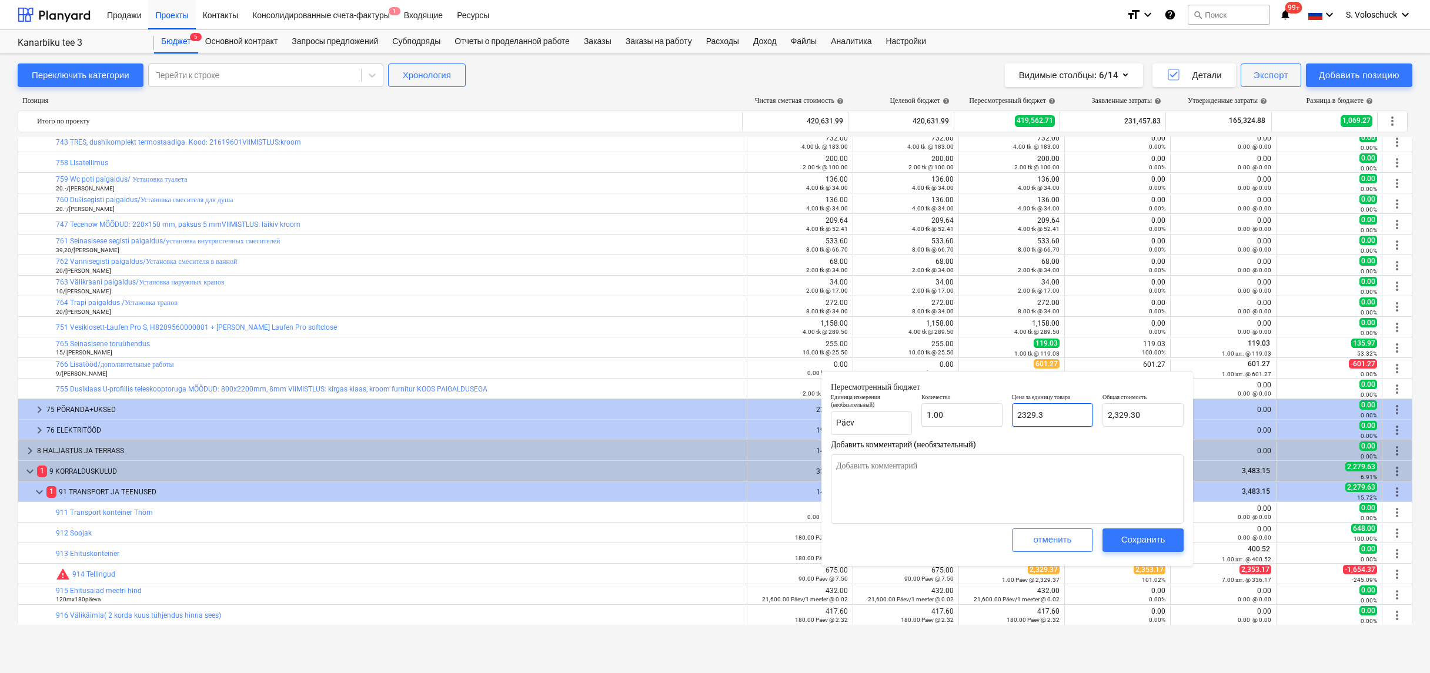
type textarea "x"
type input "2329."
type input "2,329.00"
type textarea "x"
type input "2329"
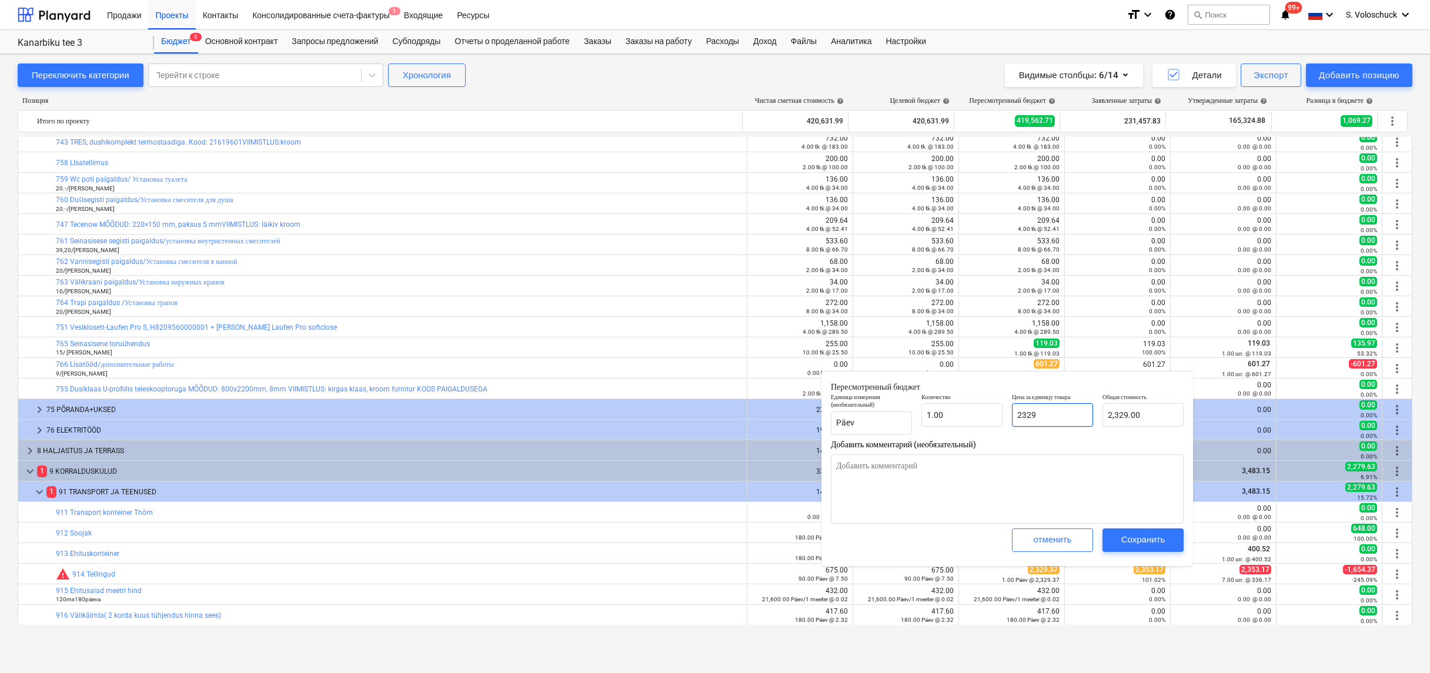
type textarea "x"
type input "232"
type input "232.00"
type textarea "x"
type input "23"
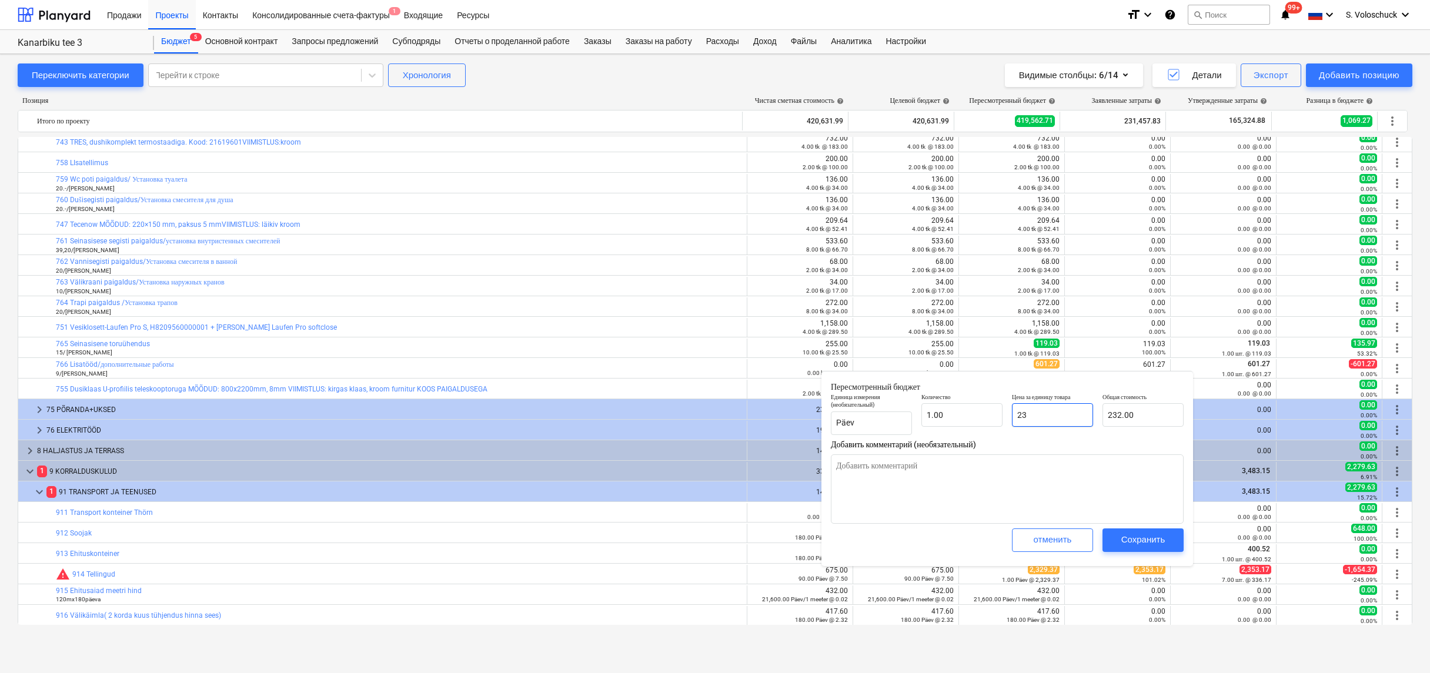
type input "23.00"
type textarea "x"
type input "235"
type input "235.00"
type textarea "x"
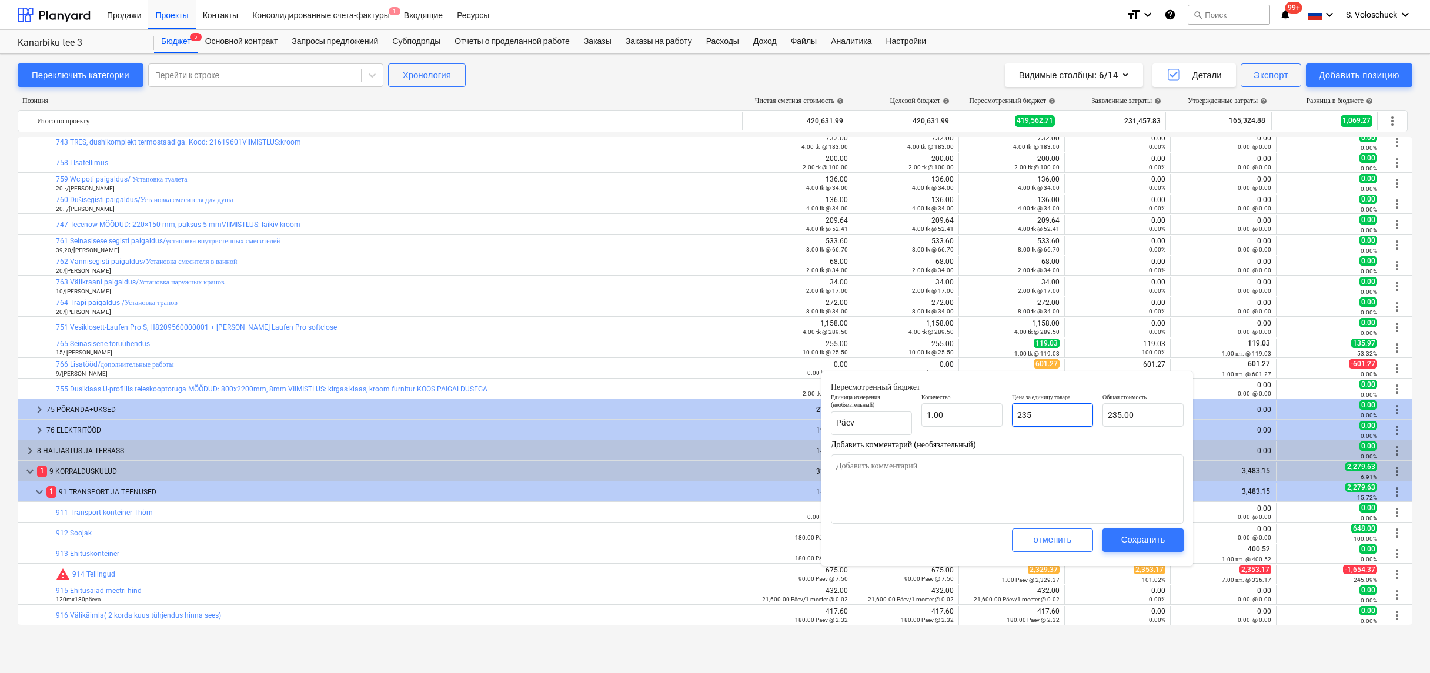
type input "2353"
type input "2,353.00"
type textarea "x"
type input "2353."
type textarea "x"
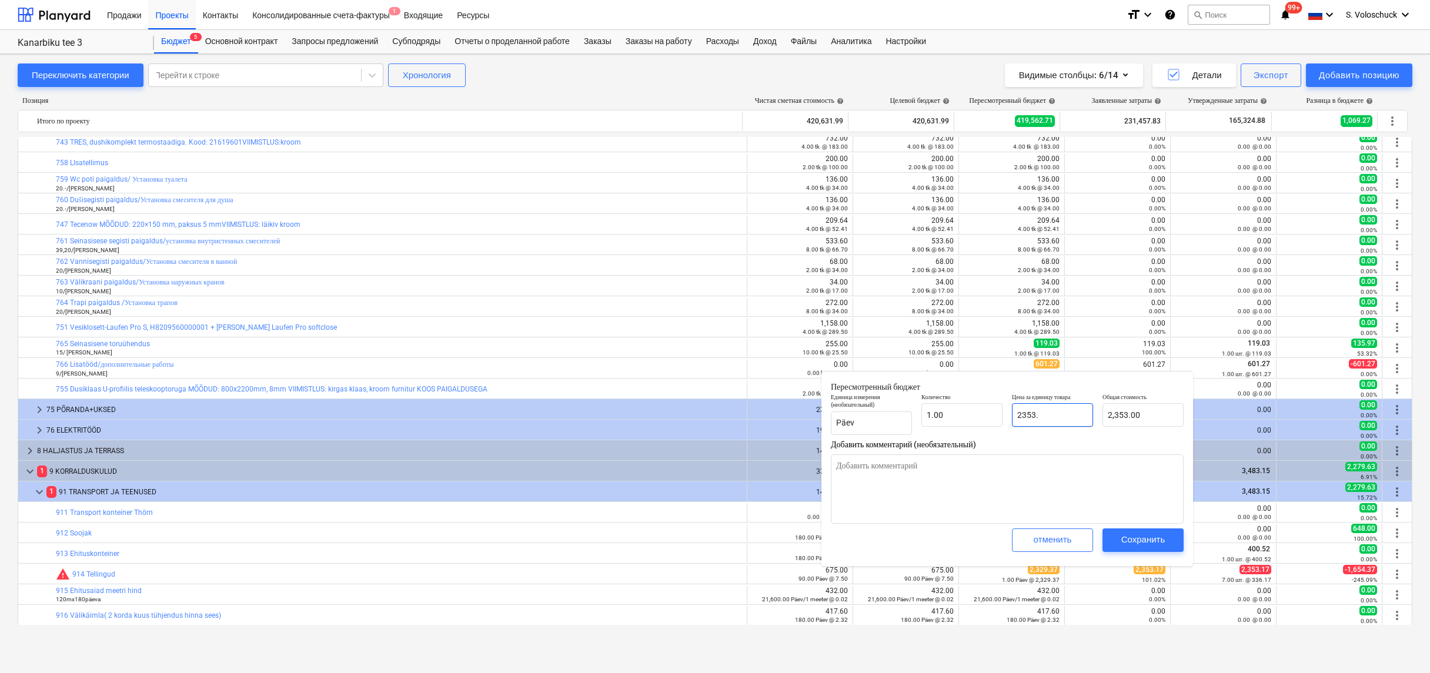
type input "2353.1"
type input "2,353.10"
type textarea "x"
type input "2353.17"
type input "2,353.17"
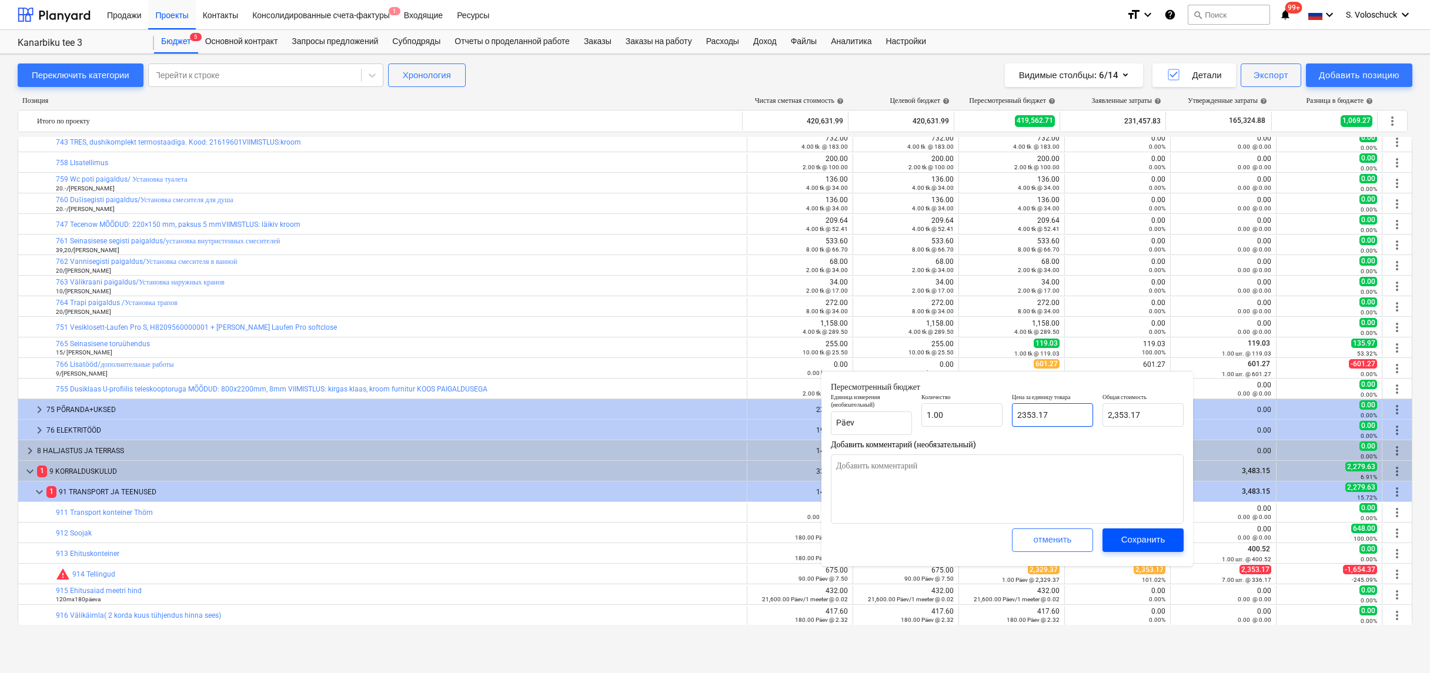
type input "2353.17"
type textarea "x"
type input "2,353.17"
click at [1138, 537] on div "Сохранить" at bounding box center [1143, 539] width 44 height 15
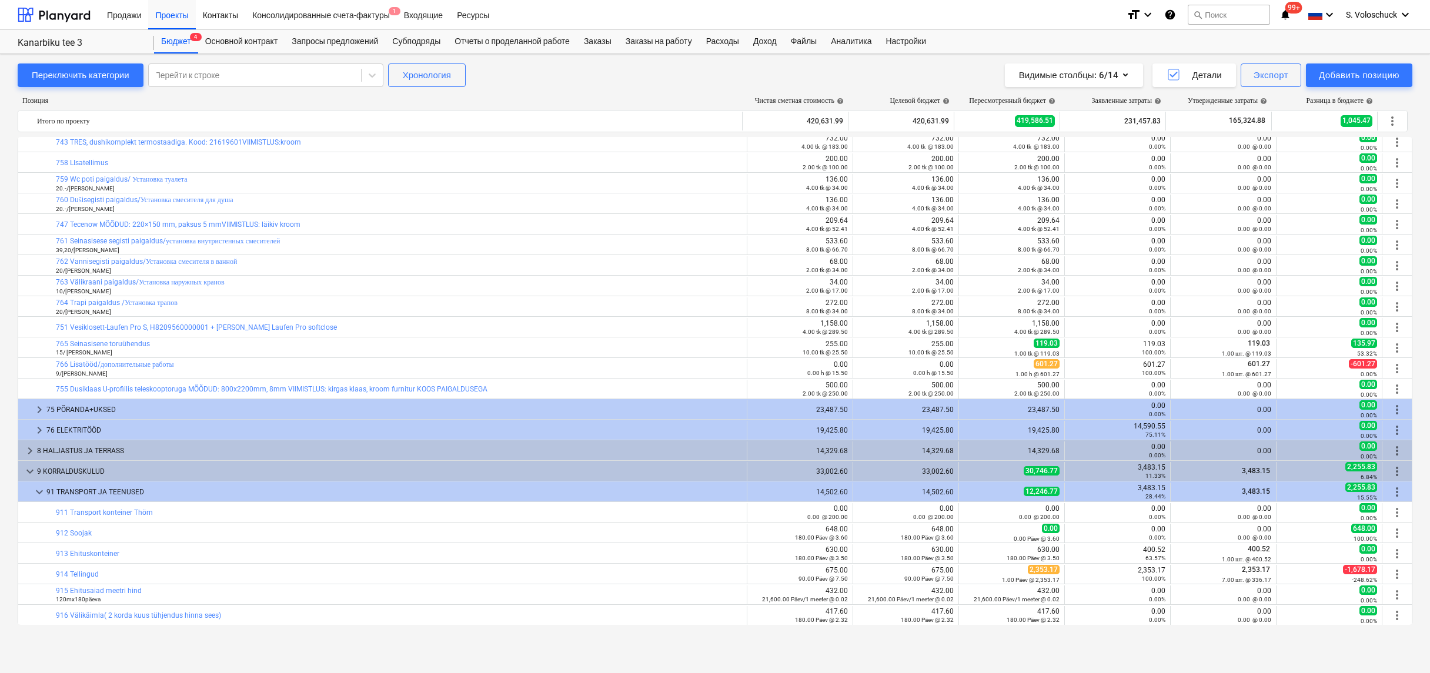
type textarea "x"
type input "1.00"
type input "2,353.17"
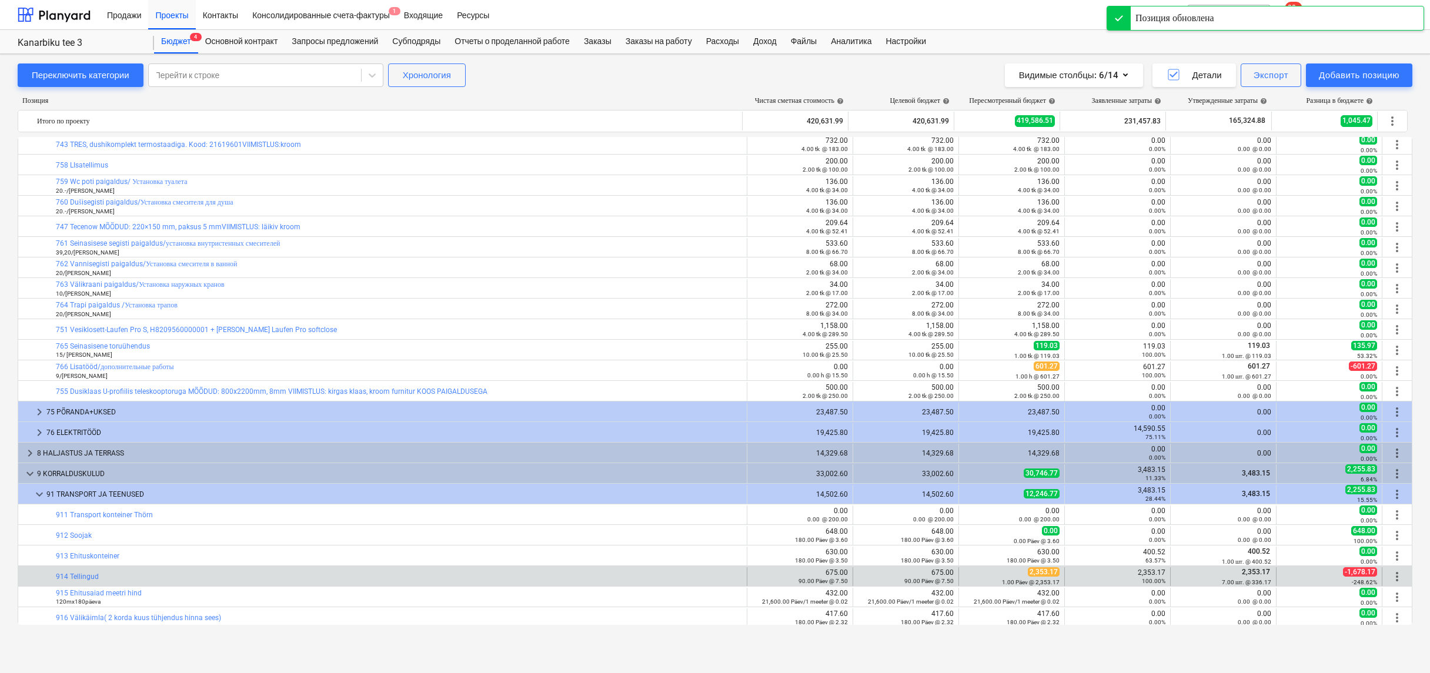
scroll to position [726, 0]
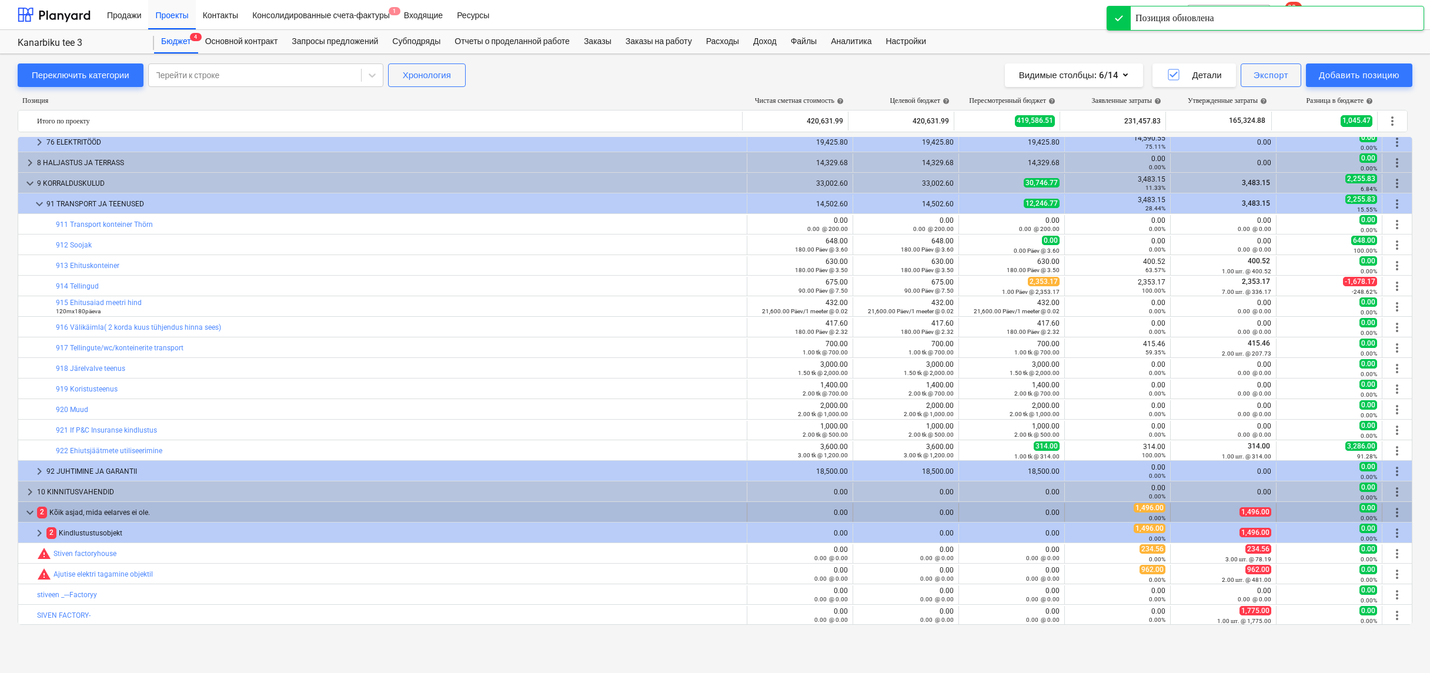
click at [31, 509] on span "keyboard_arrow_down" at bounding box center [30, 513] width 14 height 14
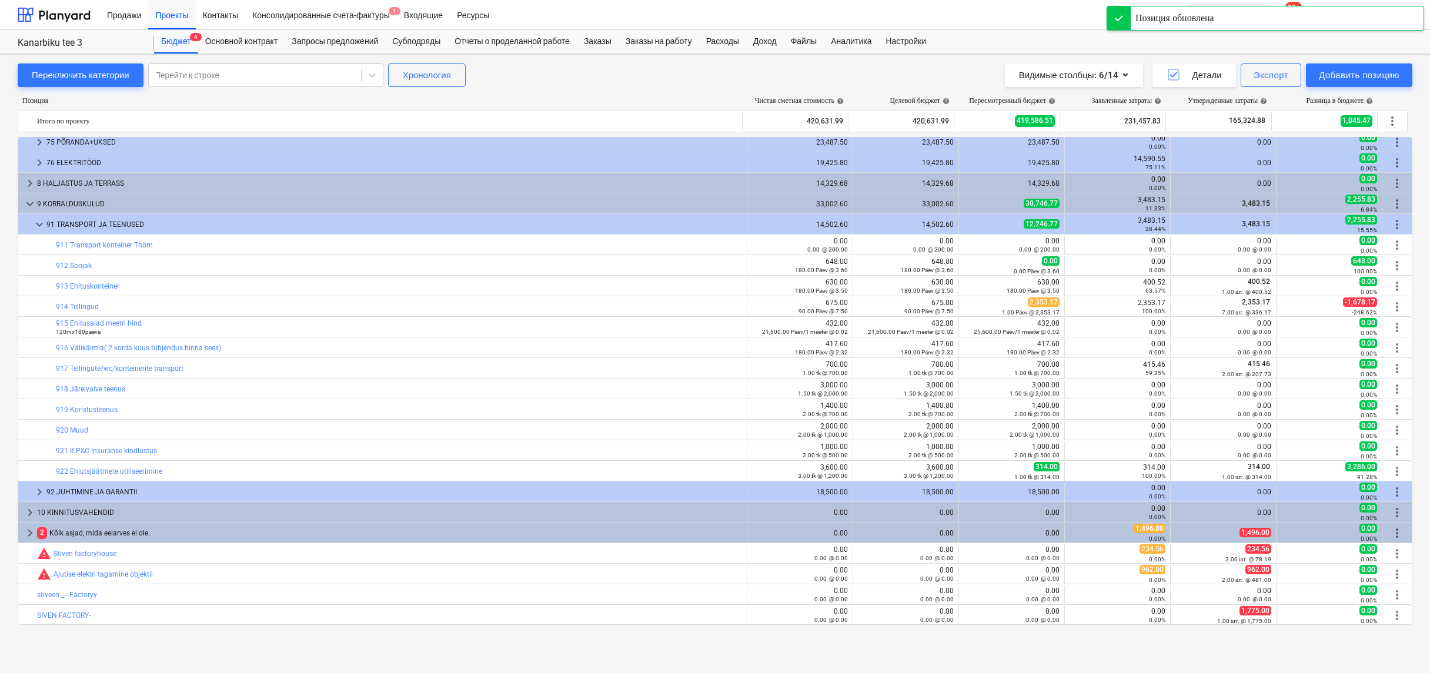
scroll to position [705, 0]
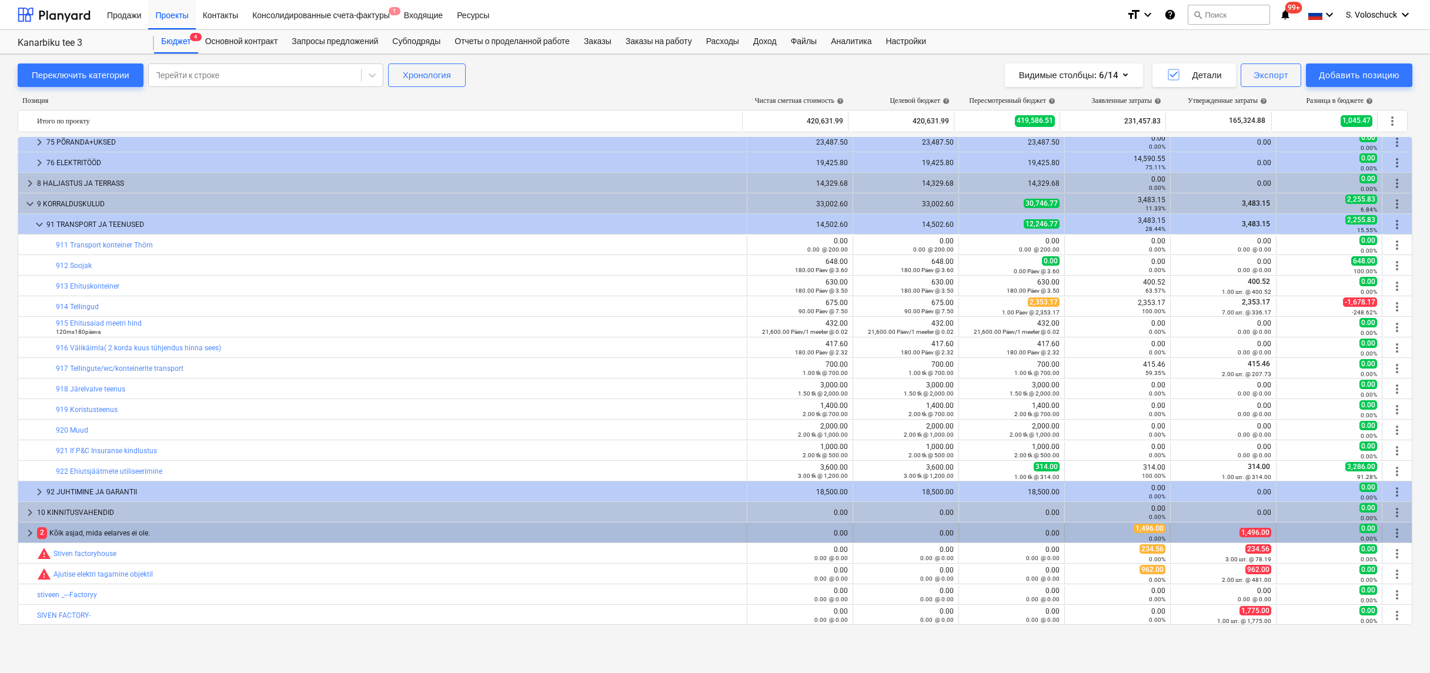
click at [26, 533] on span "keyboard_arrow_right" at bounding box center [30, 533] width 14 height 14
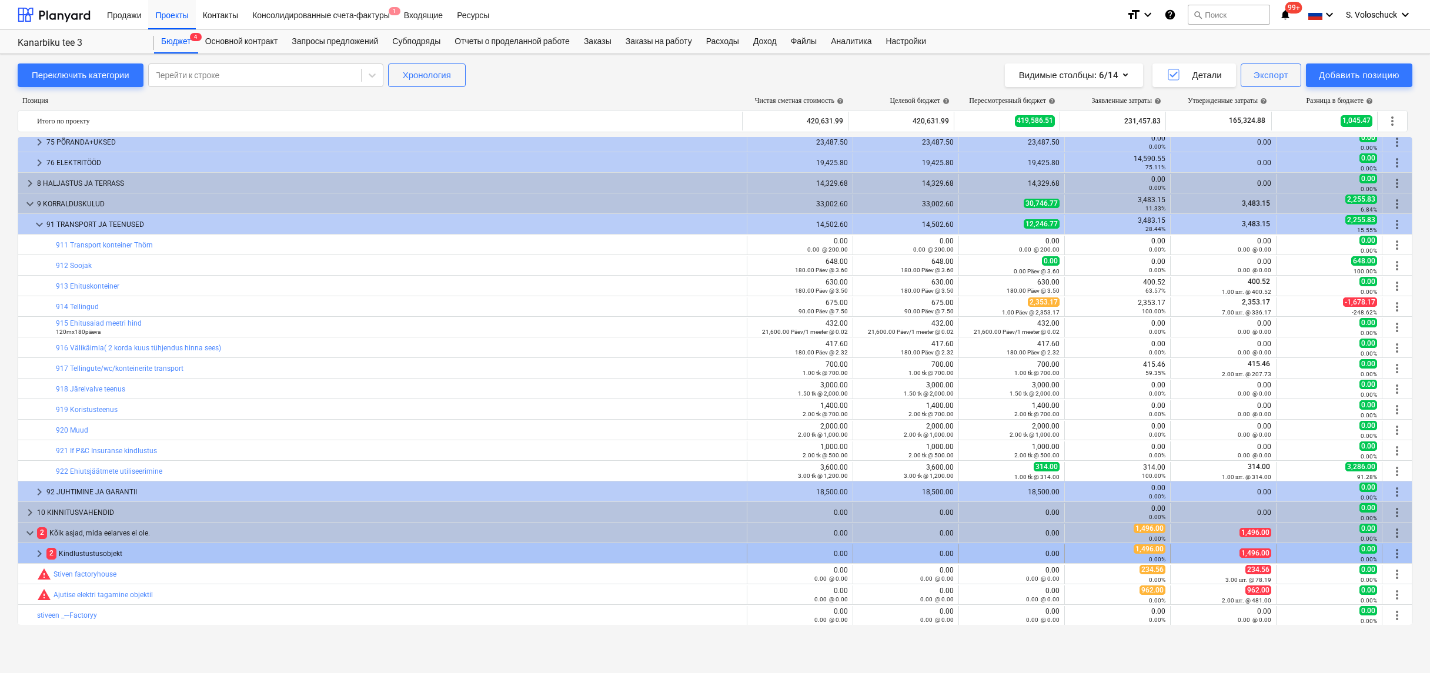
click at [38, 554] on span "keyboard_arrow_right" at bounding box center [39, 554] width 14 height 14
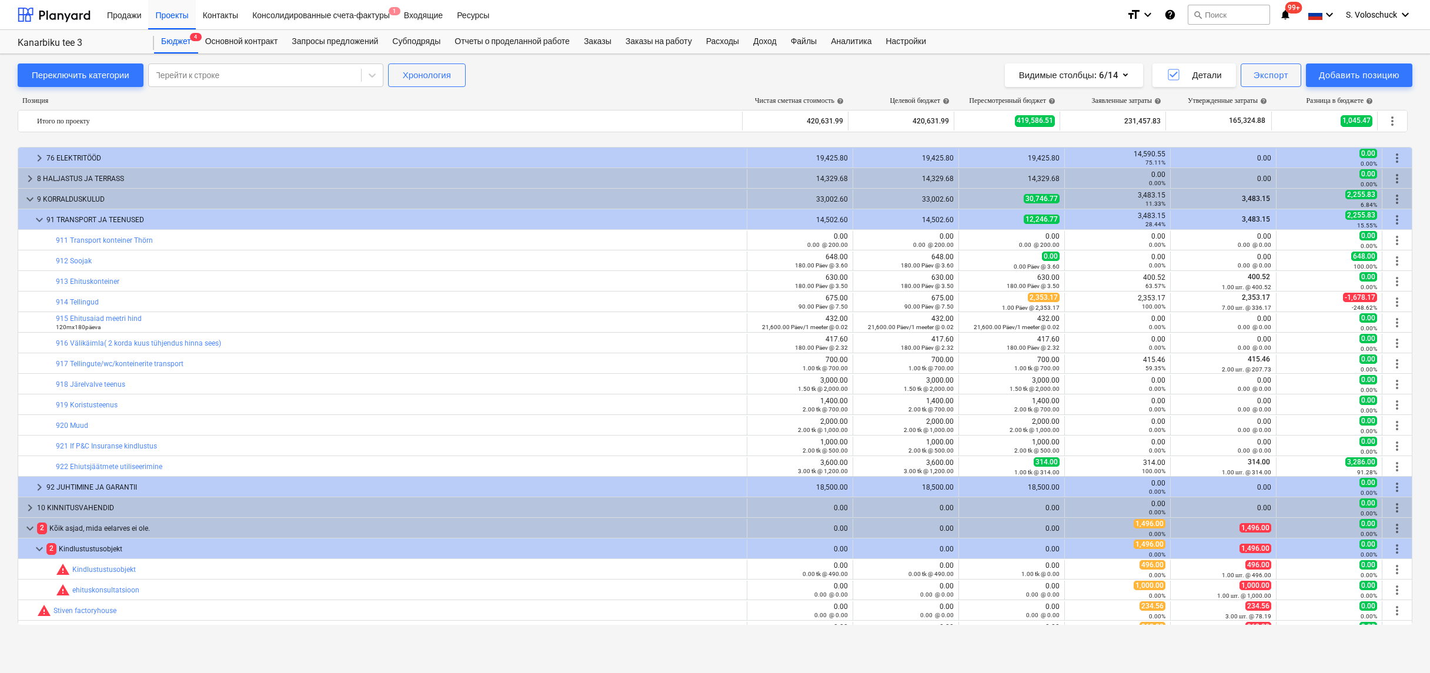
scroll to position [767, 0]
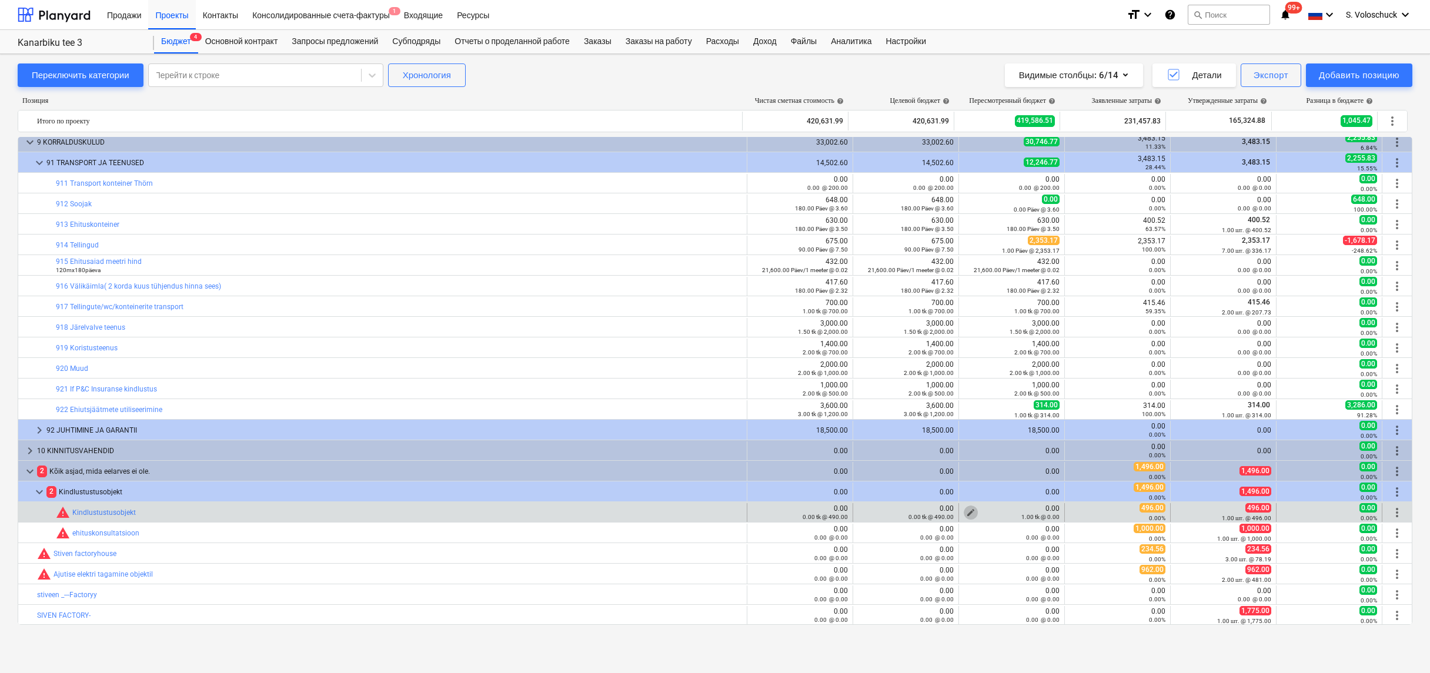
click at [966, 508] on span "edit" at bounding box center [970, 512] width 9 height 9
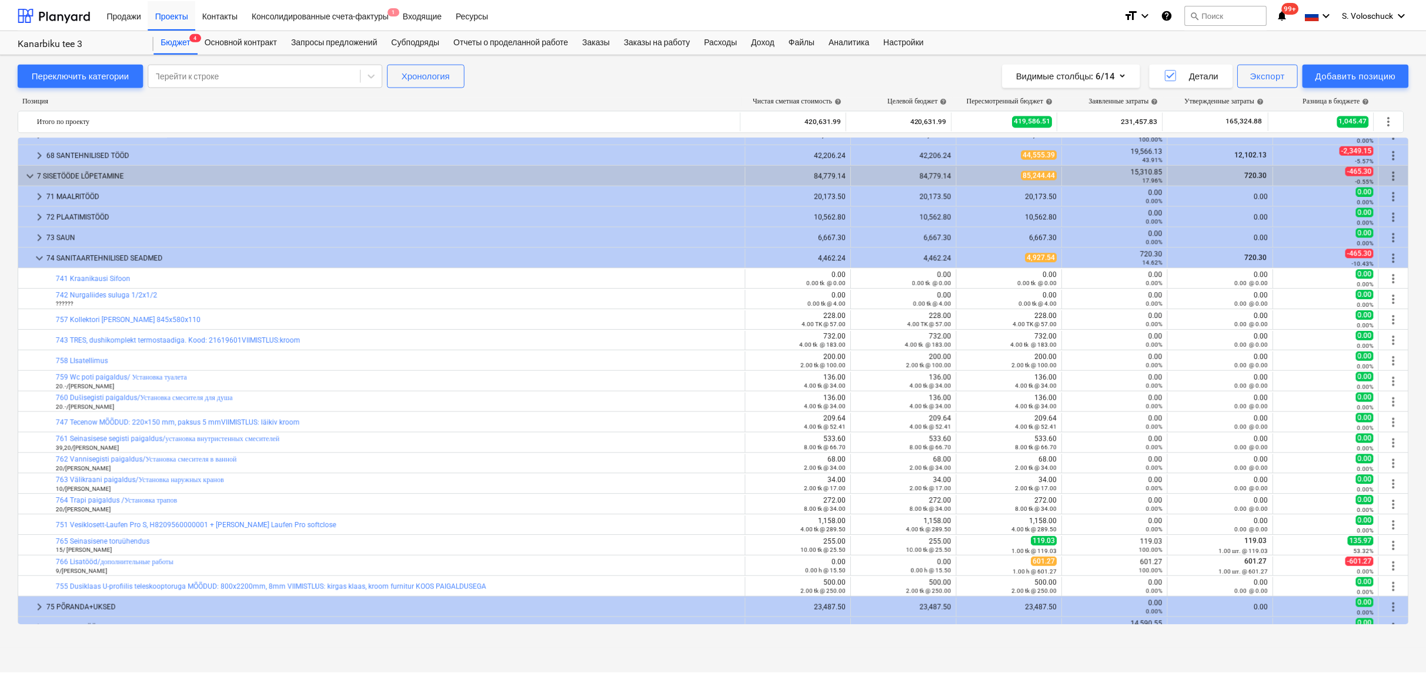
scroll to position [0, 0]
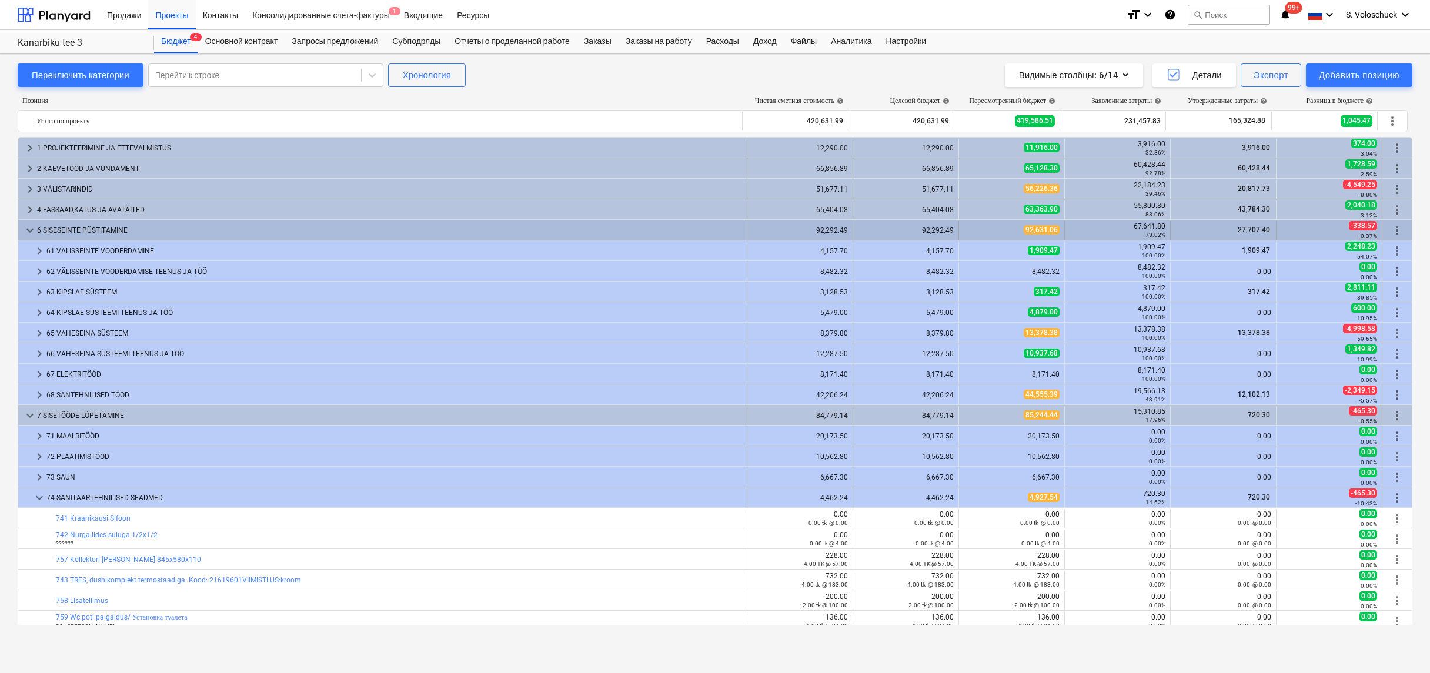
click at [22, 225] on div "keyboard_arrow_down 6 SISESEINTE PÜSTITAMINE" at bounding box center [382, 230] width 729 height 19
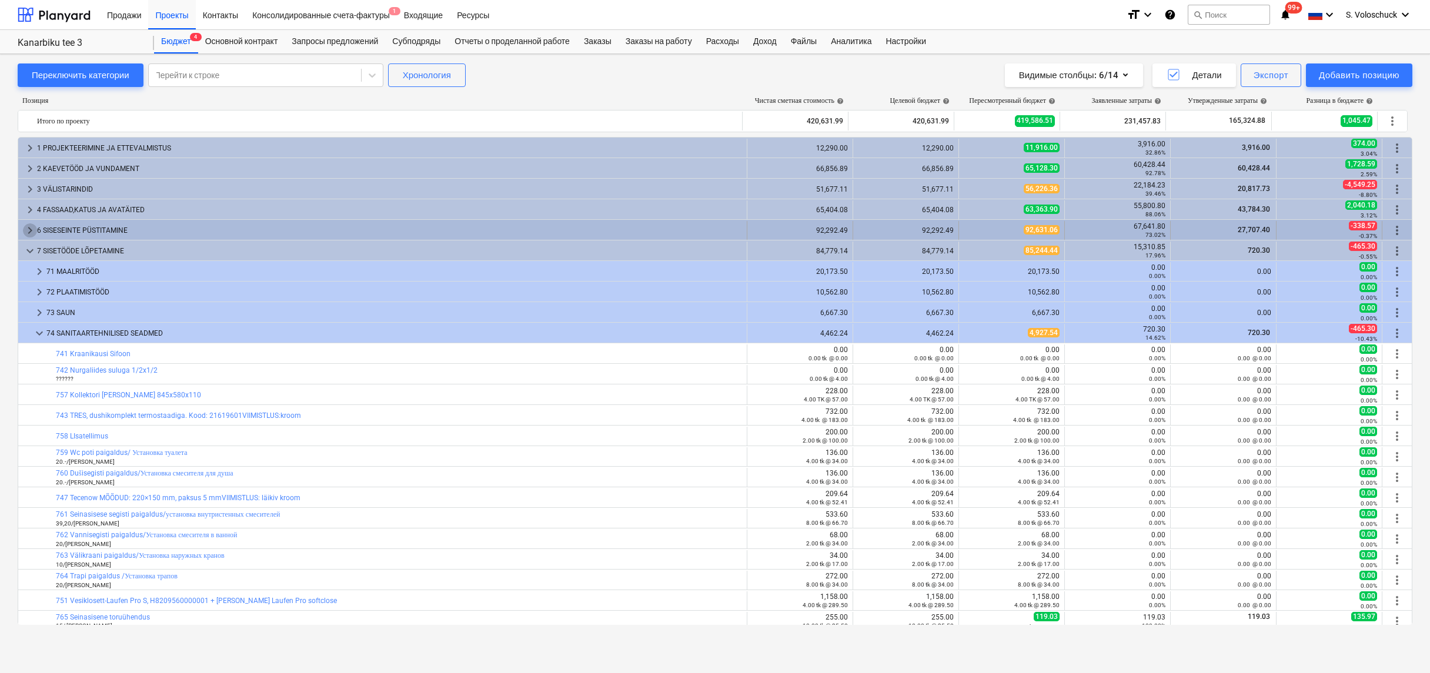
click at [28, 230] on span "keyboard_arrow_right" at bounding box center [30, 230] width 14 height 14
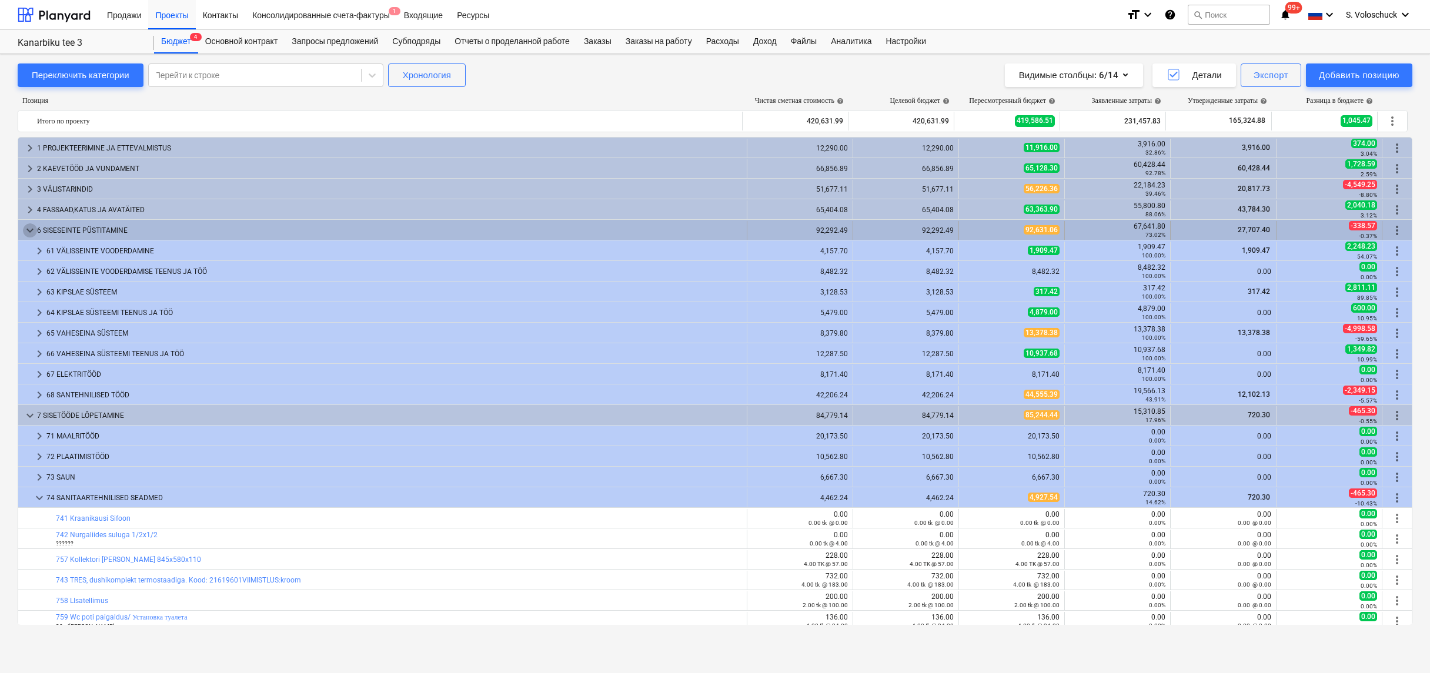
click at [31, 229] on span "keyboard_arrow_down" at bounding box center [30, 230] width 14 height 14
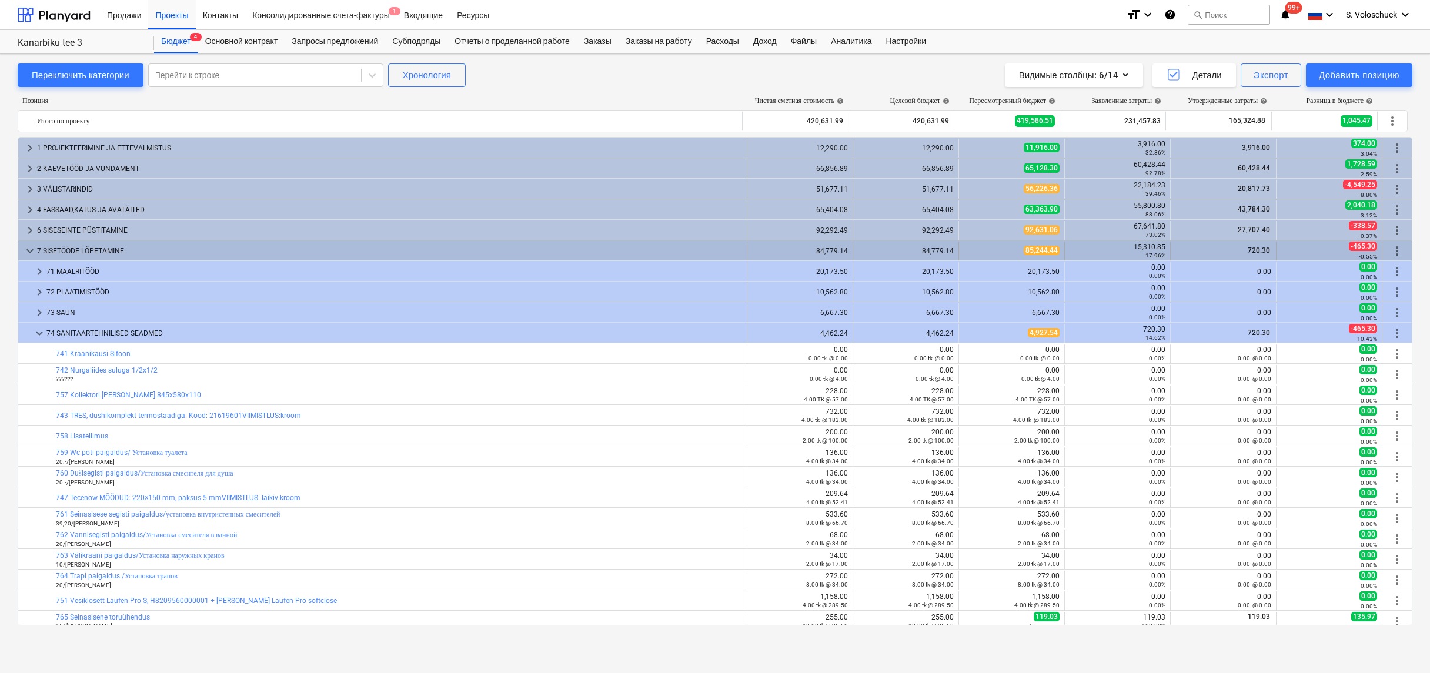
click at [31, 248] on span "keyboard_arrow_down" at bounding box center [30, 251] width 14 height 14
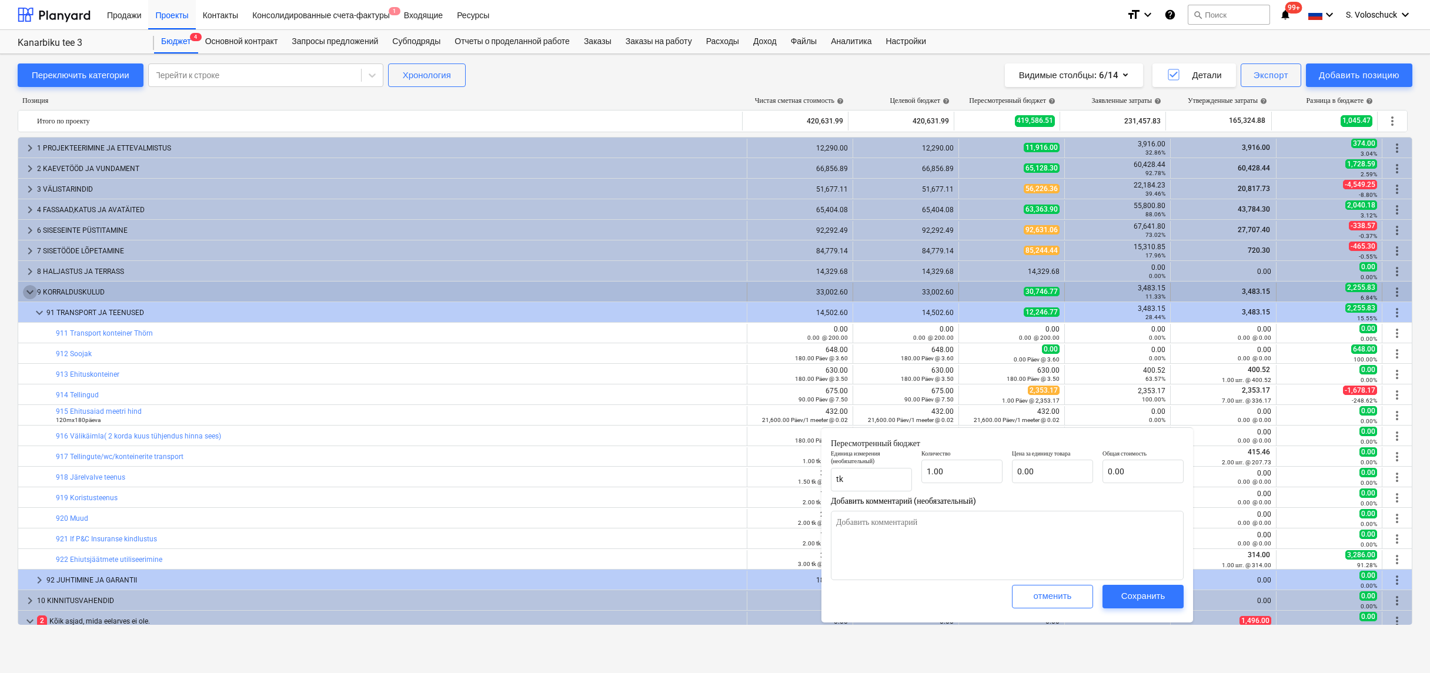
click at [32, 290] on span "keyboard_arrow_down" at bounding box center [30, 292] width 14 height 14
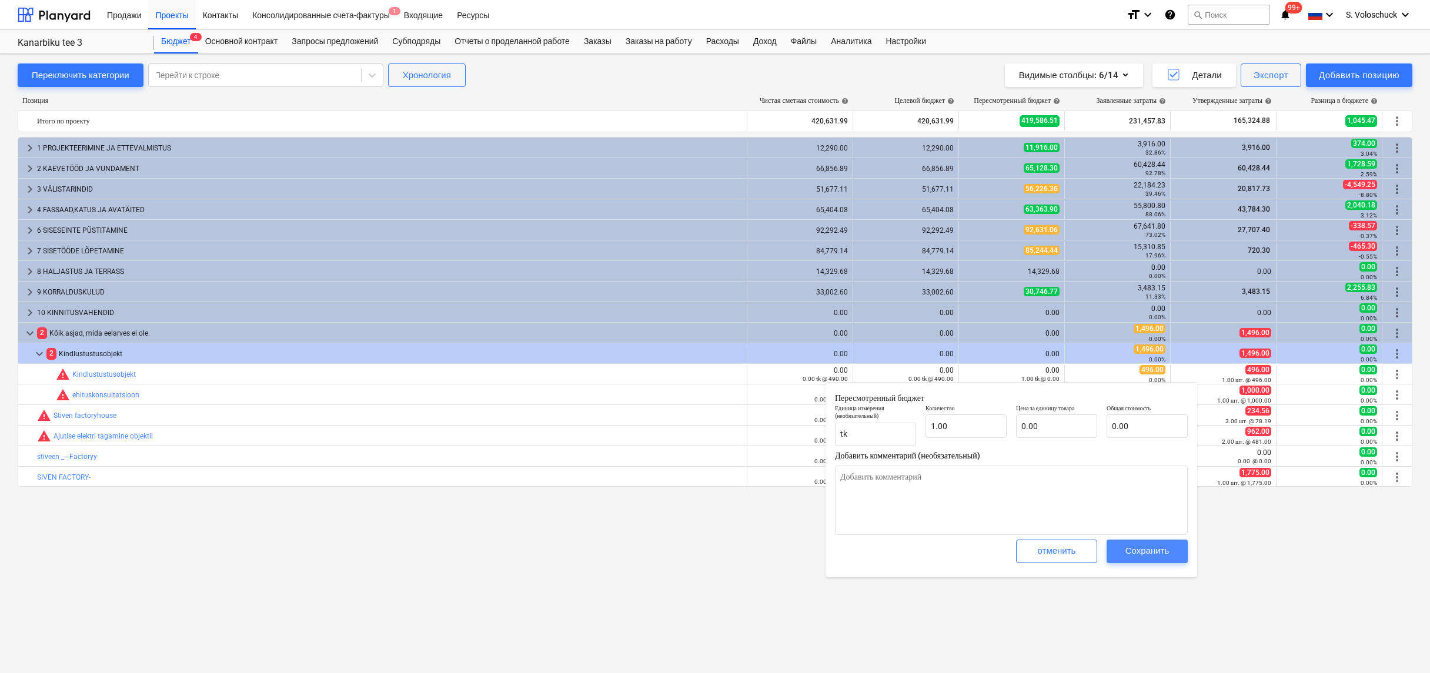
click at [1156, 558] on button "Сохранить" at bounding box center [1146, 552] width 81 height 24
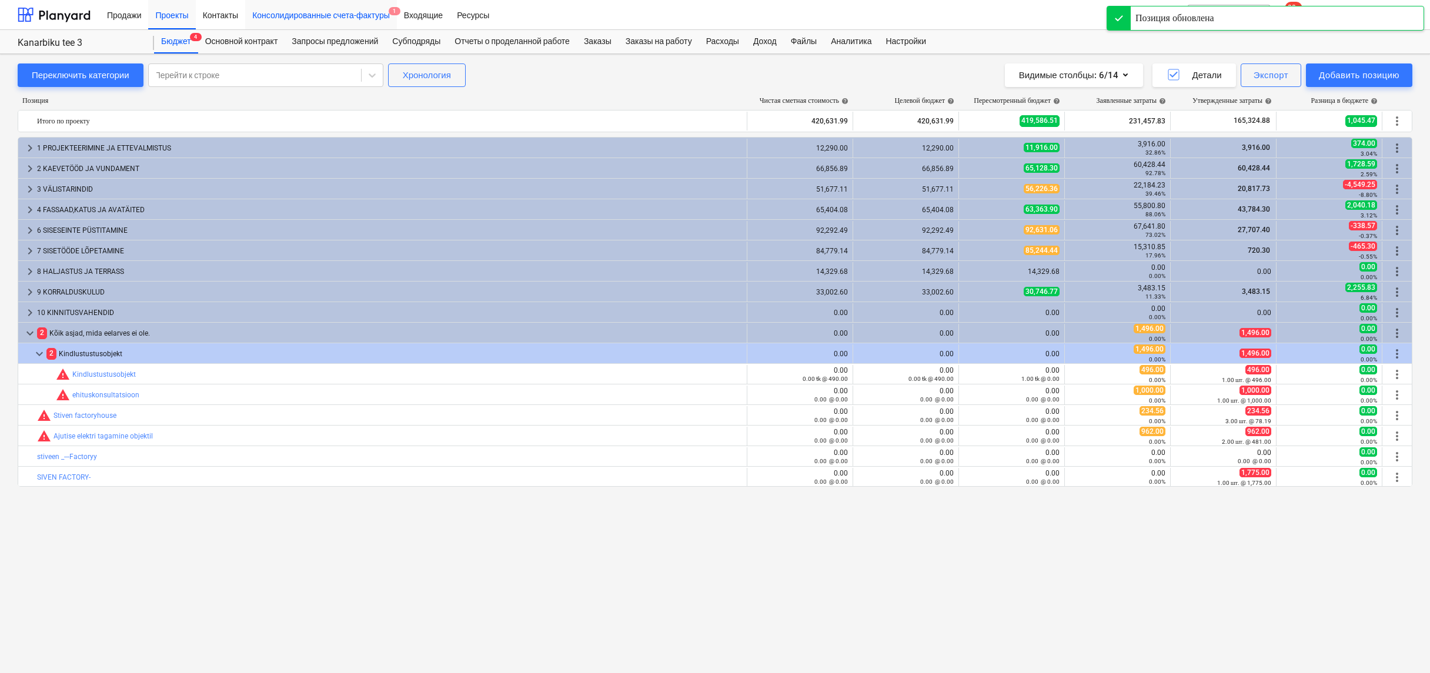
click at [373, 18] on div "Консолидированные счета-фактуры 1" at bounding box center [321, 14] width 152 height 30
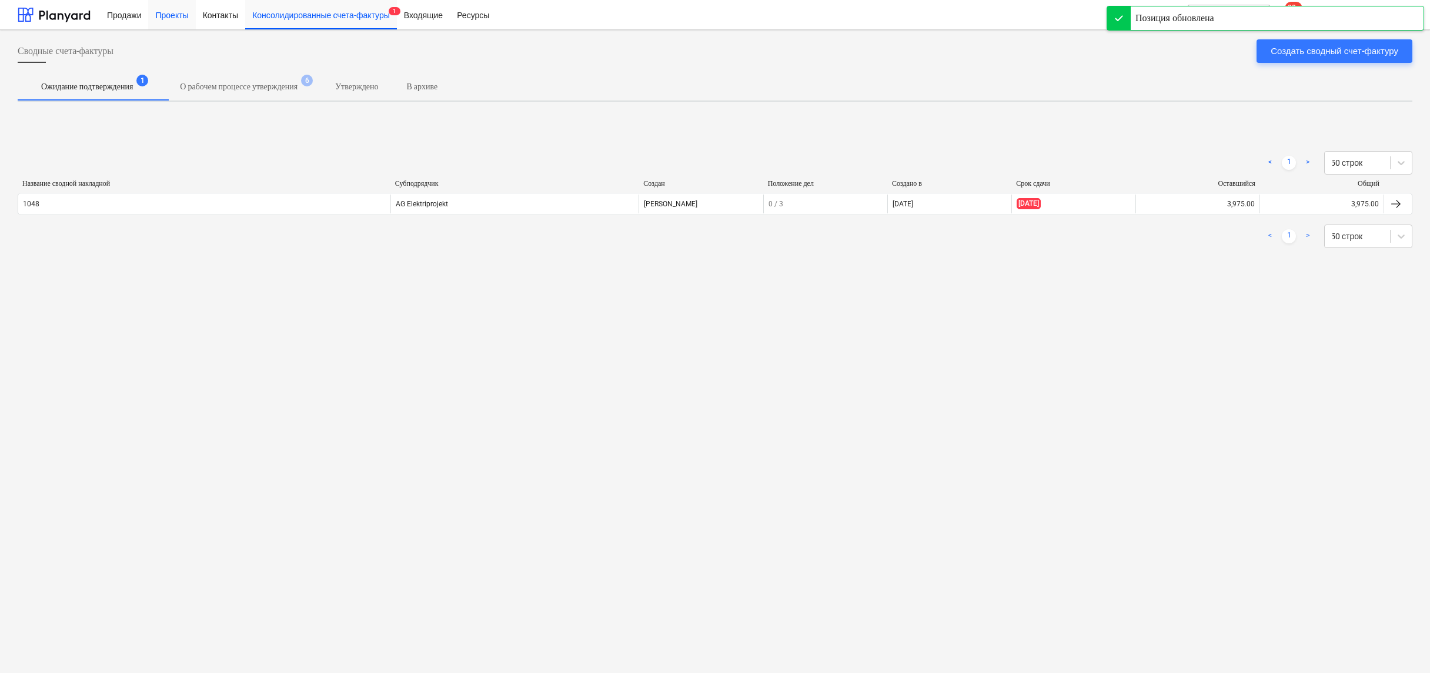
click at [176, 21] on div "Проекты" at bounding box center [171, 14] width 47 height 30
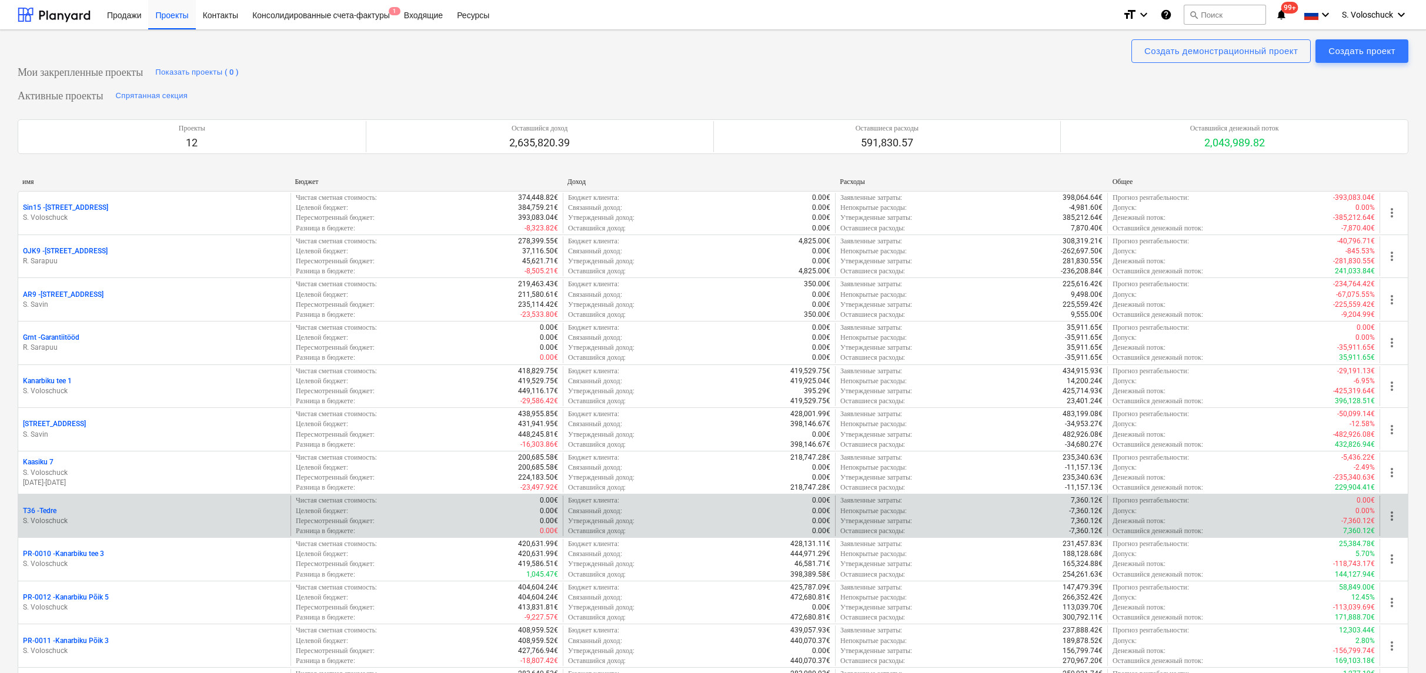
scroll to position [454, 0]
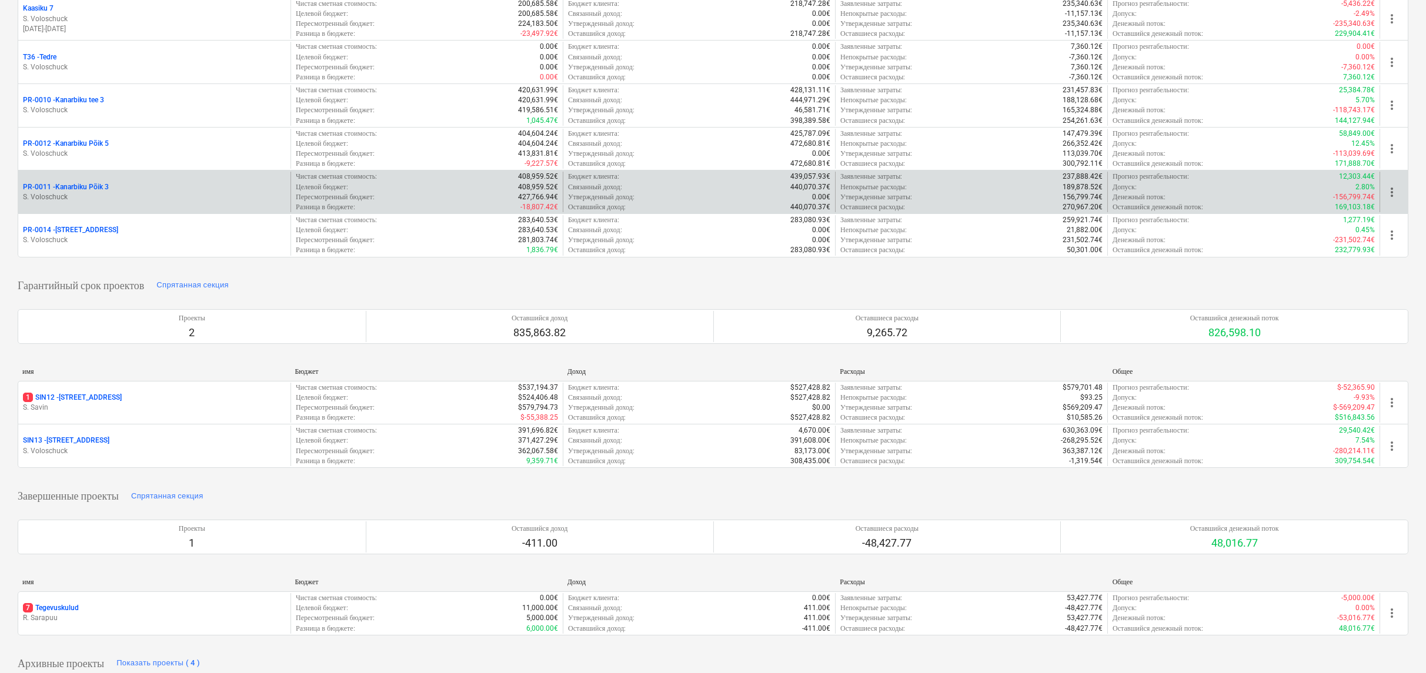
click at [127, 192] on p "S. Voloschuck" at bounding box center [154, 197] width 263 height 10
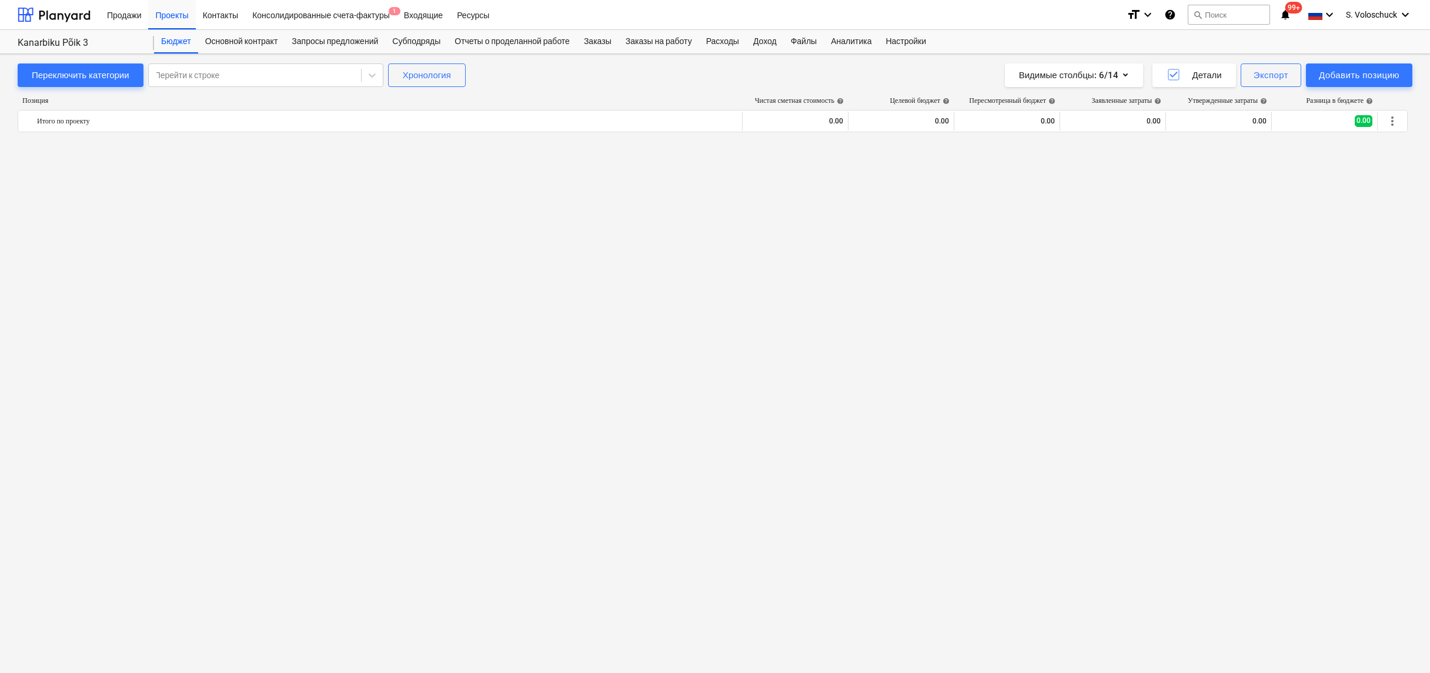
scroll to position [1407, 0]
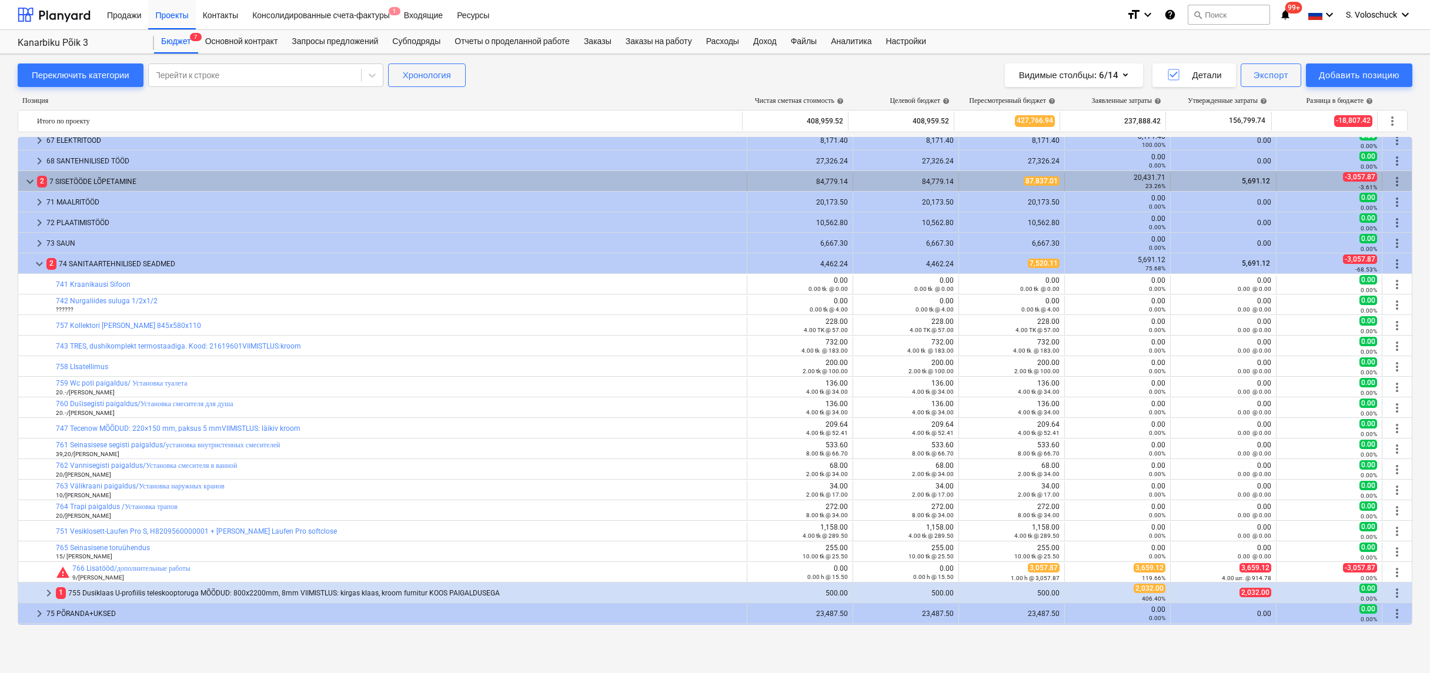
click at [29, 179] on span "keyboard_arrow_down" at bounding box center [30, 182] width 14 height 14
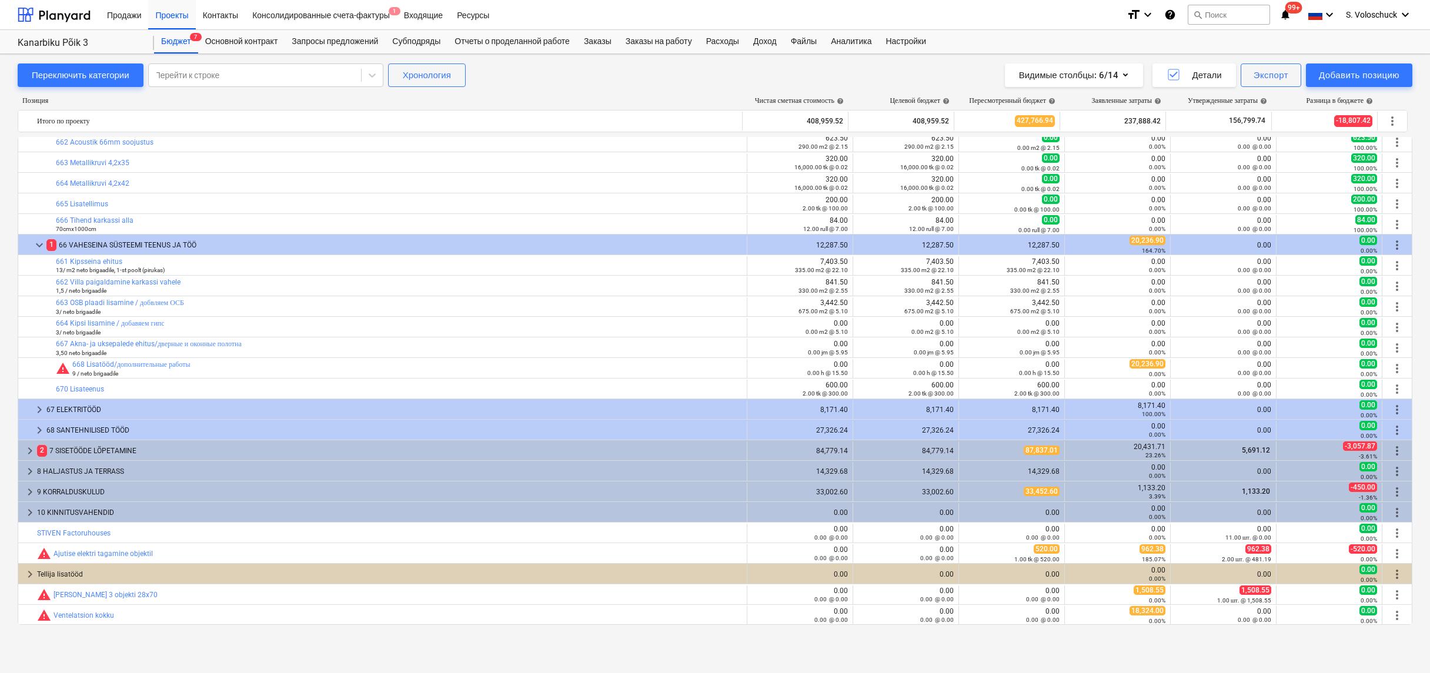
scroll to position [1138, 0]
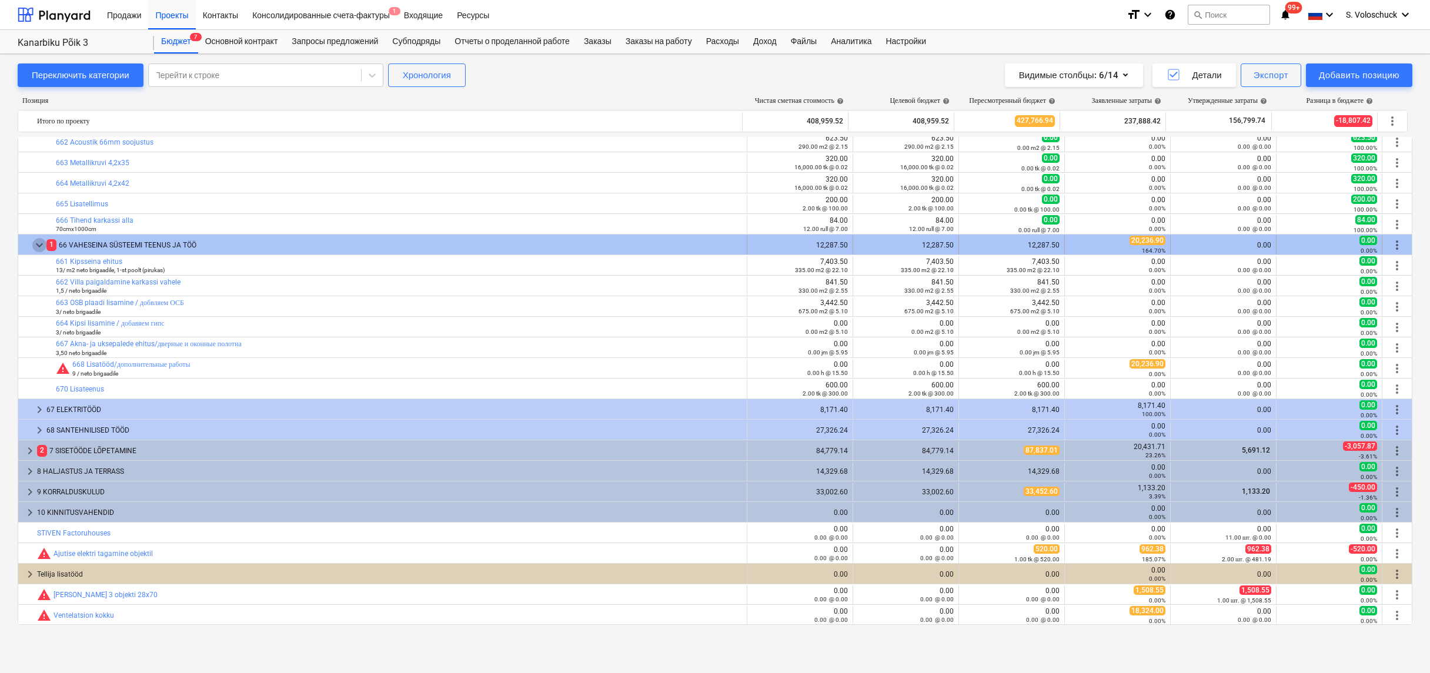
click at [39, 242] on span "keyboard_arrow_down" at bounding box center [39, 245] width 14 height 14
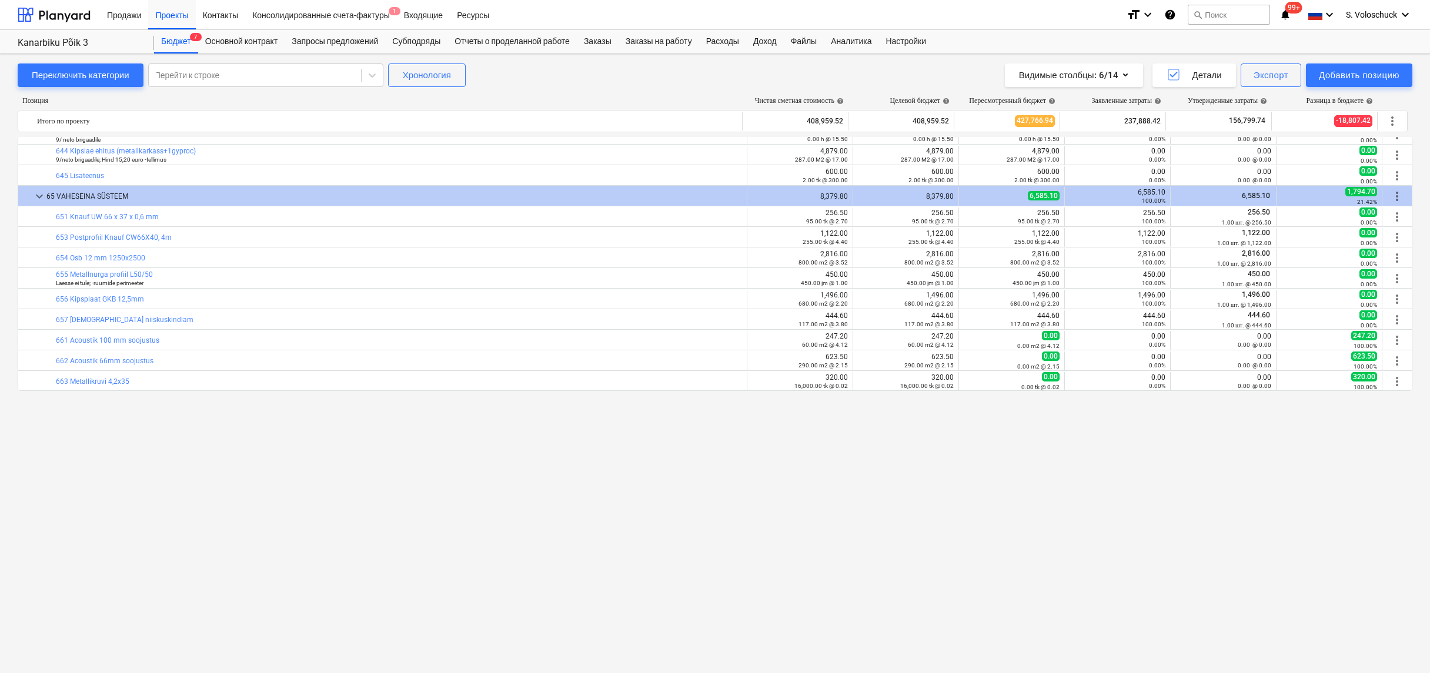
scroll to position [664, 0]
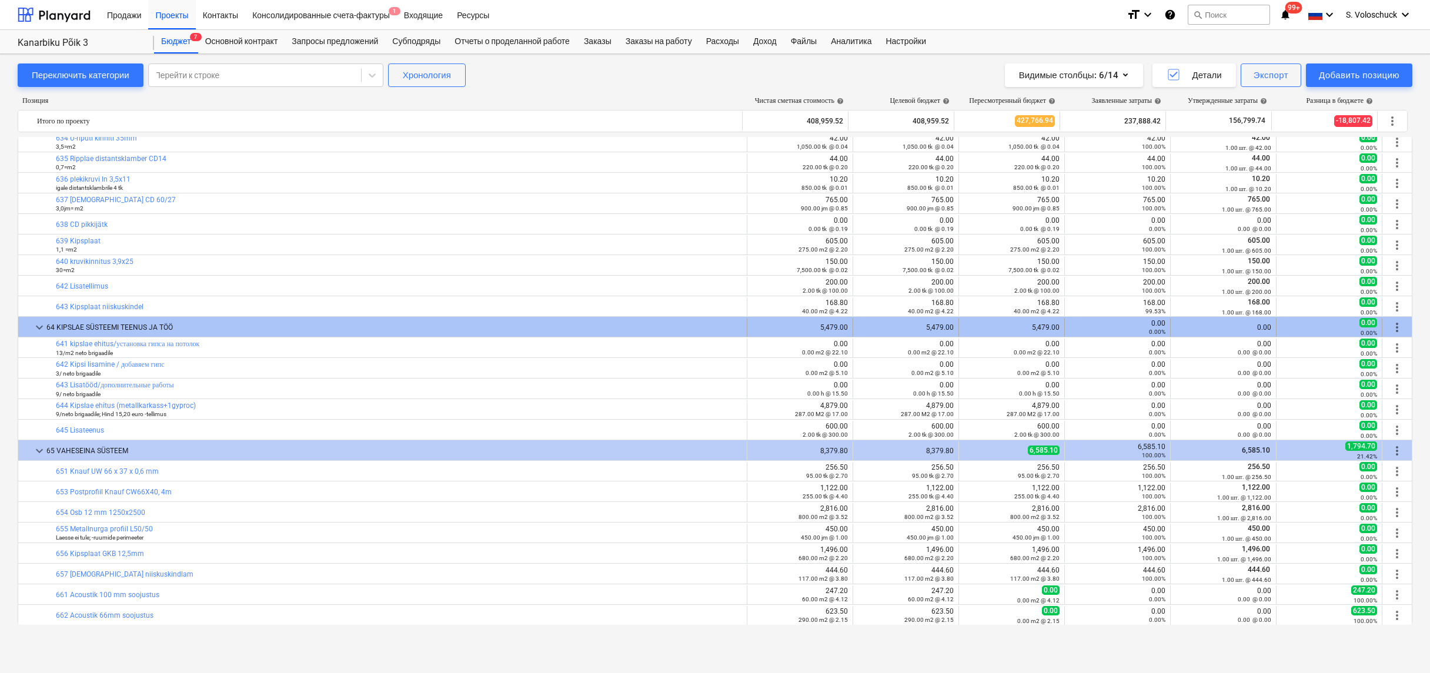
click at [38, 322] on span "keyboard_arrow_down" at bounding box center [39, 327] width 14 height 14
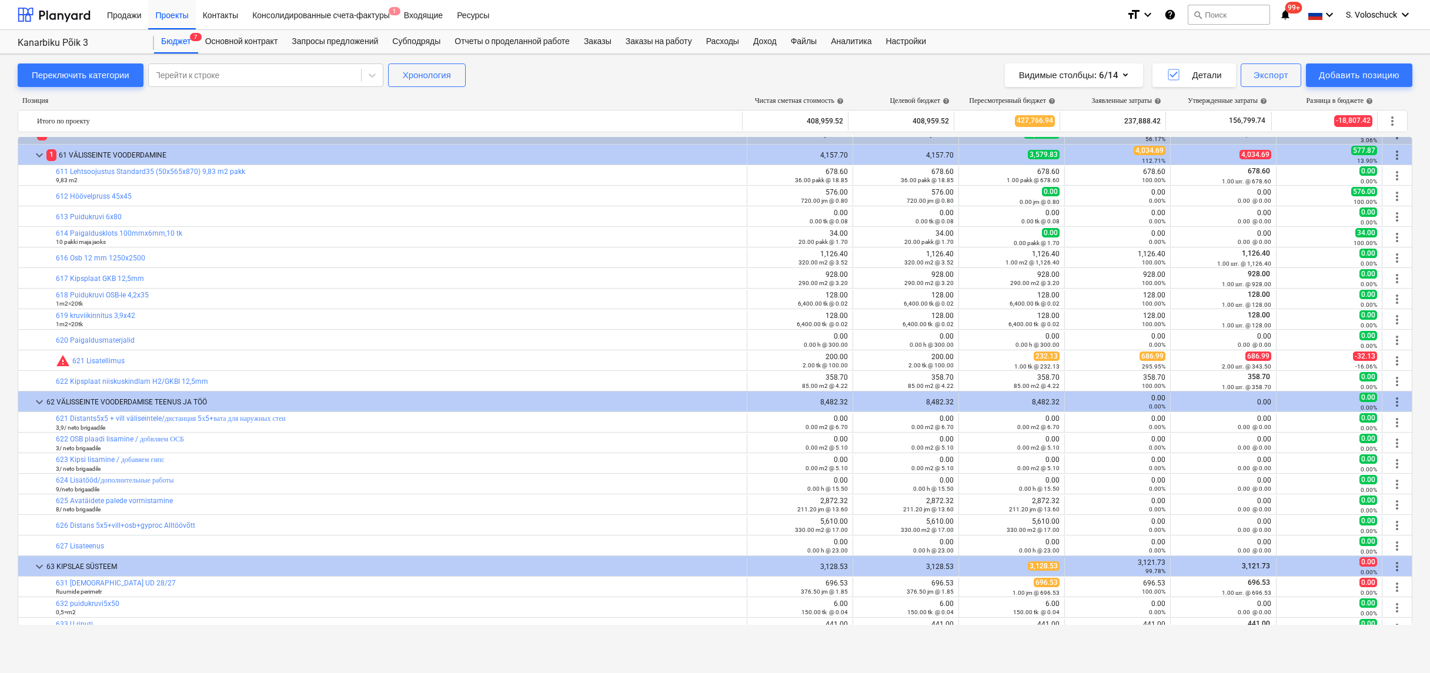
scroll to position [0, 0]
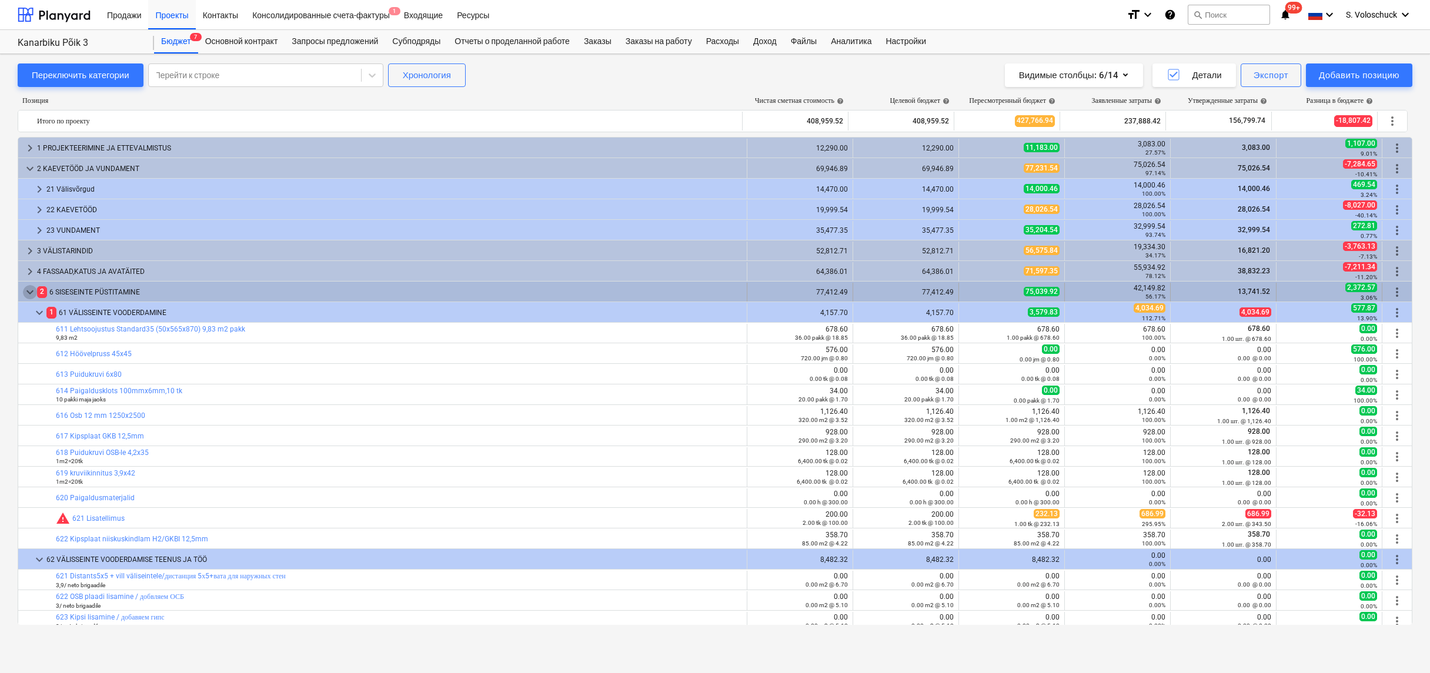
click at [33, 290] on span "keyboard_arrow_down" at bounding box center [30, 292] width 14 height 14
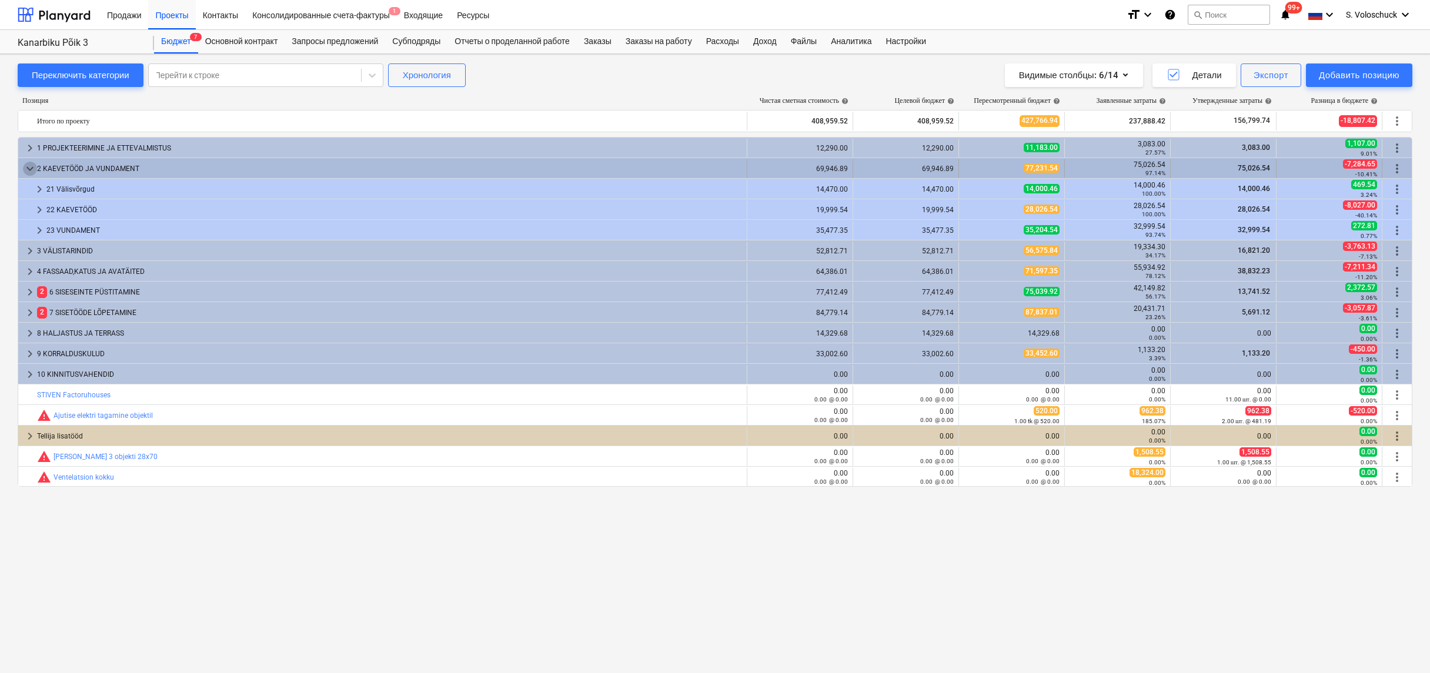
click at [26, 166] on span "keyboard_arrow_down" at bounding box center [30, 169] width 14 height 14
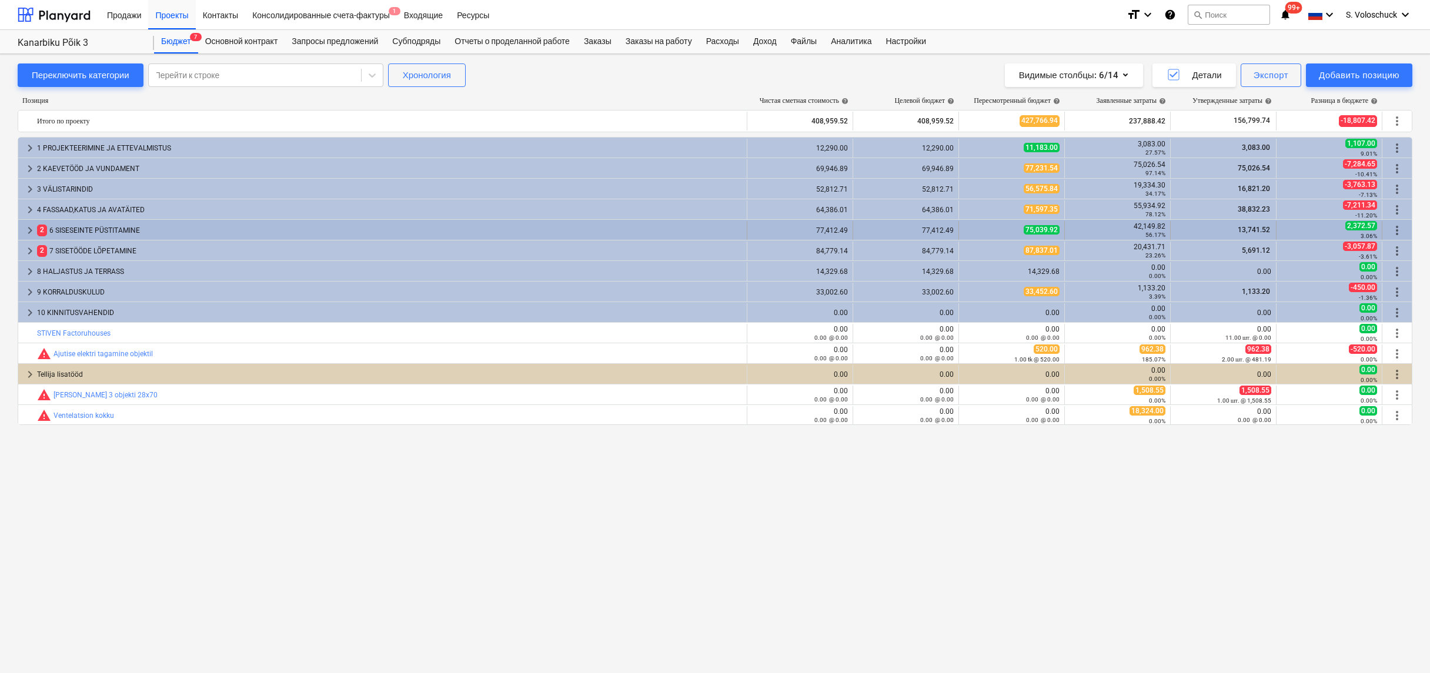
click at [28, 229] on span "keyboard_arrow_right" at bounding box center [30, 230] width 14 height 14
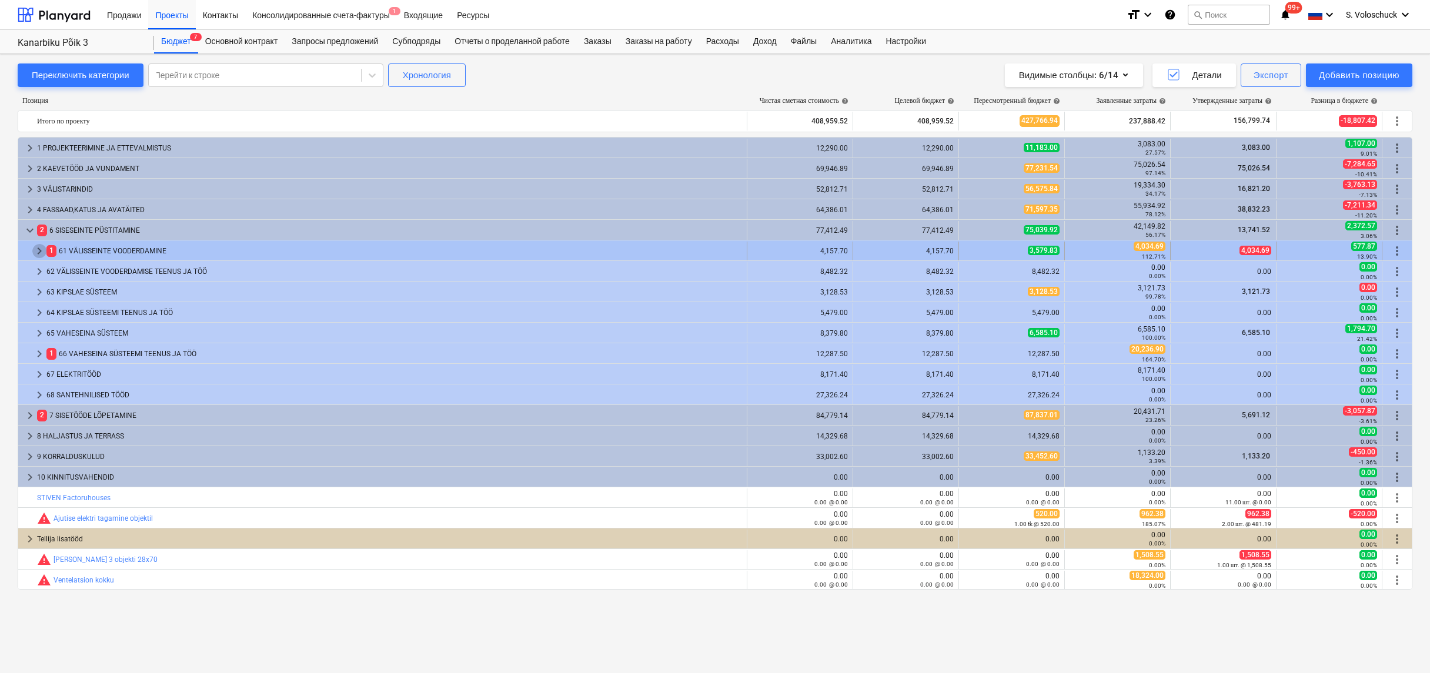
click at [39, 249] on span "keyboard_arrow_right" at bounding box center [39, 251] width 14 height 14
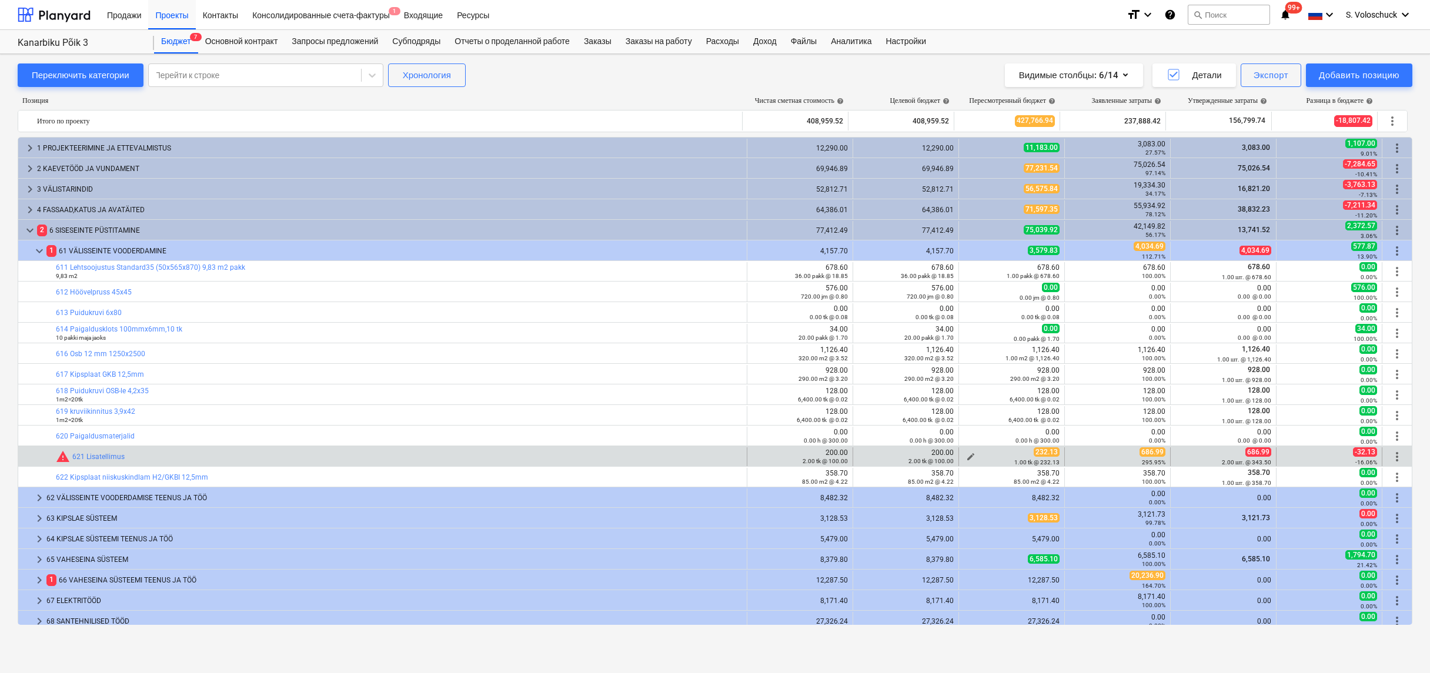
click at [966, 455] on span "edit" at bounding box center [970, 456] width 9 height 9
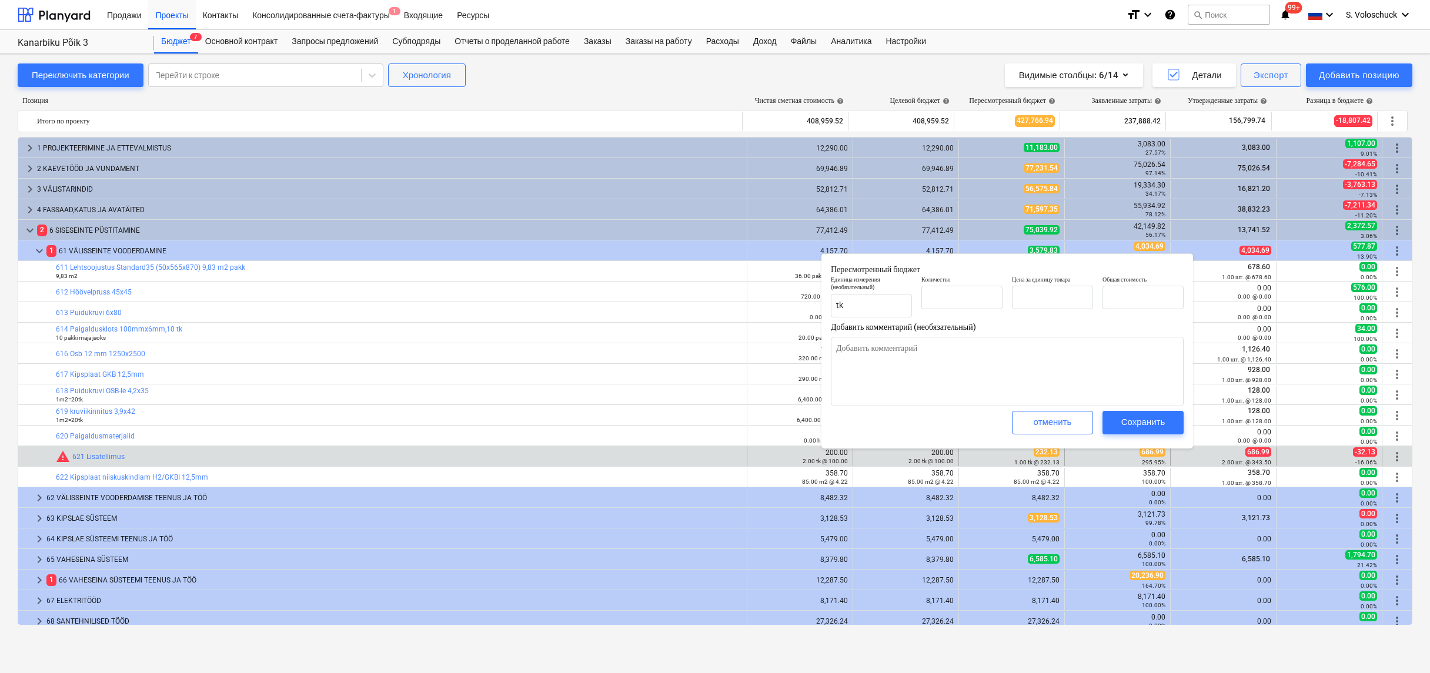
type textarea "x"
type input "1.00"
type input "232.13"
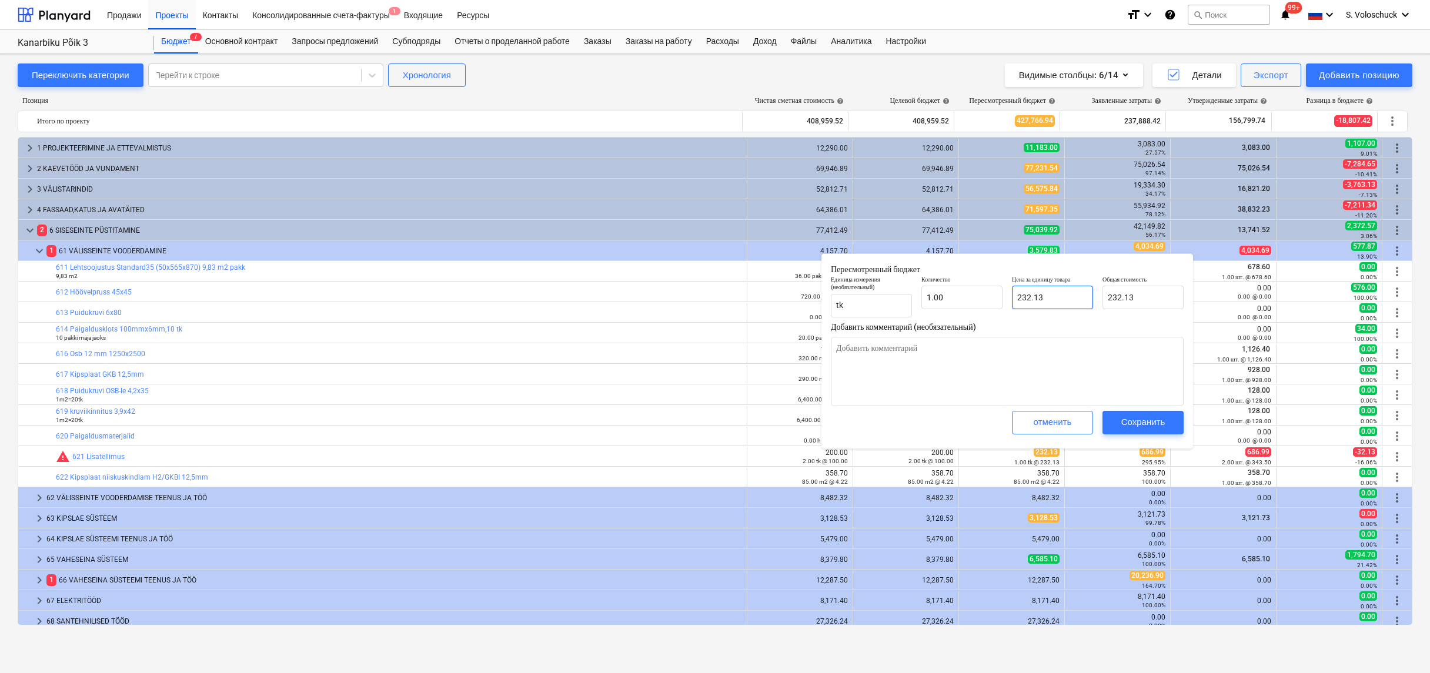
click at [1069, 300] on input "232.13" at bounding box center [1052, 298] width 81 height 24
type textarea "x"
type input "232.1"
type input "232.10"
type textarea "x"
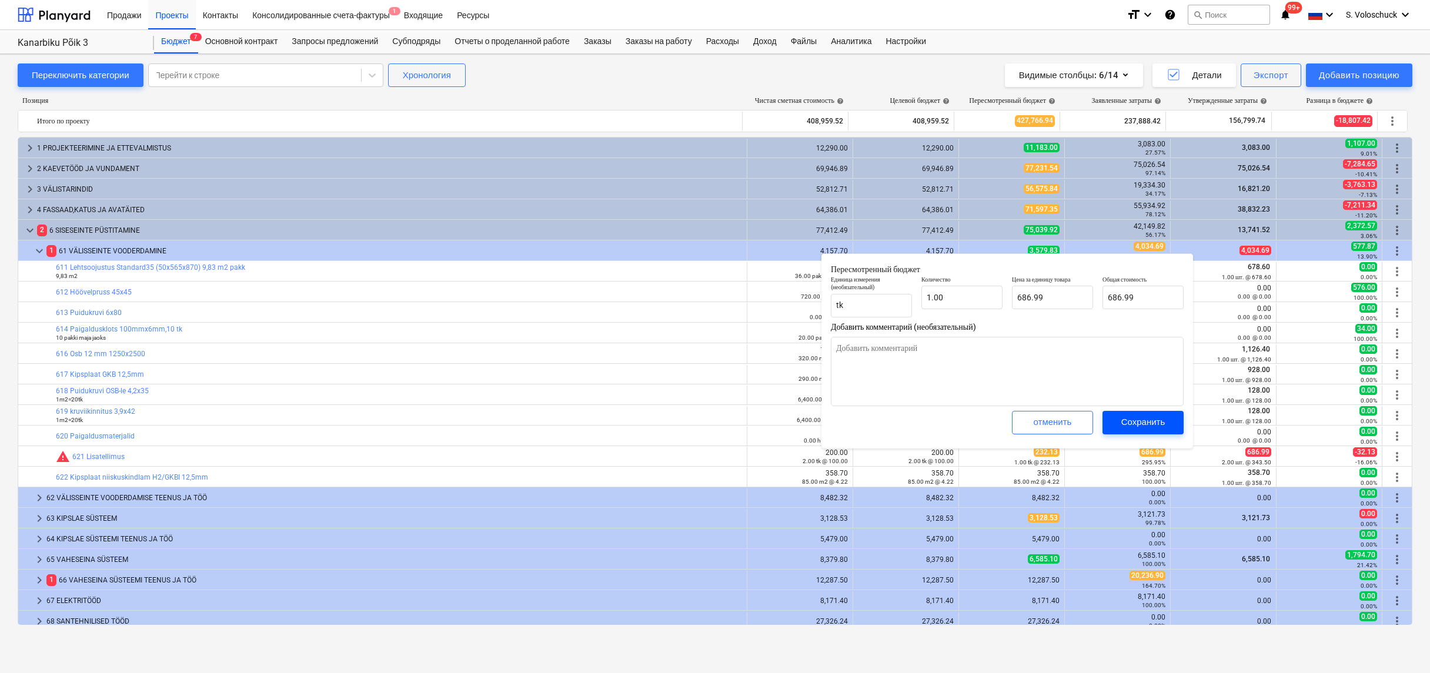
click at [1159, 423] on div "Сохранить" at bounding box center [1143, 421] width 44 height 15
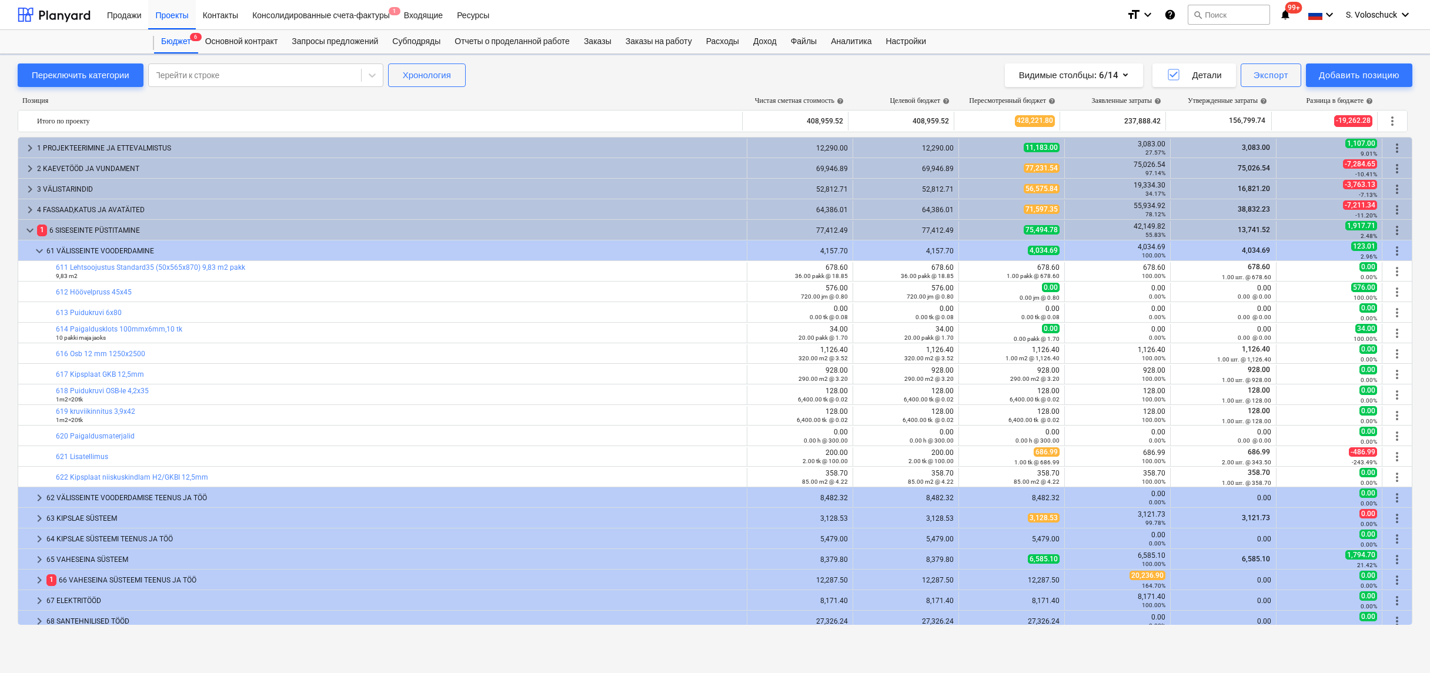
click at [1159, 423] on div "100.00%" at bounding box center [1117, 420] width 96 height 8
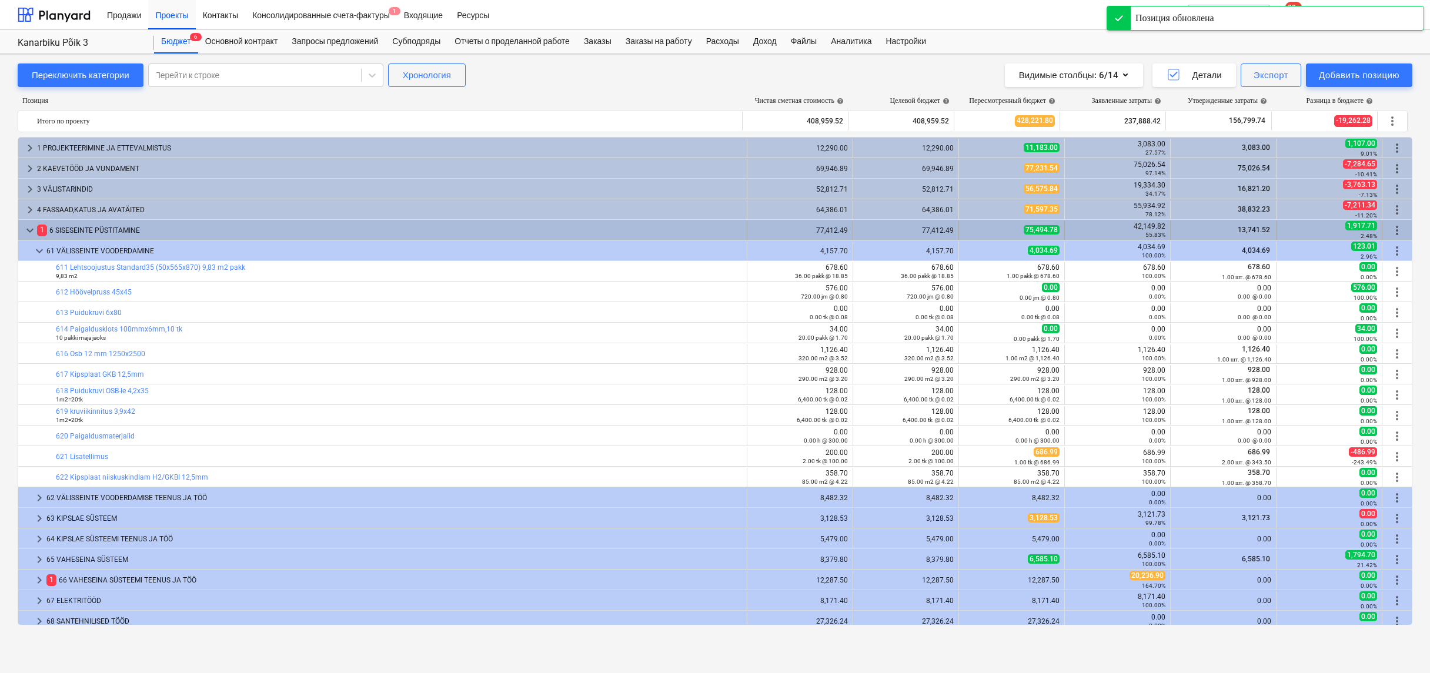
click at [34, 230] on span "keyboard_arrow_down" at bounding box center [30, 230] width 14 height 14
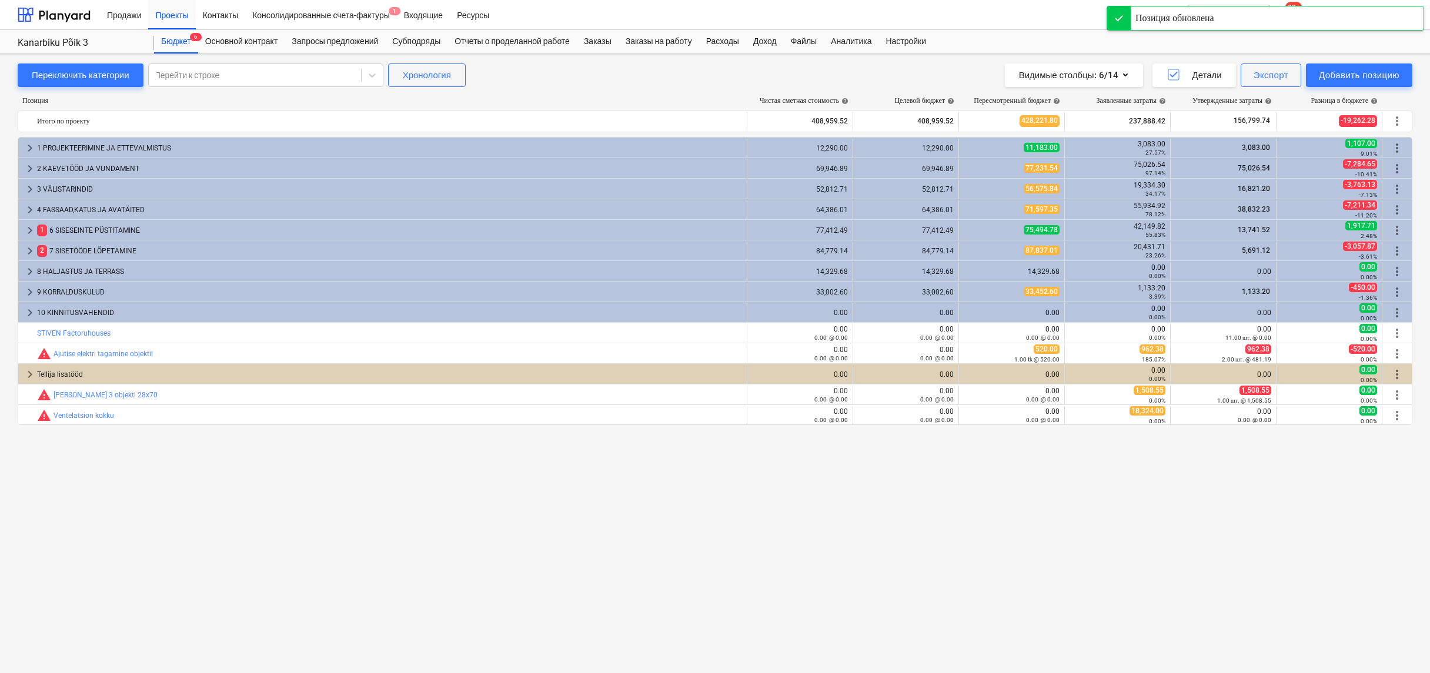
click at [34, 230] on span "keyboard_arrow_right" at bounding box center [30, 230] width 14 height 14
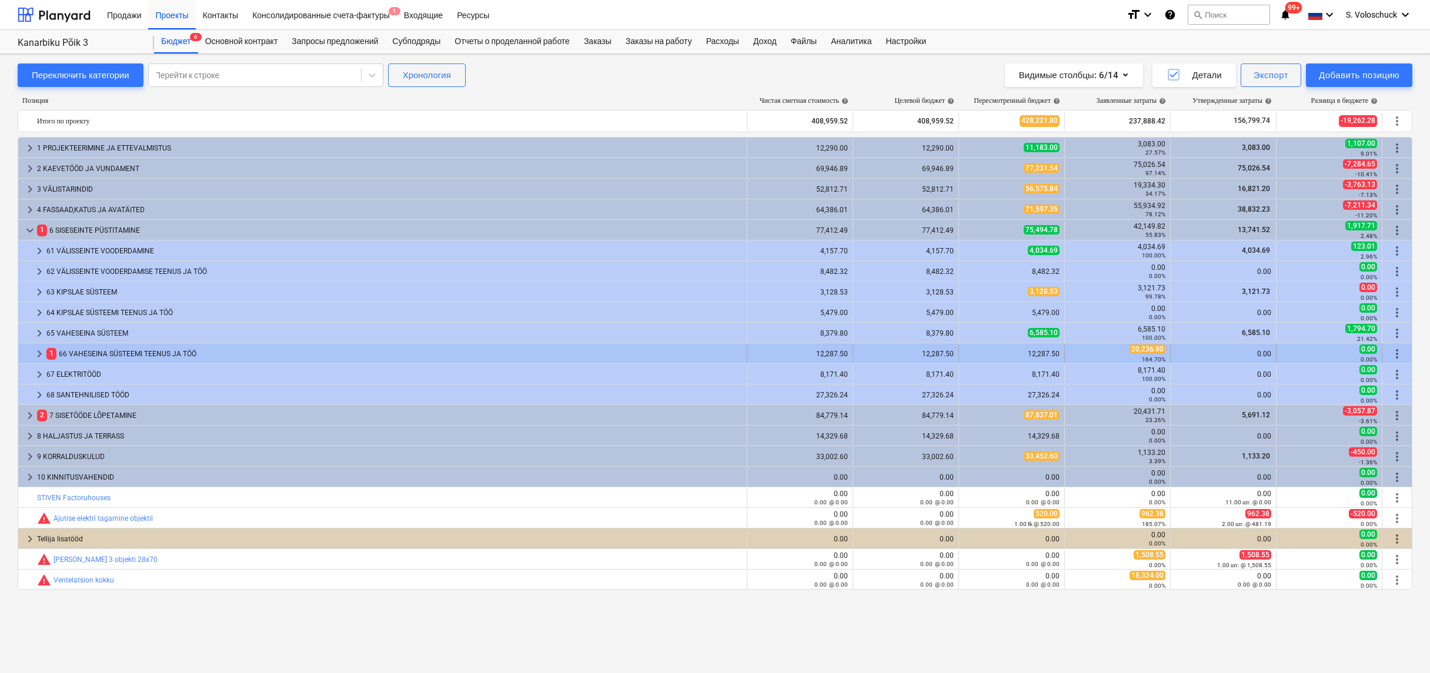
click at [41, 353] on span "keyboard_arrow_right" at bounding box center [39, 354] width 14 height 14
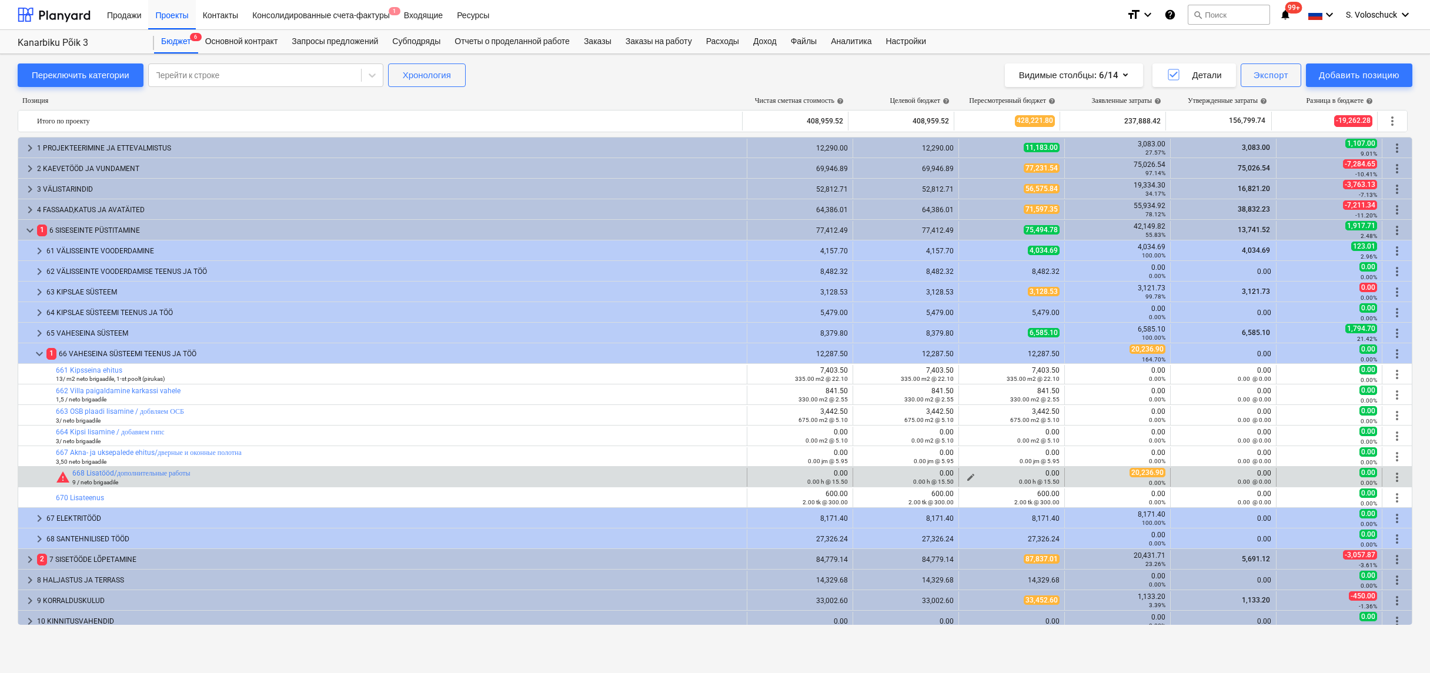
click at [967, 475] on span "edit" at bounding box center [970, 477] width 9 height 9
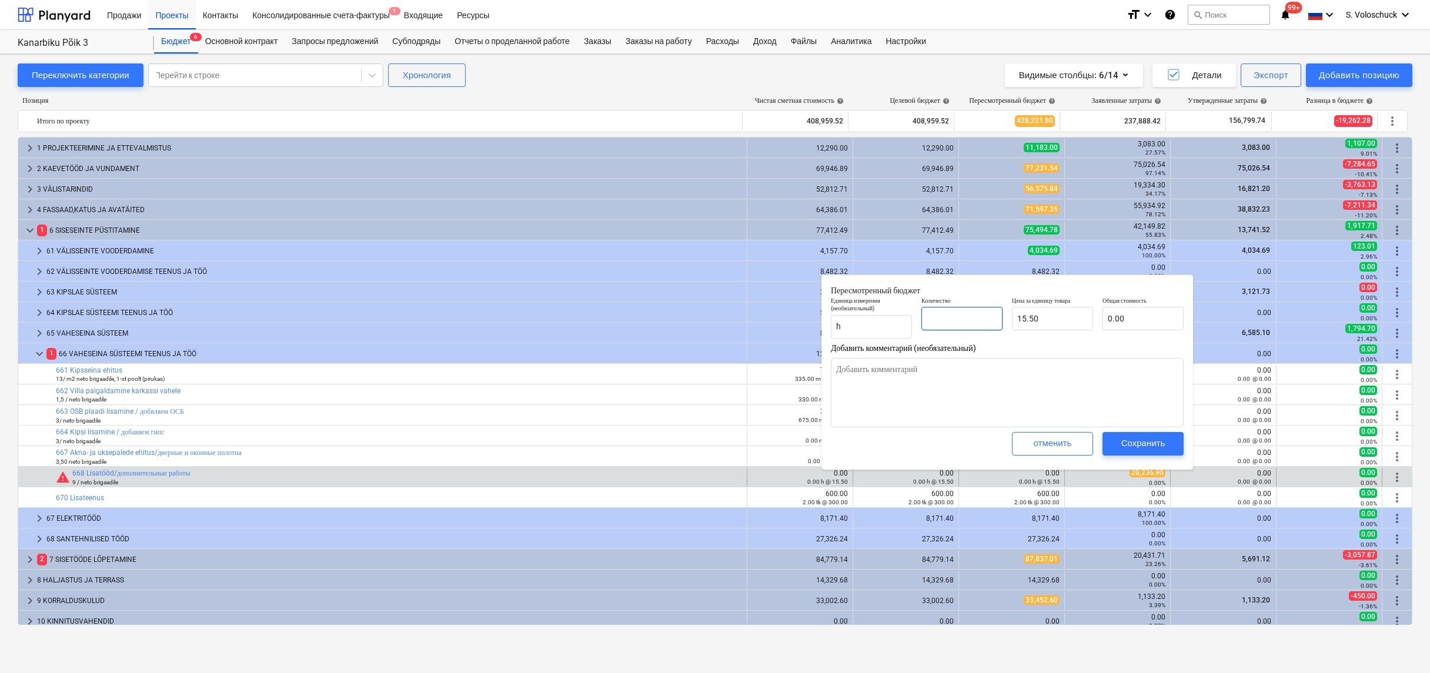
click at [958, 325] on input "text" at bounding box center [961, 319] width 81 height 24
click at [1071, 317] on input "15.5" at bounding box center [1052, 319] width 81 height 24
click at [1132, 436] on button "Сохранить" at bounding box center [1142, 444] width 81 height 24
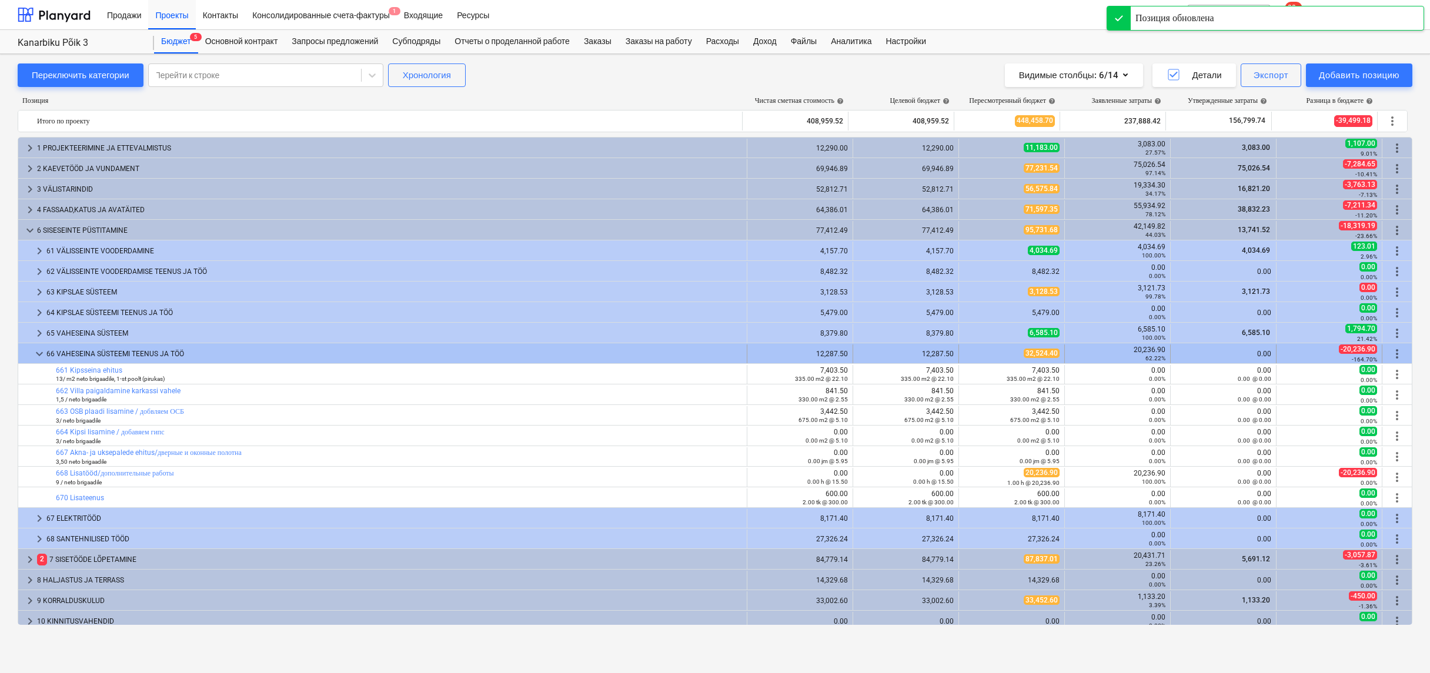
click at [44, 349] on span "keyboard_arrow_down" at bounding box center [39, 354] width 14 height 14
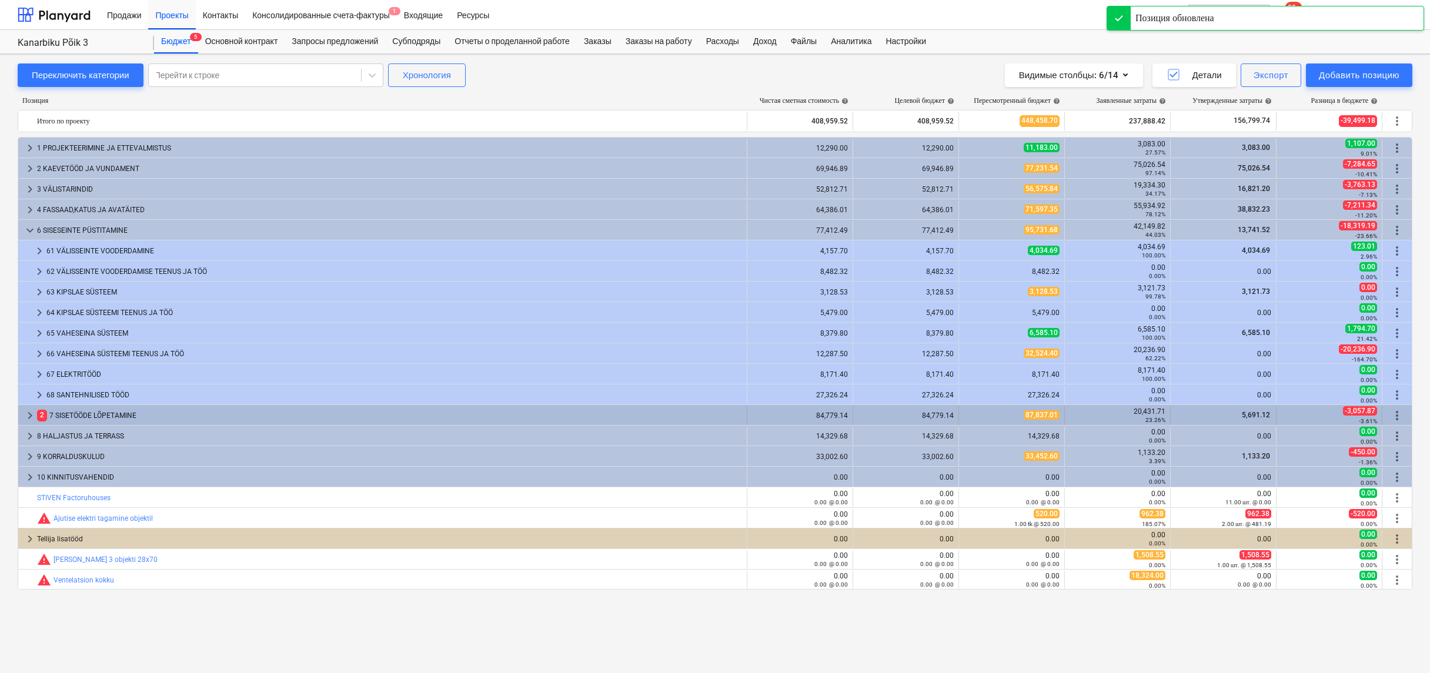
click at [32, 414] on span "keyboard_arrow_right" at bounding box center [30, 416] width 14 height 14
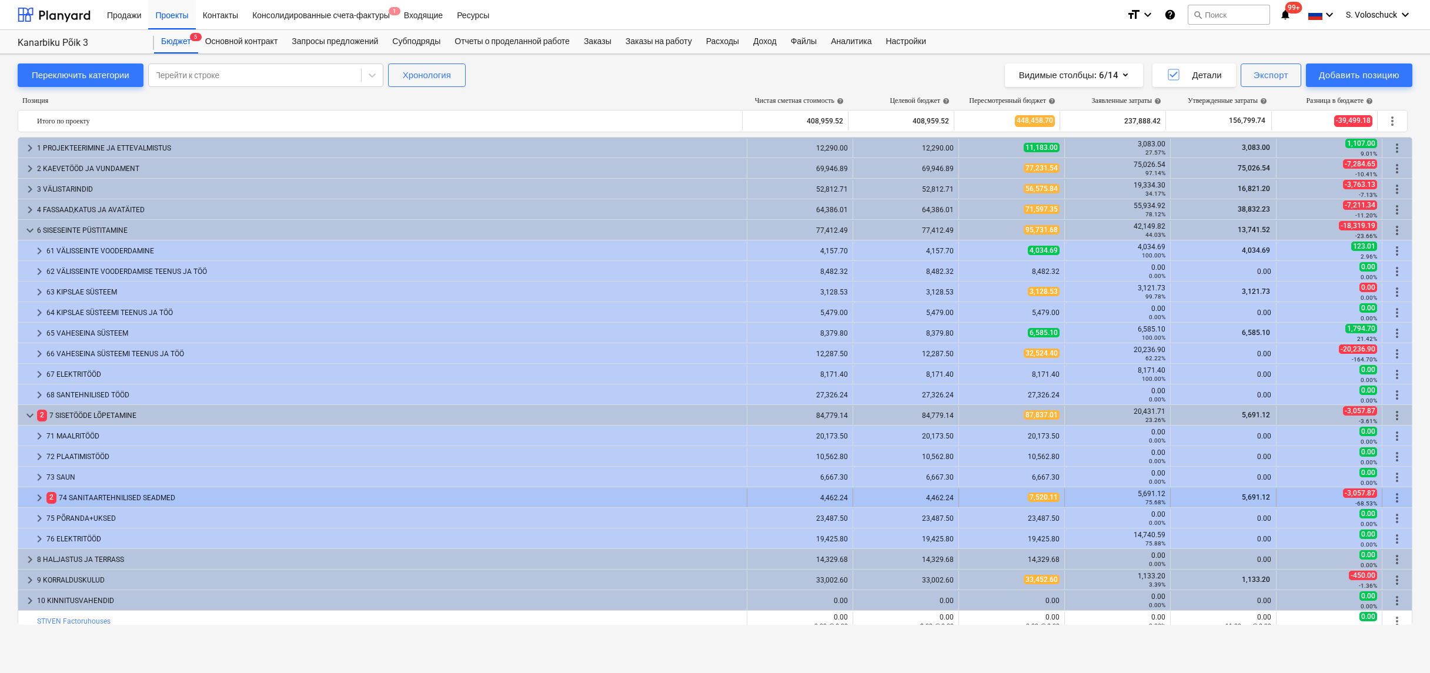
click at [39, 494] on span "keyboard_arrow_right" at bounding box center [39, 498] width 14 height 14
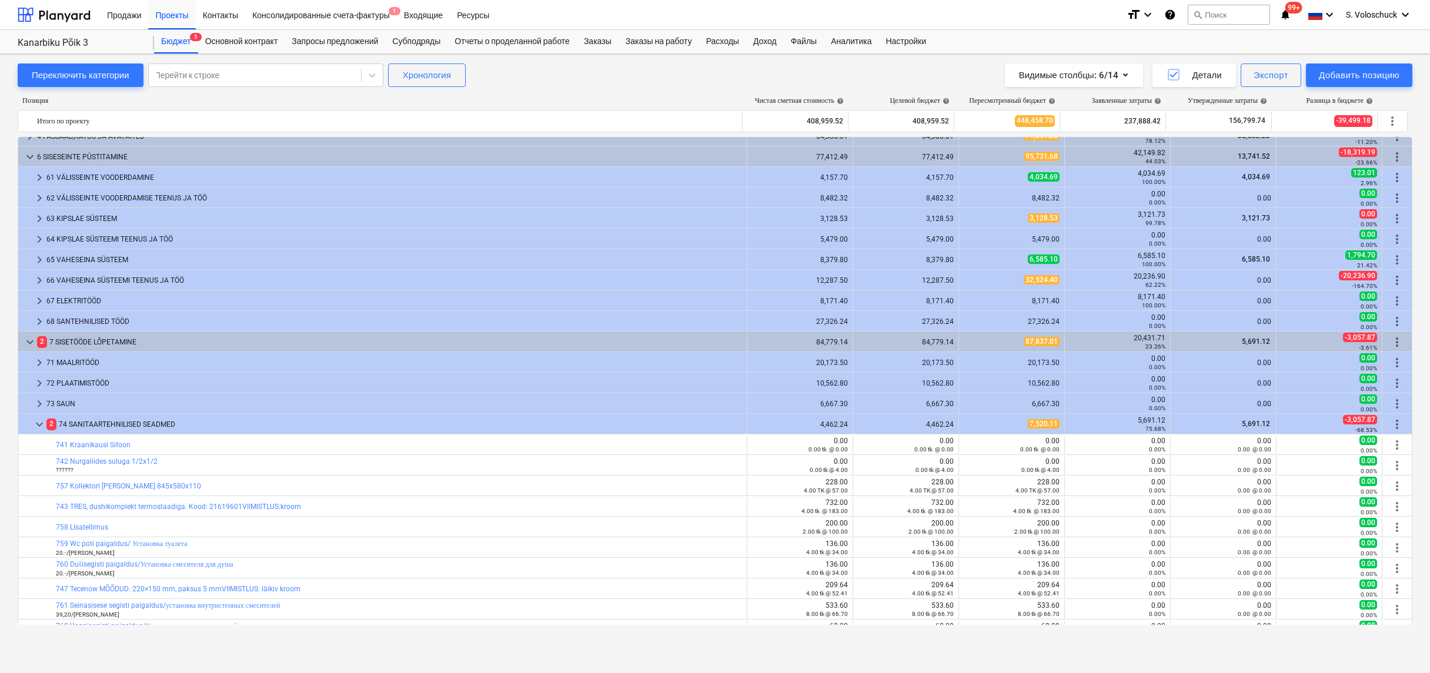
scroll to position [292, 0]
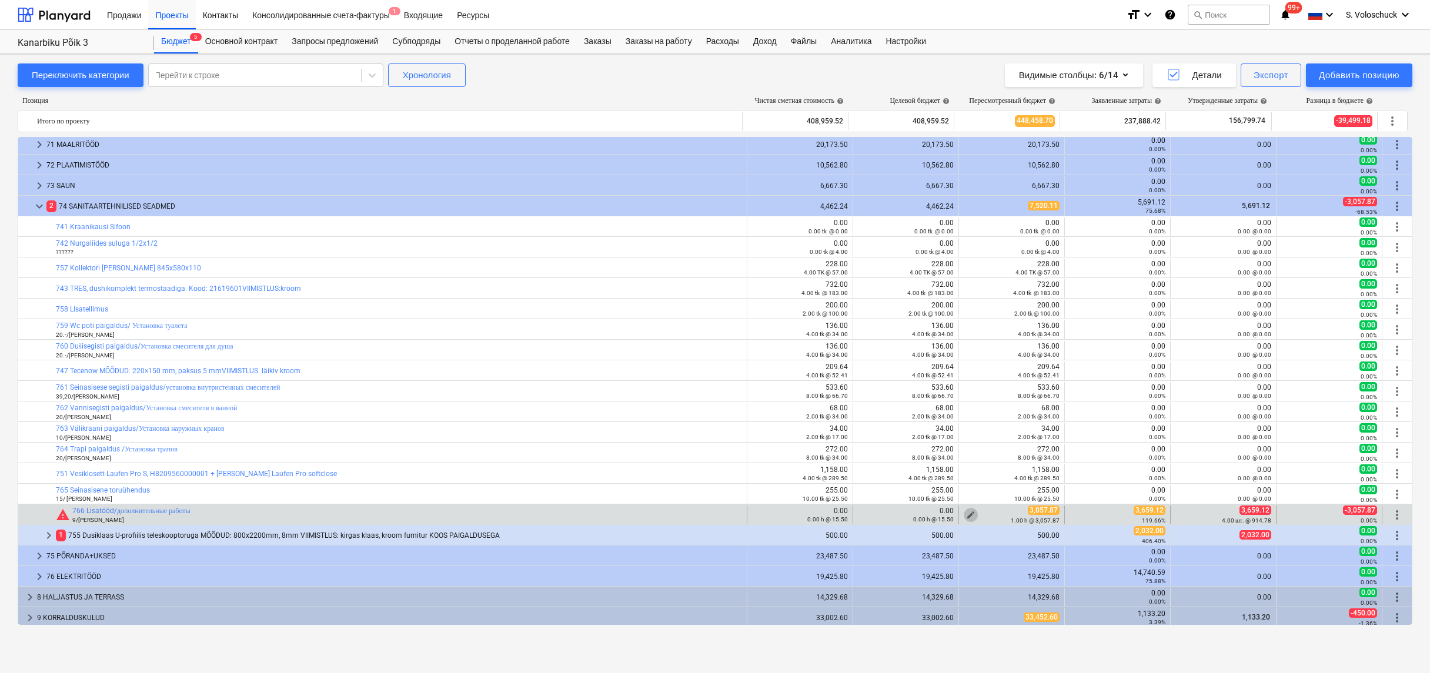
click at [967, 513] on span "edit" at bounding box center [970, 514] width 9 height 9
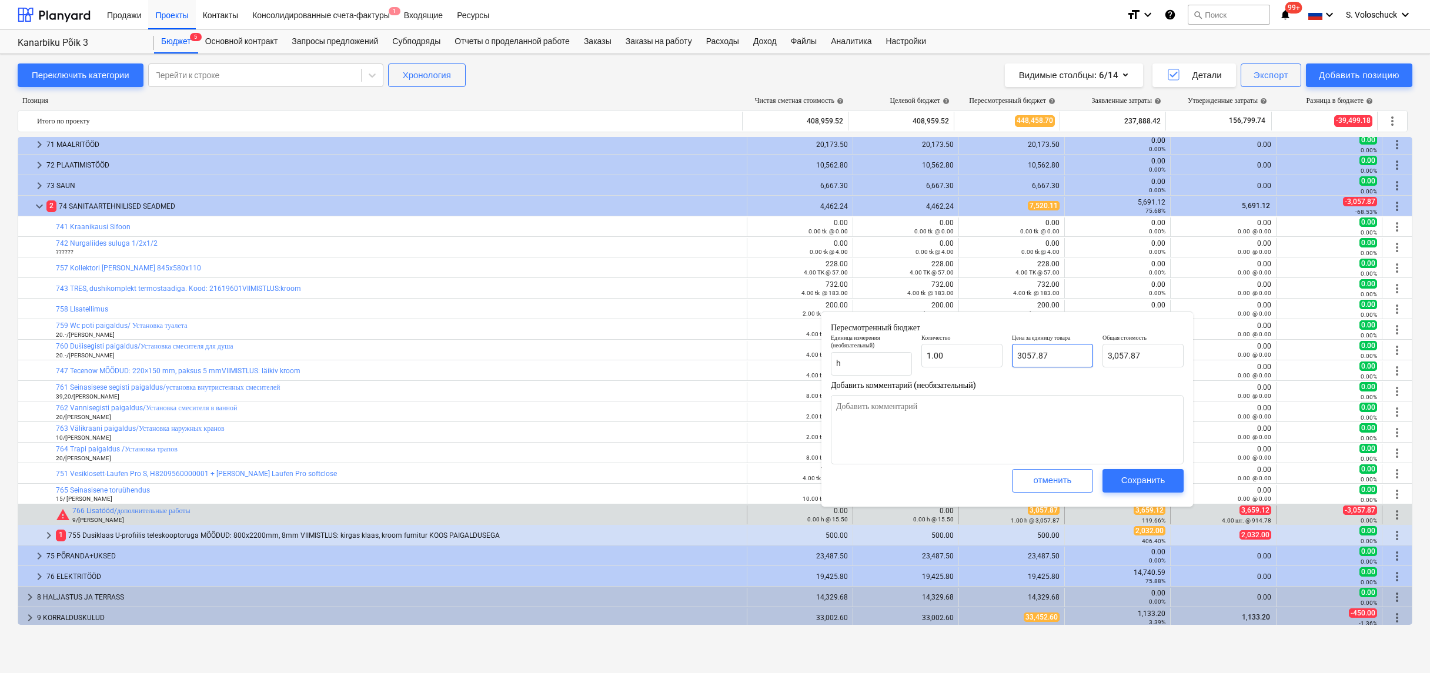
click at [1058, 357] on input "3057.87" at bounding box center [1052, 356] width 81 height 24
click at [1146, 476] on div "Сохранить" at bounding box center [1143, 480] width 44 height 15
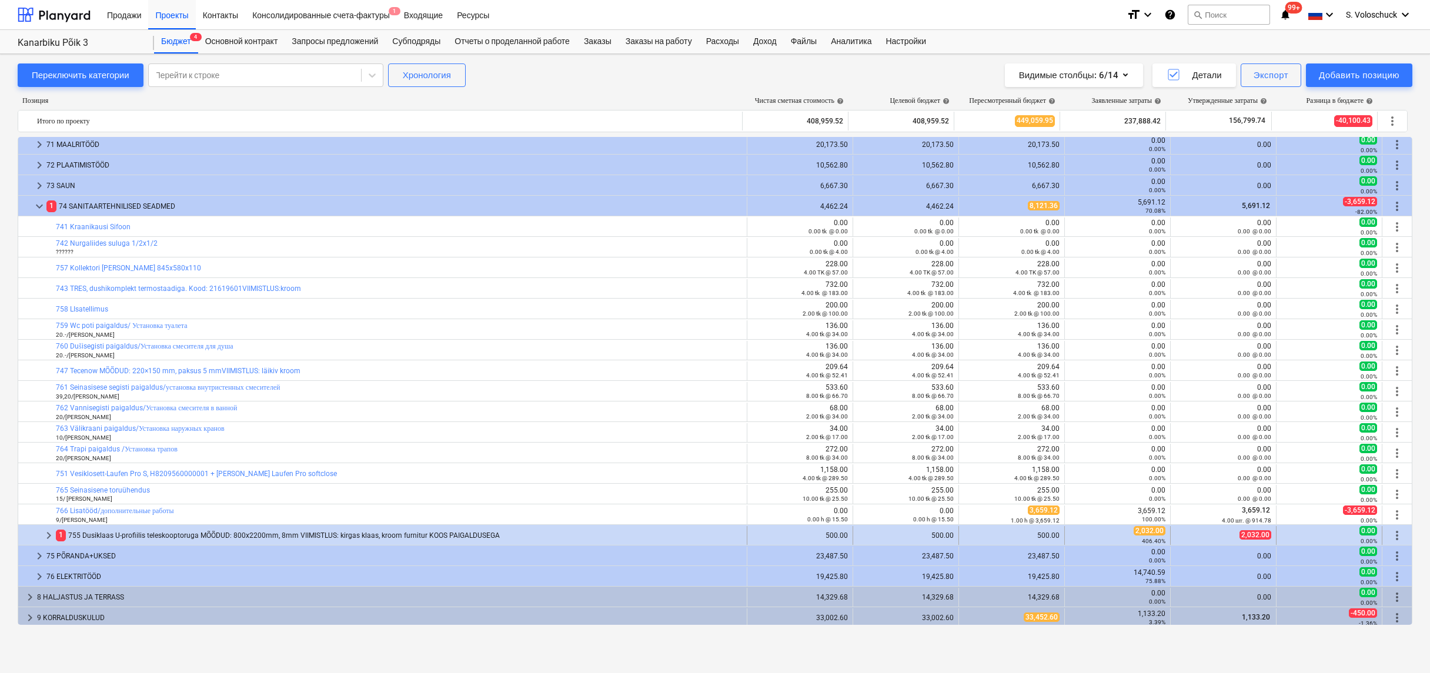
click at [47, 538] on span "keyboard_arrow_right" at bounding box center [49, 535] width 14 height 14
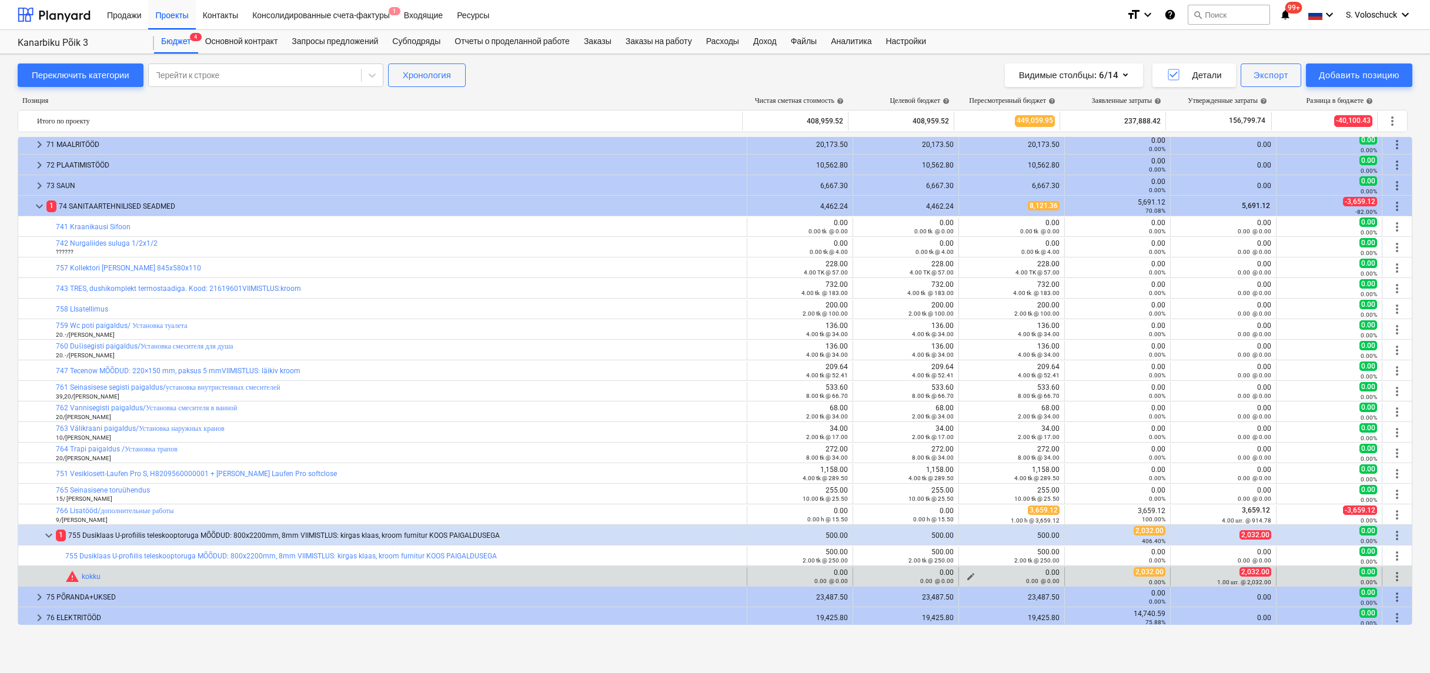
click at [966, 575] on span "edit" at bounding box center [970, 576] width 9 height 9
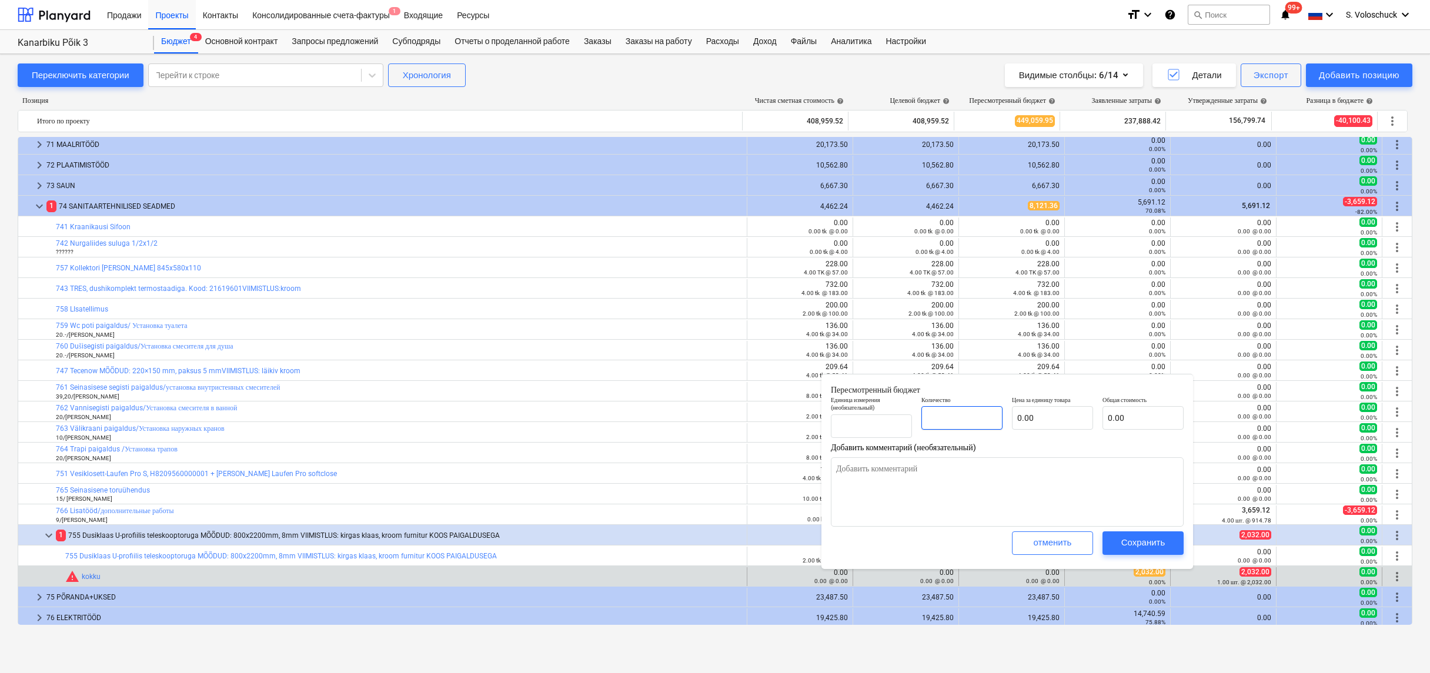
click at [945, 417] on input "text" at bounding box center [961, 418] width 81 height 24
click at [1045, 416] on input "text" at bounding box center [1052, 418] width 81 height 24
click at [1143, 548] on div "Сохранить" at bounding box center [1143, 542] width 44 height 15
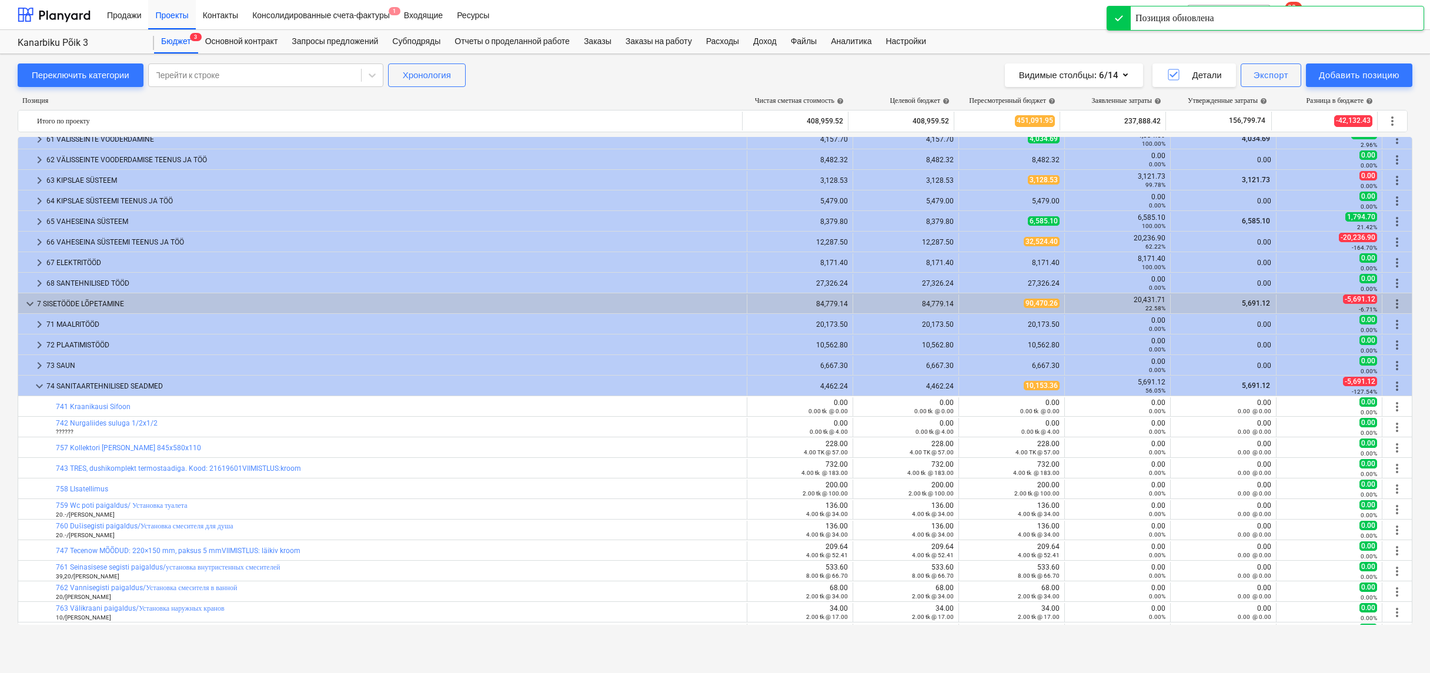
scroll to position [0, 0]
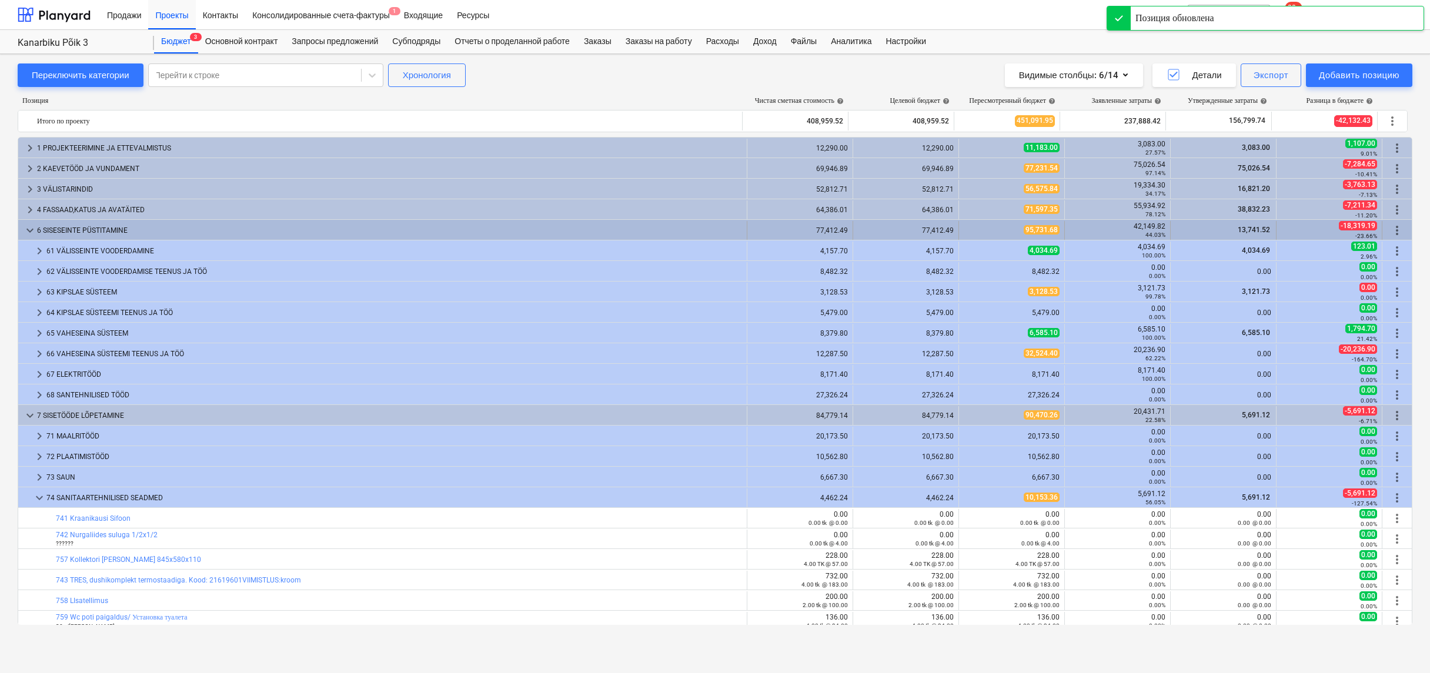
click at [28, 232] on span "keyboard_arrow_down" at bounding box center [30, 230] width 14 height 14
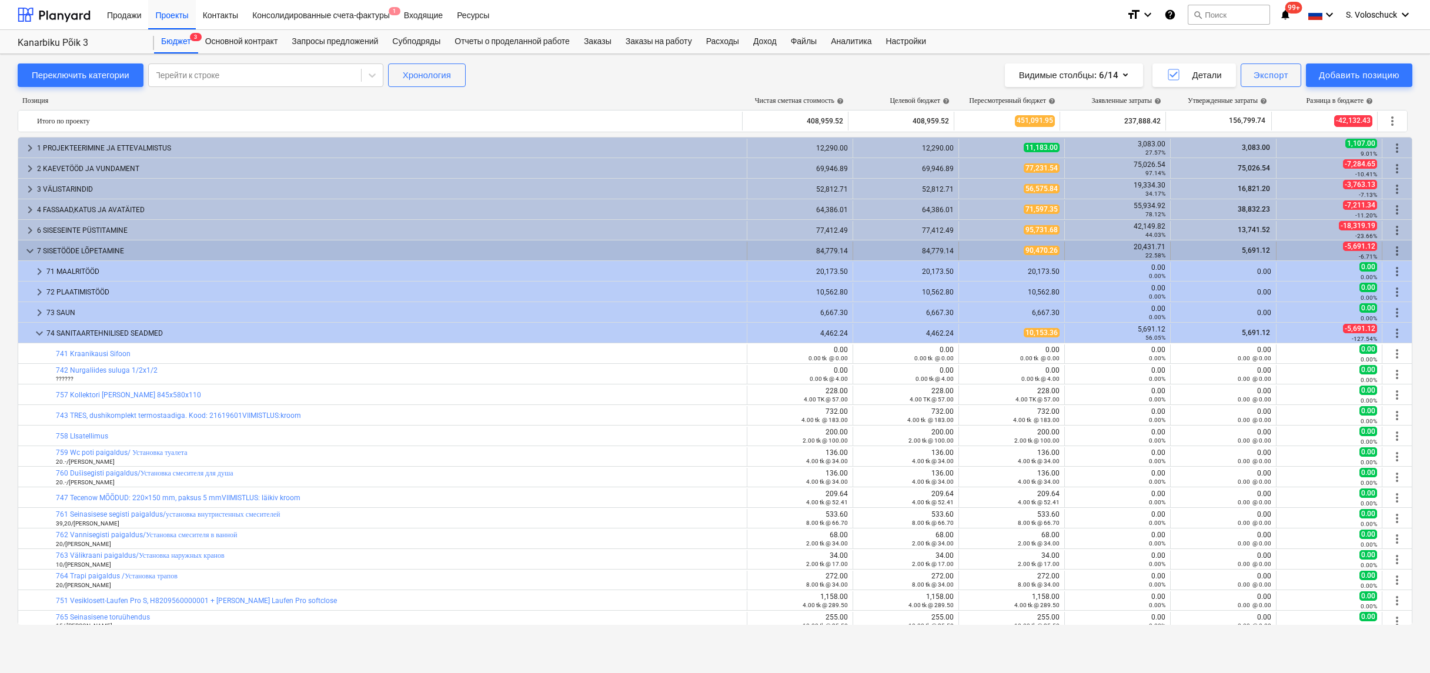
click at [29, 250] on span "keyboard_arrow_down" at bounding box center [30, 251] width 14 height 14
